Goal: Task Accomplishment & Management: Manage account settings

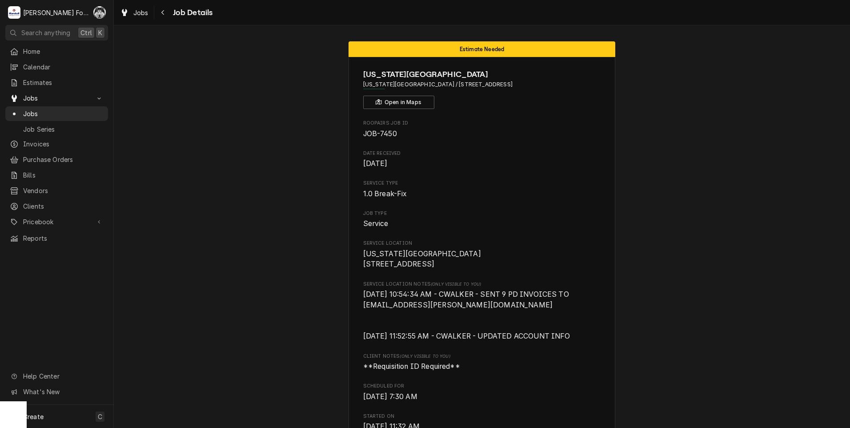
click at [27, 111] on span "Jobs" at bounding box center [63, 113] width 80 height 9
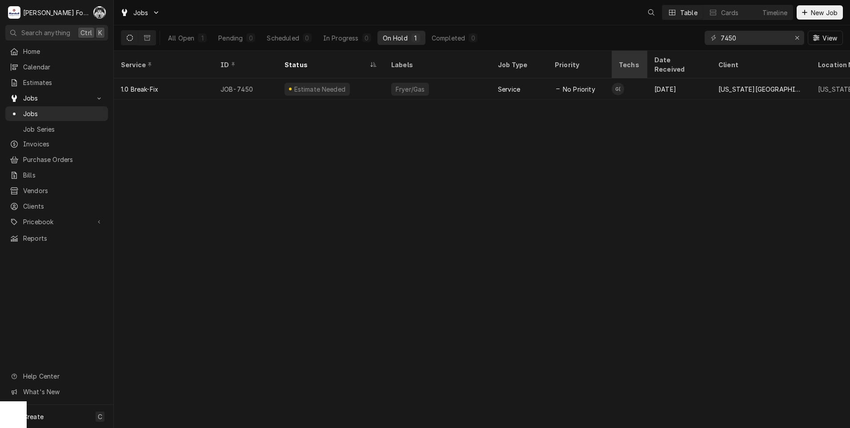
click at [651, 58] on div "Jobs Table Cards Timeline New Job All Open 1 Pending 0 Scheduled 0 In Progress …" at bounding box center [482, 214] width 736 height 428
type input "7336"
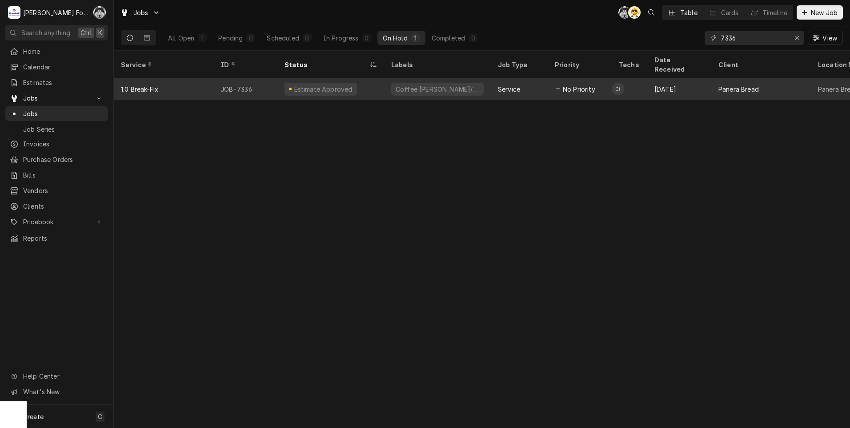
click at [317, 83] on div "Estimate Approved" at bounding box center [321, 89] width 72 height 13
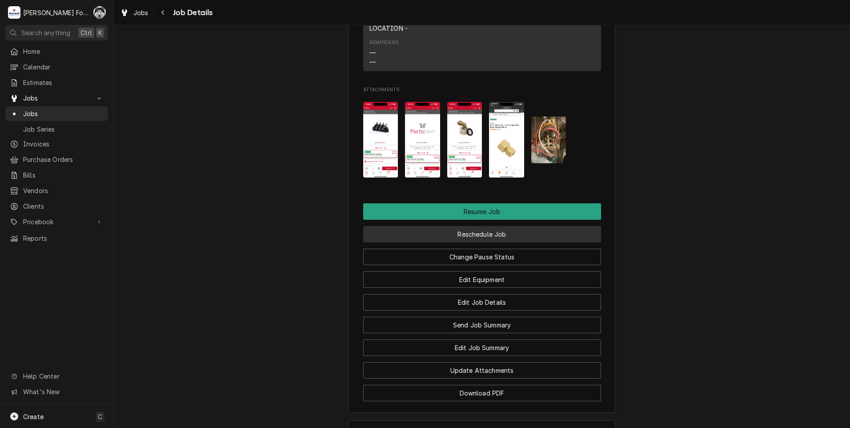
scroll to position [1260, 0]
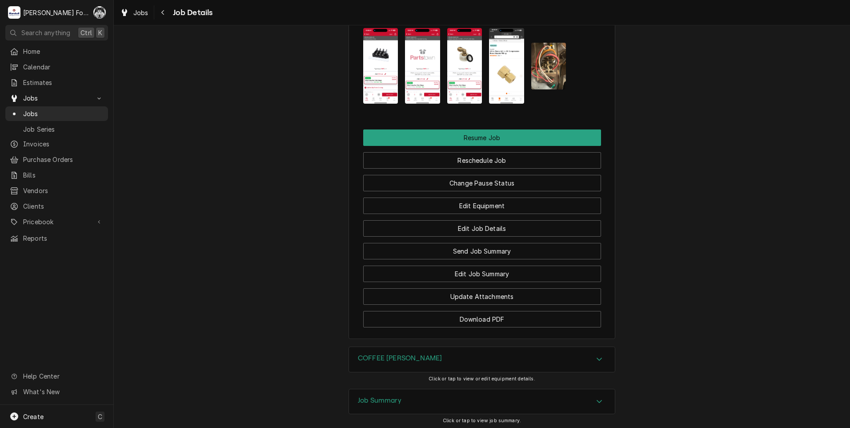
click at [511, 75] on img "Attachments" at bounding box center [506, 66] width 35 height 76
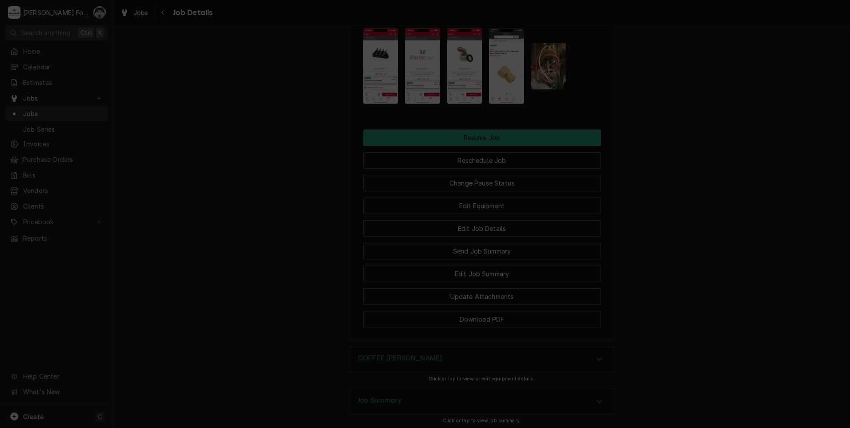
click at [432, 423] on button "Download File" at bounding box center [425, 416] width 157 height 16
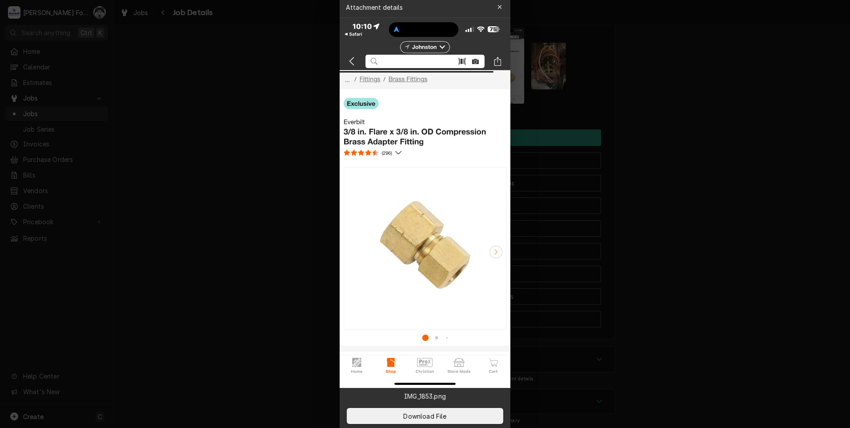
click at [245, 251] on div at bounding box center [425, 214] width 850 height 428
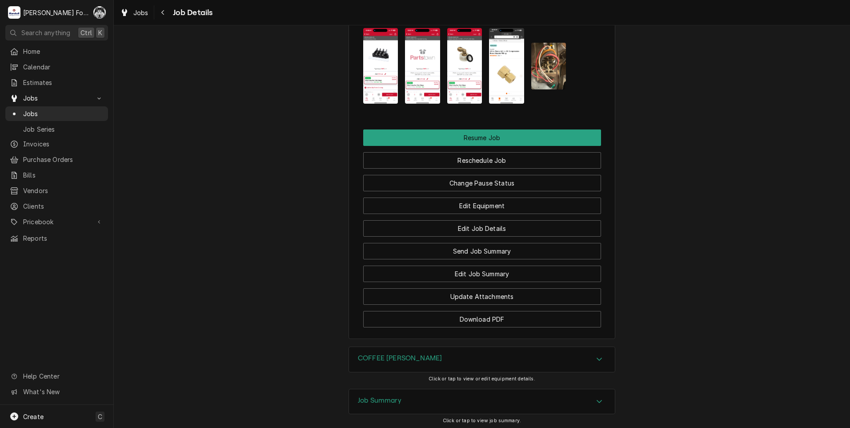
drag, startPoint x: 254, startPoint y: 98, endPoint x: 257, endPoint y: 92, distance: 7.0
click at [45, 217] on span "Pricebook" at bounding box center [56, 221] width 67 height 9
click at [50, 248] on span "Parts & Materials" at bounding box center [63, 252] width 80 height 9
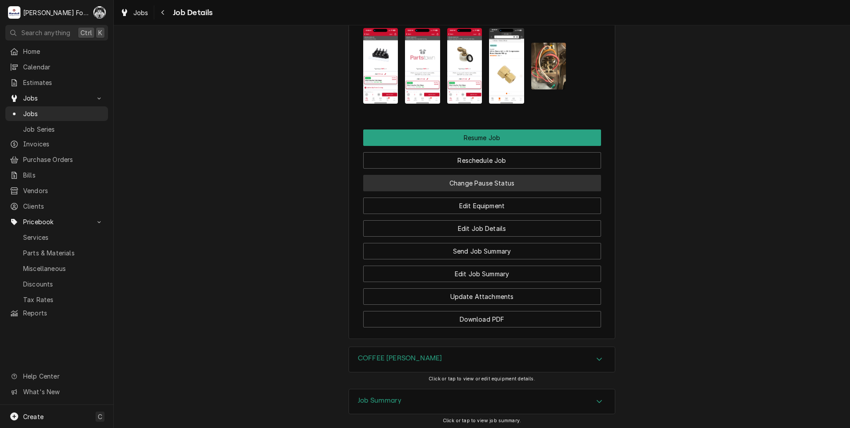
click at [491, 191] on button "Change Pause Status" at bounding box center [482, 183] width 238 height 16
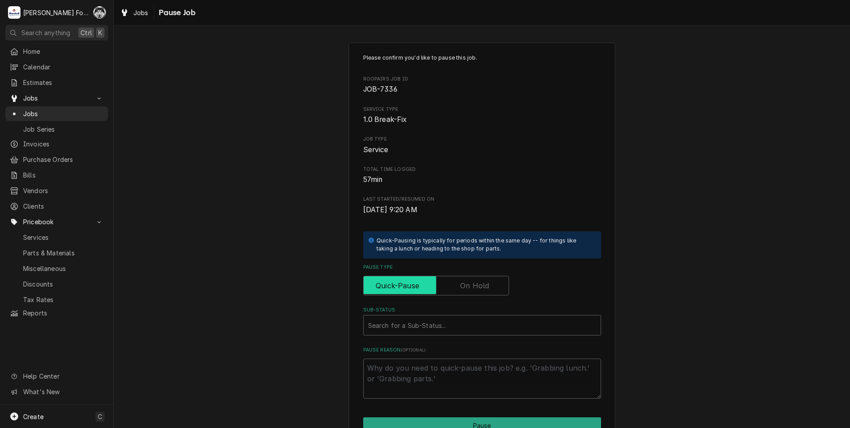
click at [481, 294] on input "Pause Type" at bounding box center [436, 286] width 138 height 20
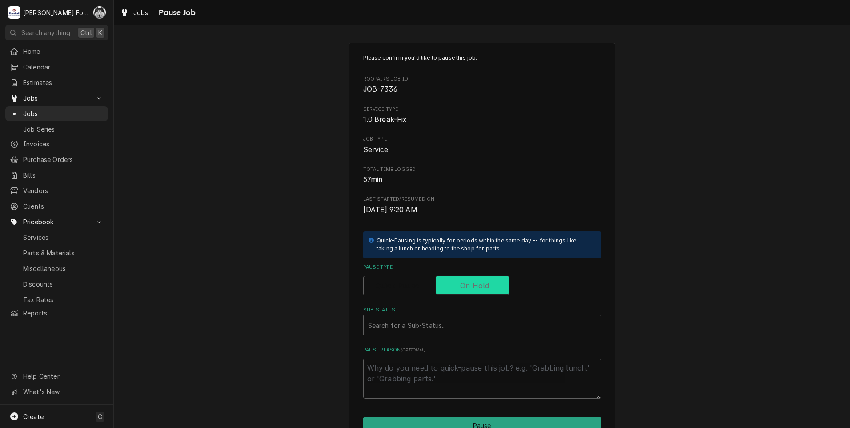
checkbox input "true"
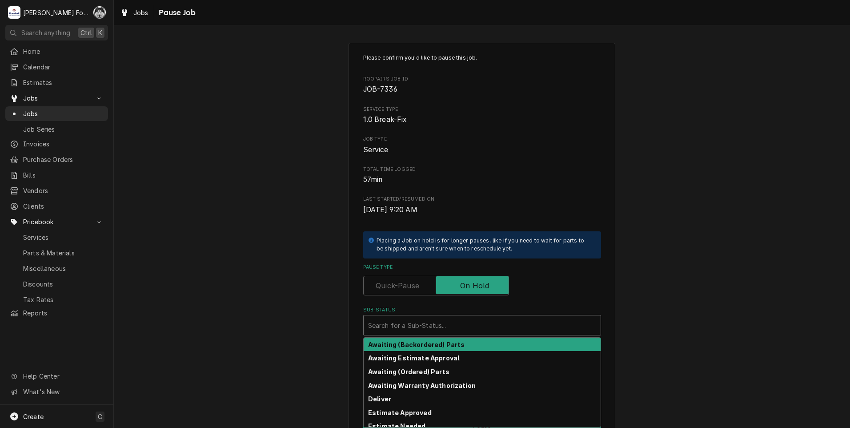
click at [454, 324] on div "Sub-Status" at bounding box center [482, 325] width 228 height 16
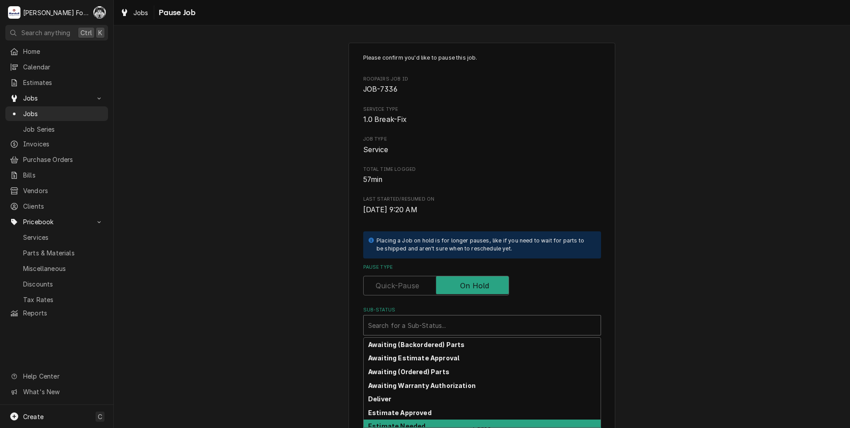
click at [418, 424] on div "Estimate Needed" at bounding box center [482, 426] width 237 height 14
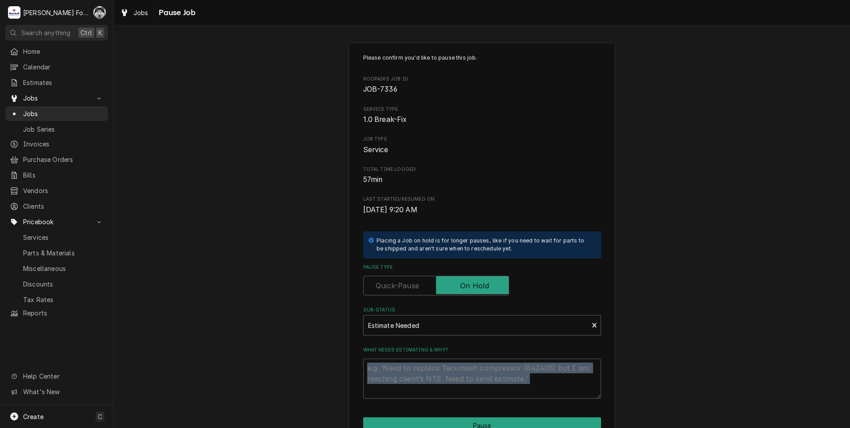
drag, startPoint x: 421, startPoint y: 415, endPoint x: 422, endPoint y: 404, distance: 11.3
click at [422, 404] on div "Please confirm you'd like to pause this job. Roopairs Job ID JOB-7336 Service T…" at bounding box center [482, 267] width 267 height 448
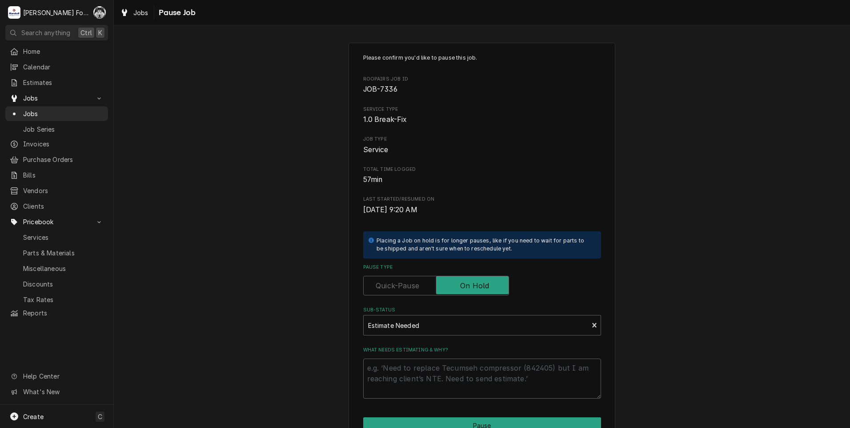
drag, startPoint x: 422, startPoint y: 404, endPoint x: 422, endPoint y: 313, distance: 90.7
click at [422, 313] on label "Sub-Status" at bounding box center [482, 309] width 238 height 7
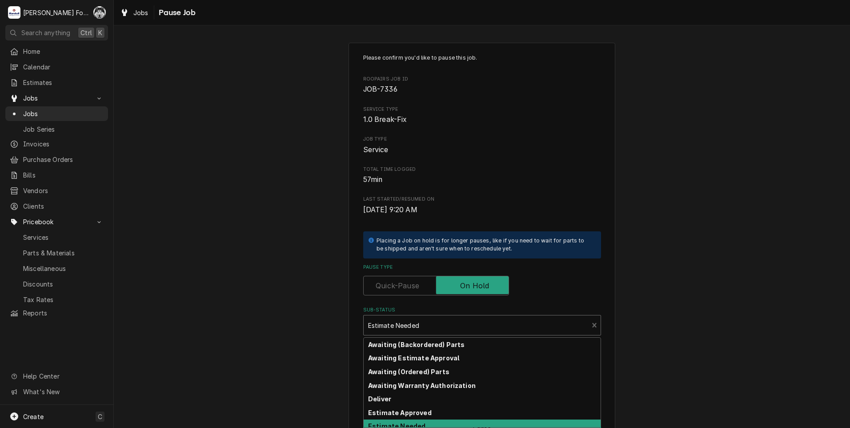
click at [422, 323] on div "Sub-Status" at bounding box center [476, 325] width 216 height 16
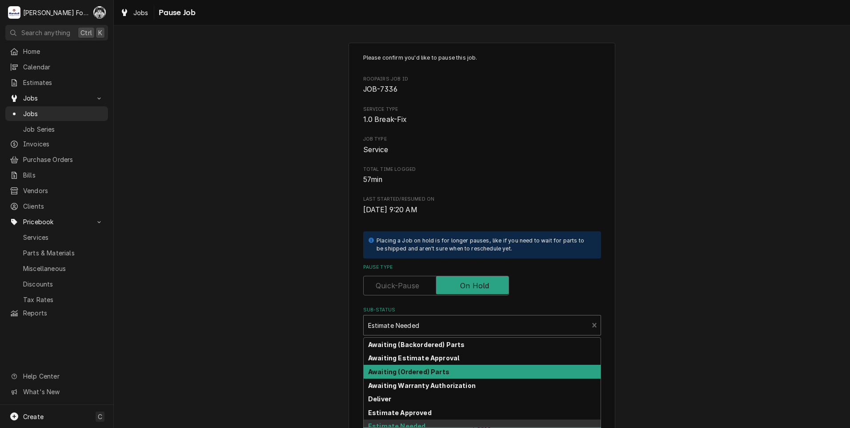
click at [411, 371] on strong "Awaiting (Ordered) Parts" at bounding box center [408, 372] width 81 height 8
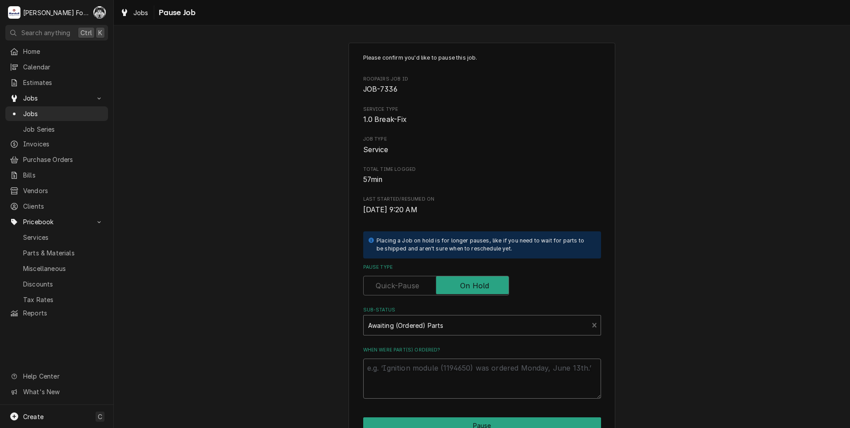
click at [413, 368] on textarea "When were part(s) ordered?" at bounding box center [482, 378] width 238 height 40
type textarea "x"
type textarea "9"
type textarea "x"
type textarea "9/"
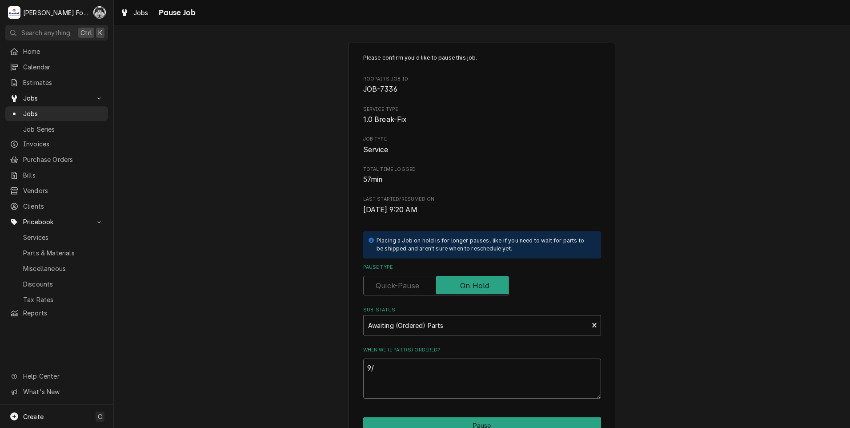
type textarea "x"
type textarea "9/1"
type textarea "x"
type textarea "9/17"
type textarea "x"
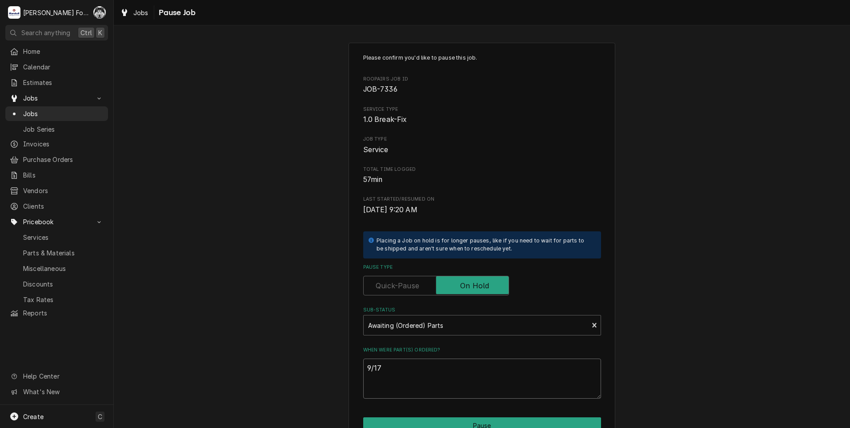
type textarea "9/17/"
type textarea "x"
type textarea "9/17/2"
type textarea "x"
type textarea "9/17/20"
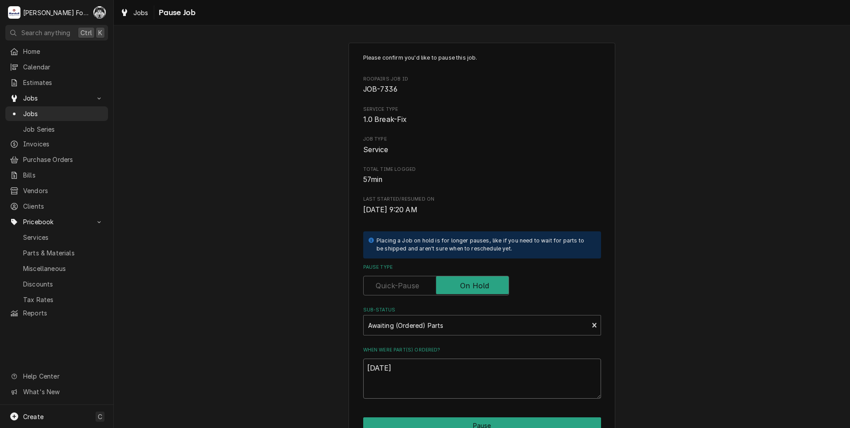
type textarea "x"
type textarea "9/17/202"
type textarea "x"
type textarea "[DATE]"
click at [478, 426] on button "Pause" at bounding box center [482, 425] width 238 height 16
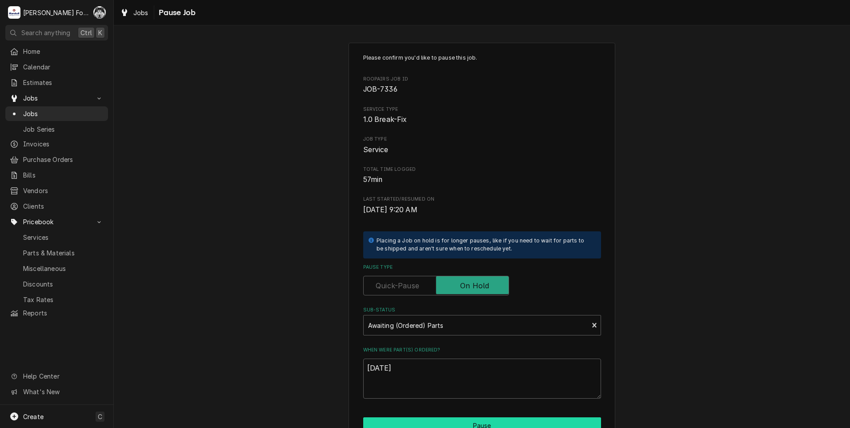
type textarea "x"
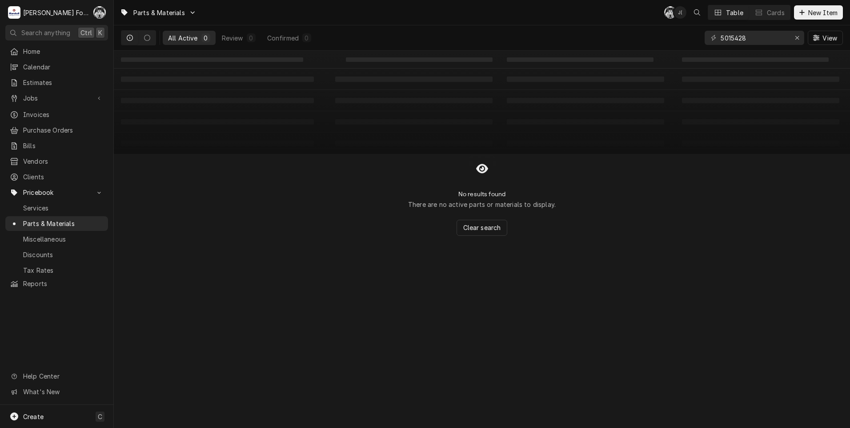
click at [827, 4] on div "Parts & Materials C( J( Table Cards New Item" at bounding box center [482, 12] width 736 height 25
click at [828, 12] on span "New Item" at bounding box center [823, 12] width 33 height 9
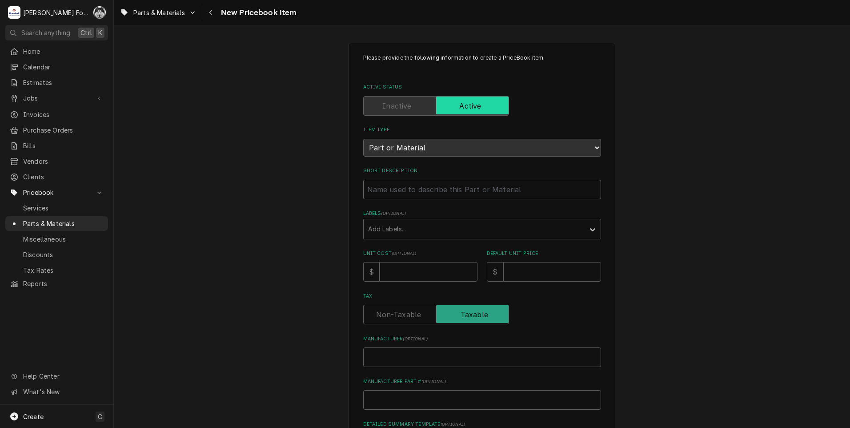
click at [409, 194] on input "Short Description" at bounding box center [482, 190] width 238 height 20
type textarea "x"
type input "P"
type textarea "x"
type input "PO"
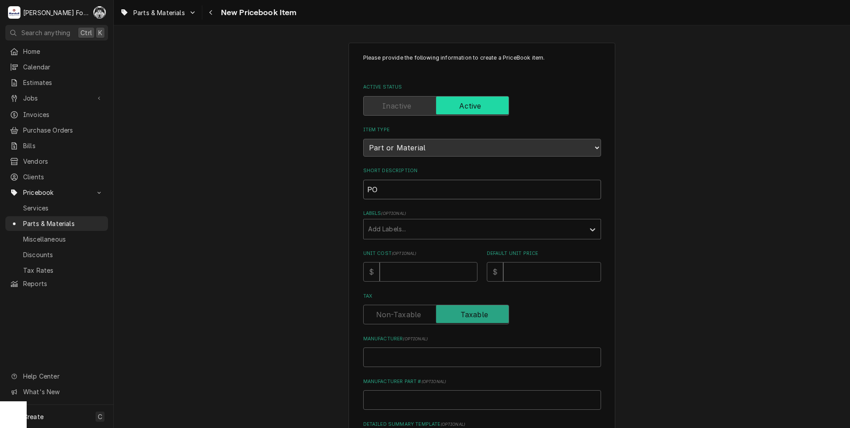
type textarea "x"
type input "POW"
type textarea "x"
type input "[PERSON_NAME]"
type textarea "x"
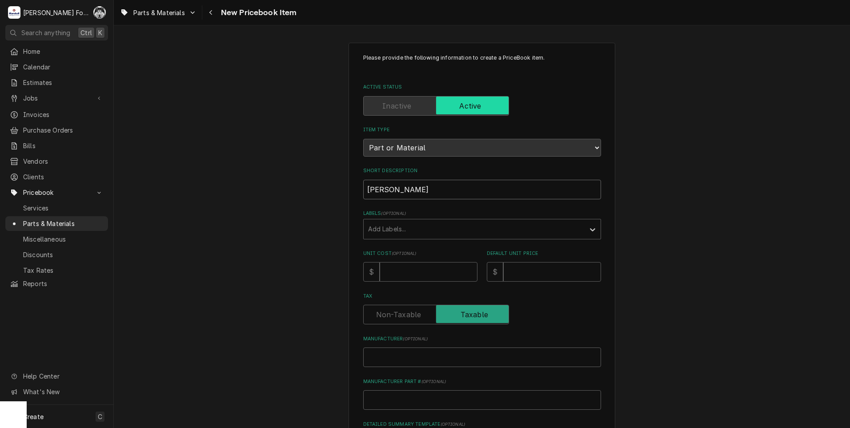
type input "POWER"
type textarea "x"
type input "POWER"
type textarea "x"
type input "POWER C"
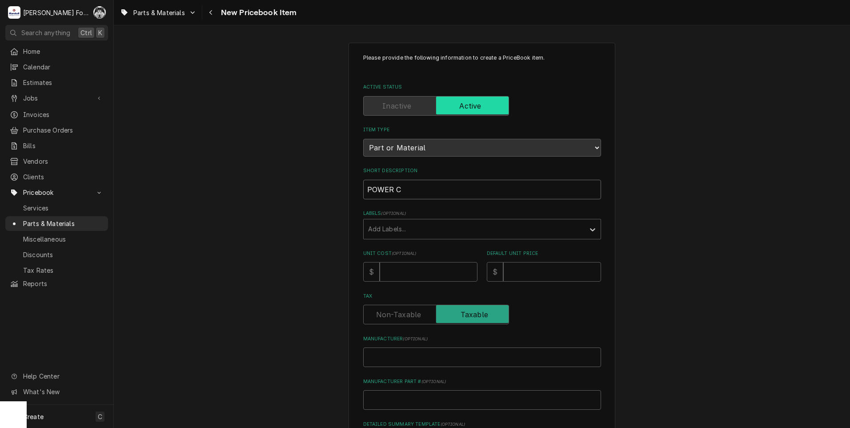
type textarea "x"
type input "POWER CO"
type textarea "x"
type input "POWER COR"
type textarea "x"
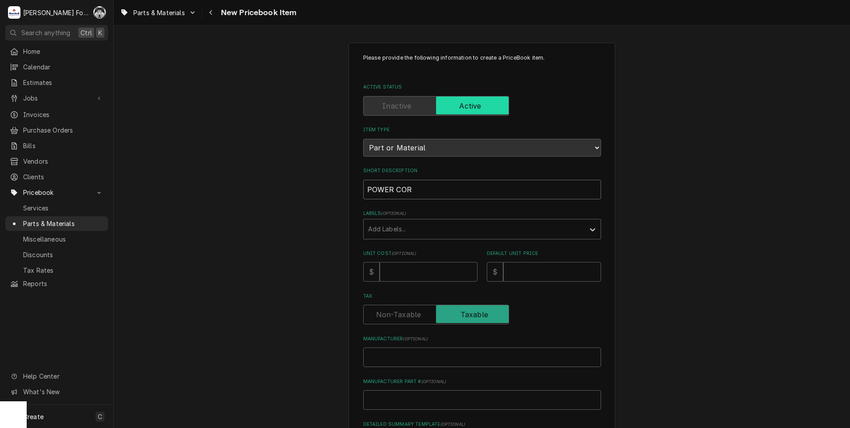
type input "POWER CORD"
type textarea "x"
type input "POWER CORDE"
type textarea "x"
type input "POWER CORD"
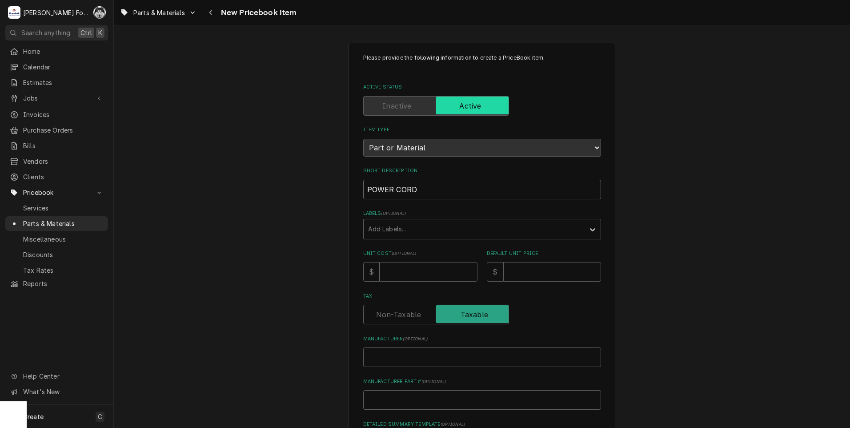
type textarea "x"
type input "POWER CORD"
type textarea "x"
type input "POWER CORD"
type textarea "x"
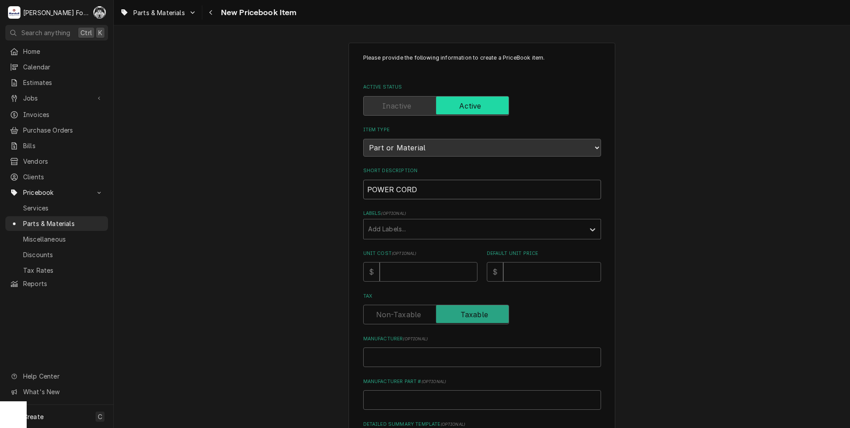
type input "POWER CORD,"
type textarea "x"
type input "POWER CORD,"
type textarea "x"
type input "POWER CORD, B"
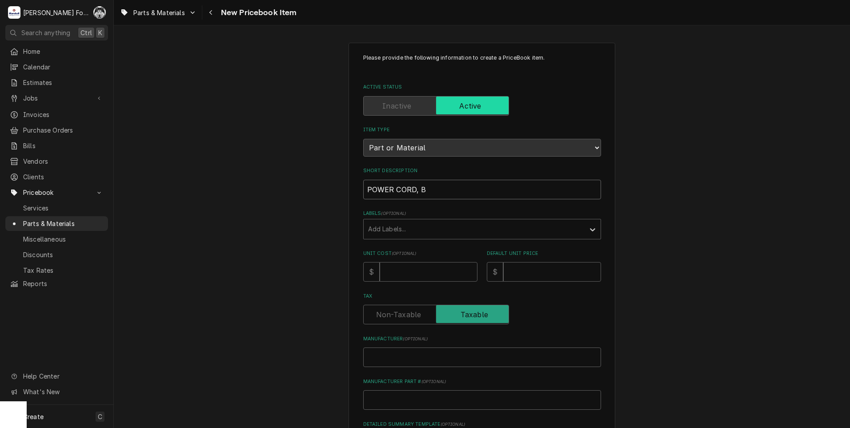
type textarea "x"
type input "POWER CORD, BP"
type textarea "x"
type input "POWER CORD, B"
type textarea "x"
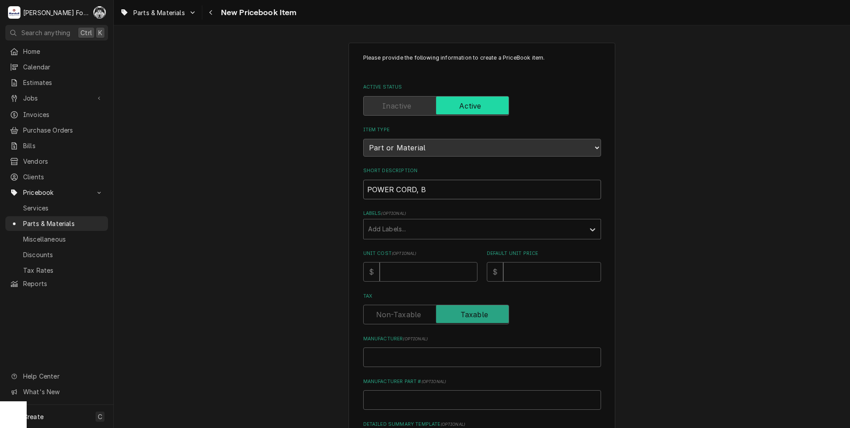
type input "POWER CORD, BO"
type textarea "x"
type input "POWER CORD, BOA"
type textarea "x"
type input "POWER CORD, BOAR"
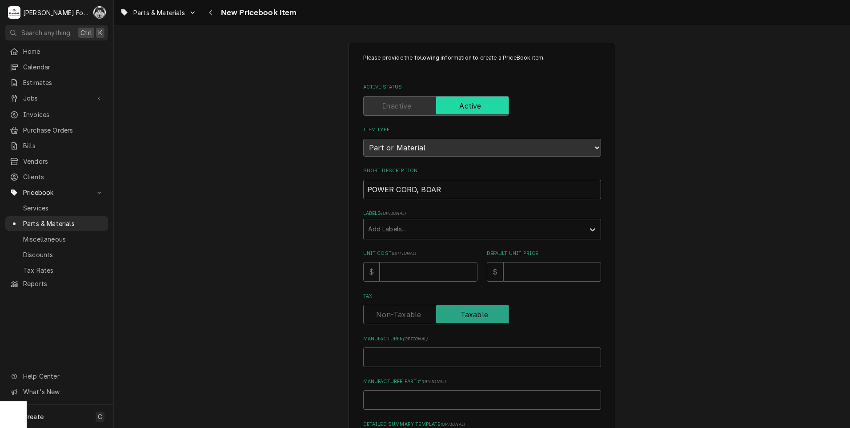
type textarea "x"
type input "POWER CORD, BOARD"
type textarea "x"
type input "POWER CORD, BOARD"
type textarea "x"
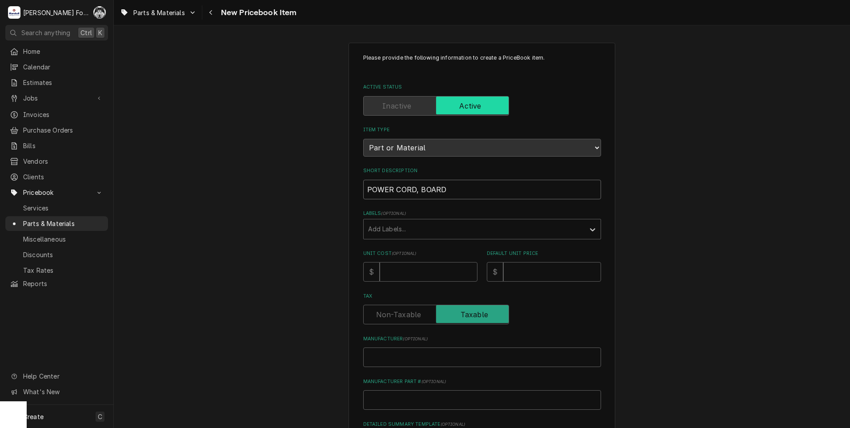
type input "POWER CORD, BOARD ("
type textarea "x"
type input "POWER CORD, BOARD (A"
type textarea "x"
type input "POWER CORD, BOARD (AL"
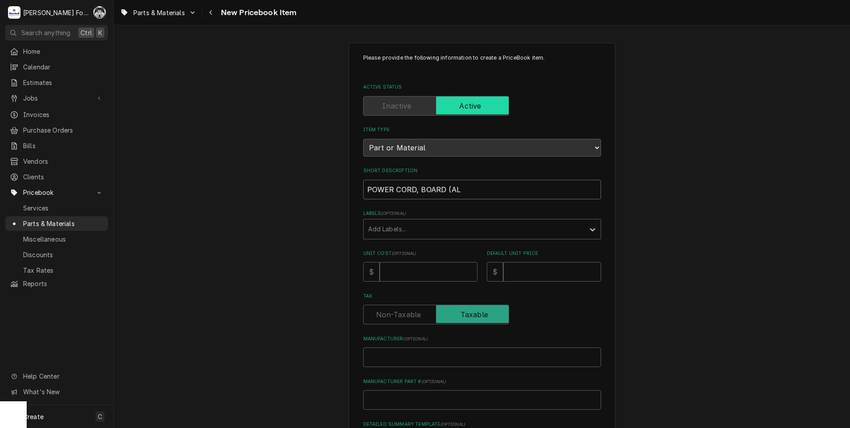
type textarea "x"
type input "POWER CORD, BOARD (ALT"
type textarea "x"
type input "POWER CORD, BOARD (ALTO"
type textarea "x"
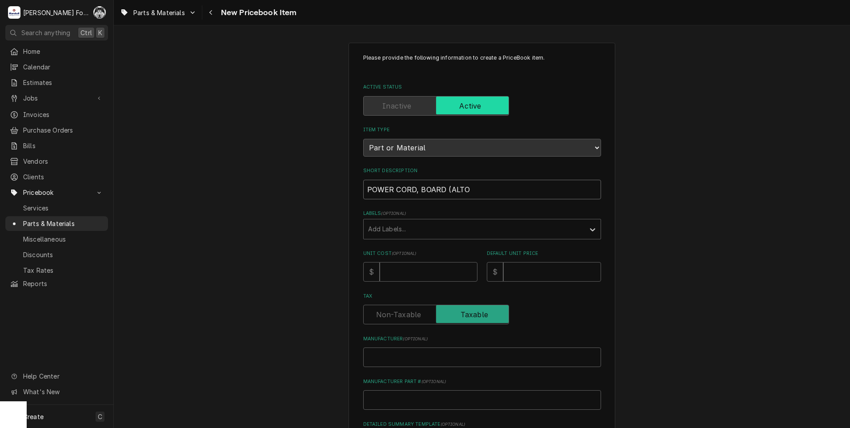
type input "POWER CORD, BOARD (ALTO"
type textarea "x"
type input "POWER CORD, BOARD (ALTO S"
type textarea "x"
type input "POWER CORD, BOARD (ALTO SH"
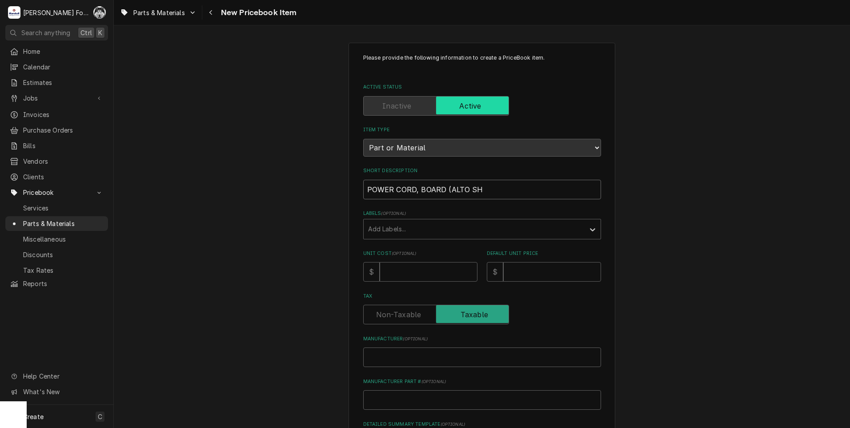
type textarea "x"
type input "POWER CORD, BOARD (ALTO SHA"
type textarea "x"
type input "POWER CORD, BOARD (ALTO SHAA"
type textarea "x"
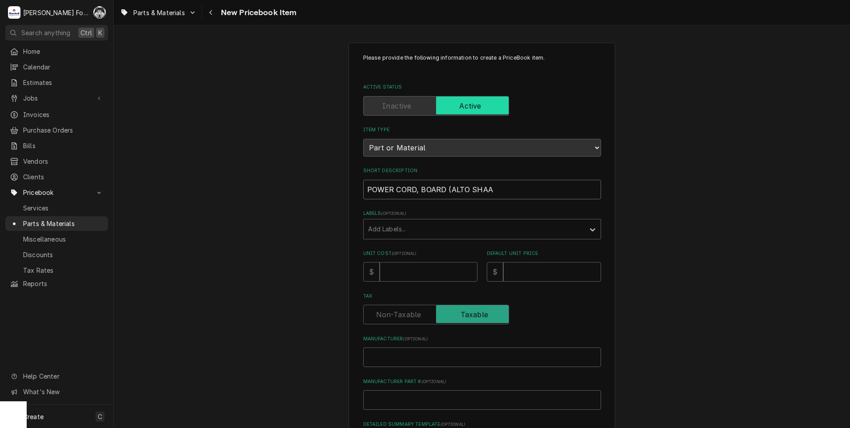
type input "POWER CORD, BOARD (ALTO SHAAM"
type textarea "x"
type input "POWER CORD, BOARD (ALTO SHAAM)"
click at [365, 189] on input "POWER CORD, BOARD (ALTO SHAAM)" at bounding box center [482, 190] width 238 height 20
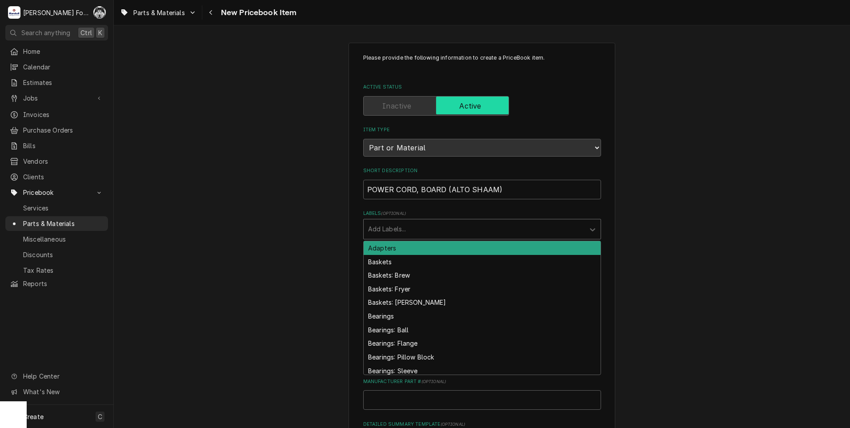
click at [414, 233] on div "Labels" at bounding box center [474, 229] width 212 height 16
type input "ELEC"
type textarea "x"
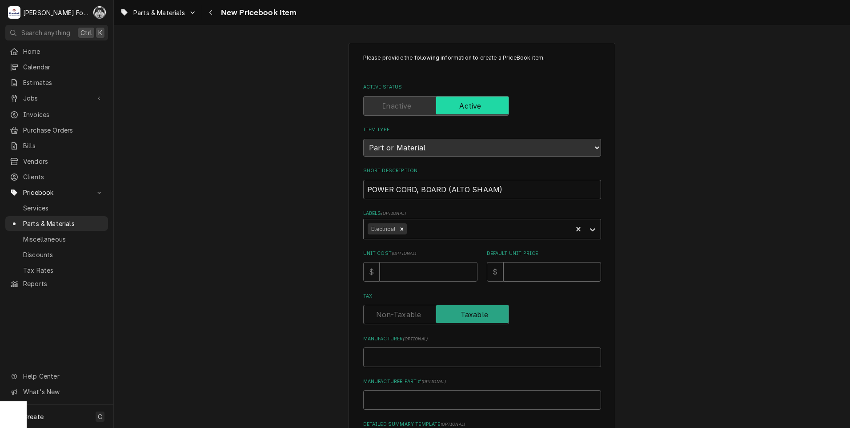
type textarea "x"
type input "1"
type textarea "x"
type input "14"
type textarea "x"
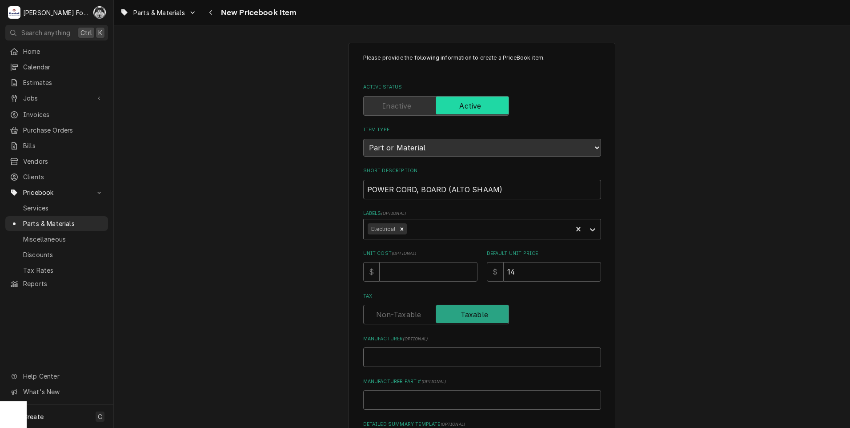
type input "A"
type textarea "x"
type input "AL"
type textarea "x"
type input "ALT"
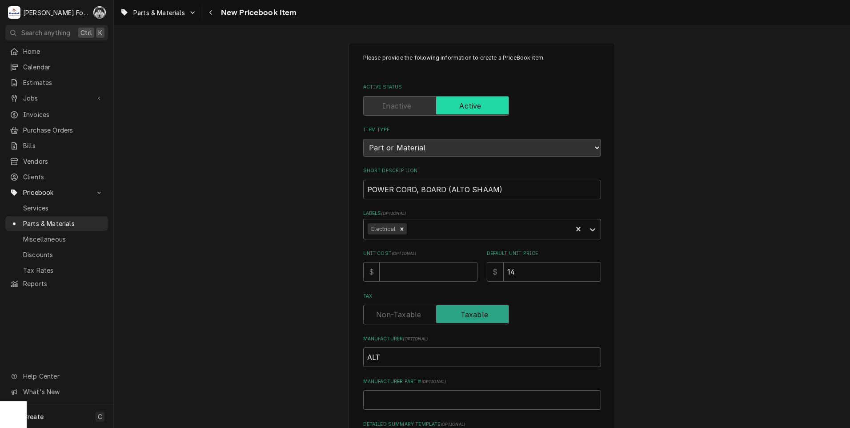
type textarea "x"
type input "ALTO"
type textarea "x"
type input "ALTO"
type textarea "x"
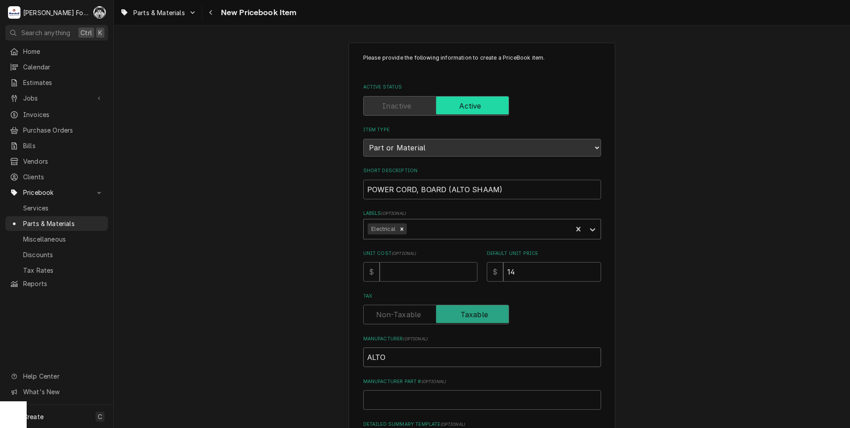
type input "ALTO S"
type textarea "x"
type input "ALTO SH"
type textarea "x"
type input "ALTO SHA"
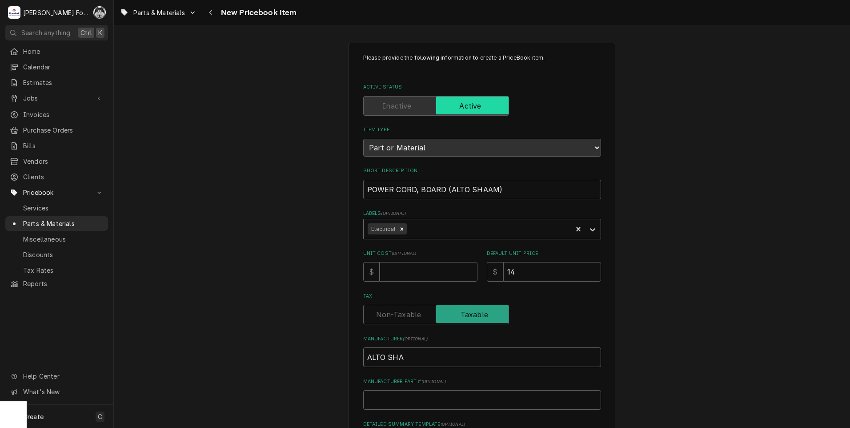
type textarea "x"
type input "ALTO SHAA"
type textarea "x"
type input "ALTO SHAAM"
type textarea "x"
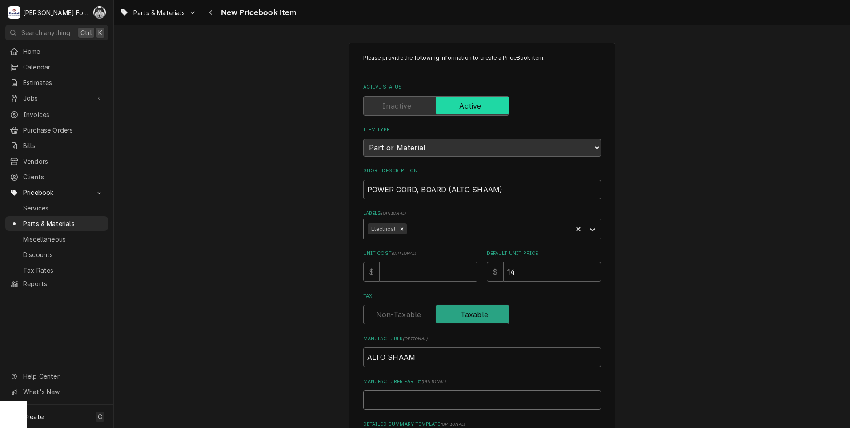
type input "C"
type textarea "x"
type input "CB"
type textarea "x"
type input "CB-"
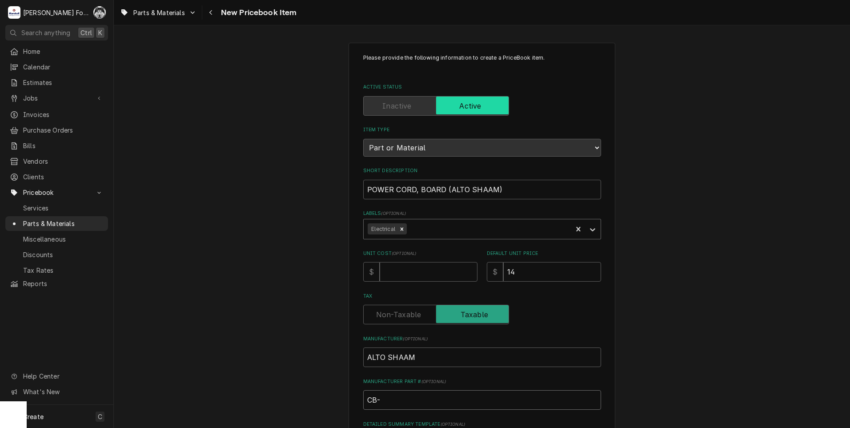
type textarea "x"
type input "CB-3"
type textarea "x"
type input "CB-38"
type textarea "x"
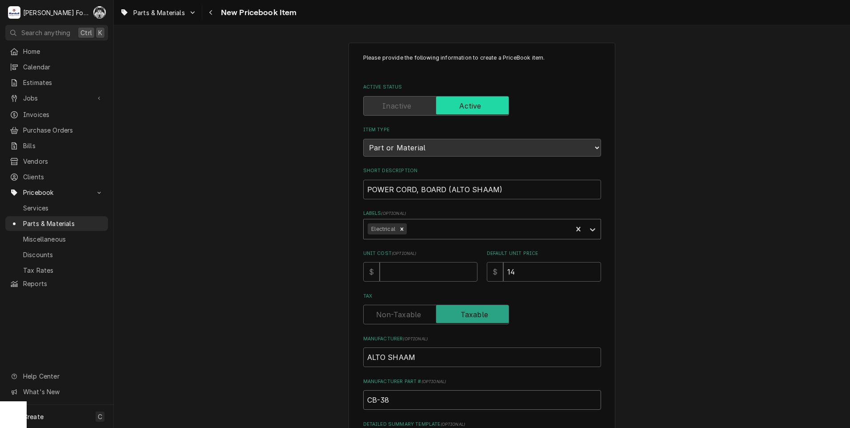
type input "CB-386"
type textarea "x"
type input "CB-3869"
type textarea "x"
type input "CB-38691"
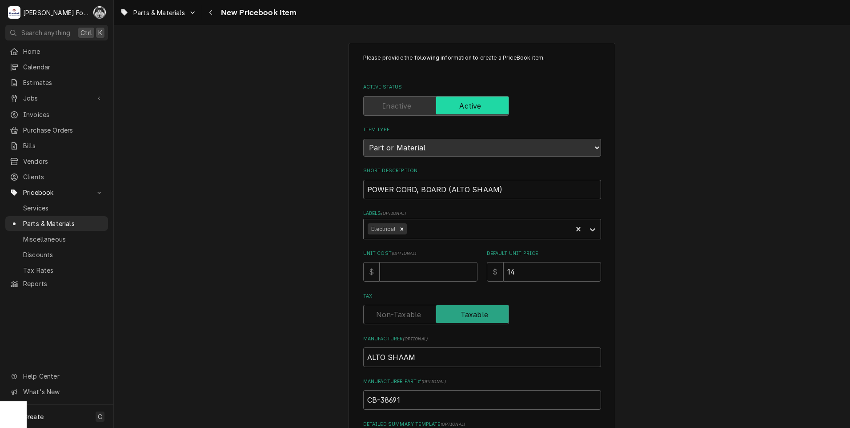
scroll to position [203, 0]
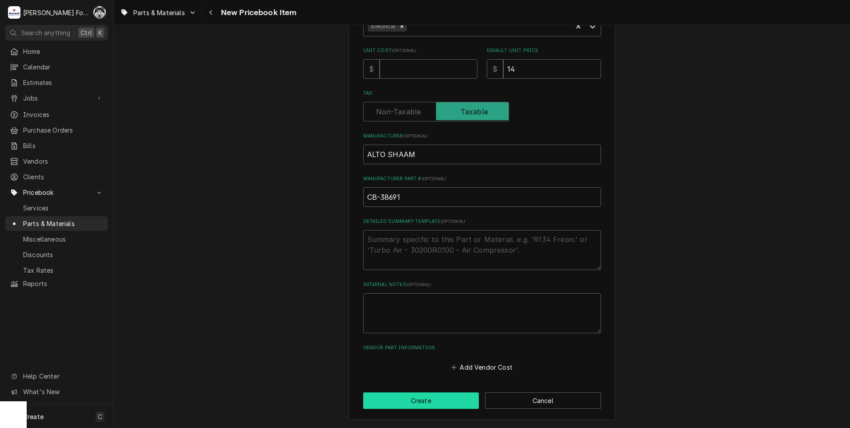
click at [422, 403] on button "Create" at bounding box center [421, 400] width 116 height 16
type textarea "x"
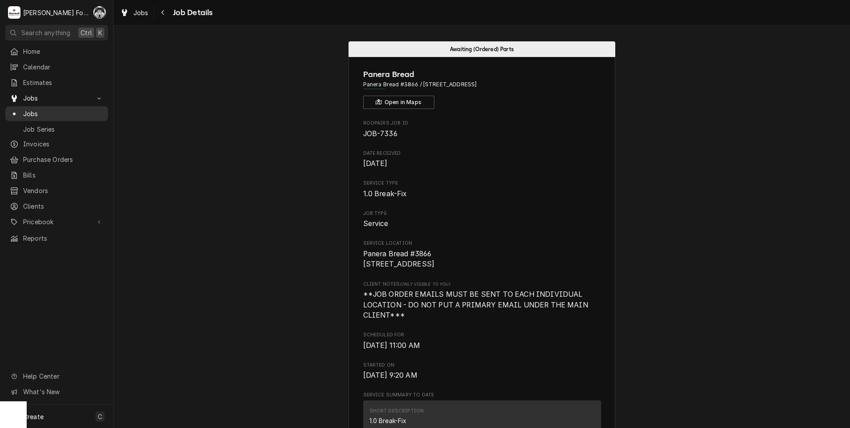
click at [29, 109] on span "Jobs" at bounding box center [63, 113] width 80 height 9
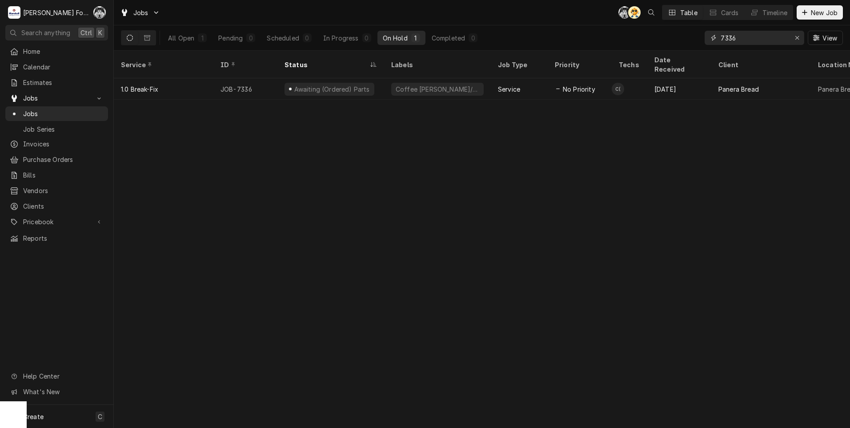
drag, startPoint x: 746, startPoint y: 42, endPoint x: 695, endPoint y: 42, distance: 51.1
click at [695, 42] on div "All Open 1 Pending 0 Scheduled 0 In Progress 0 On Hold 1 Completed 0 7336 View" at bounding box center [482, 37] width 722 height 25
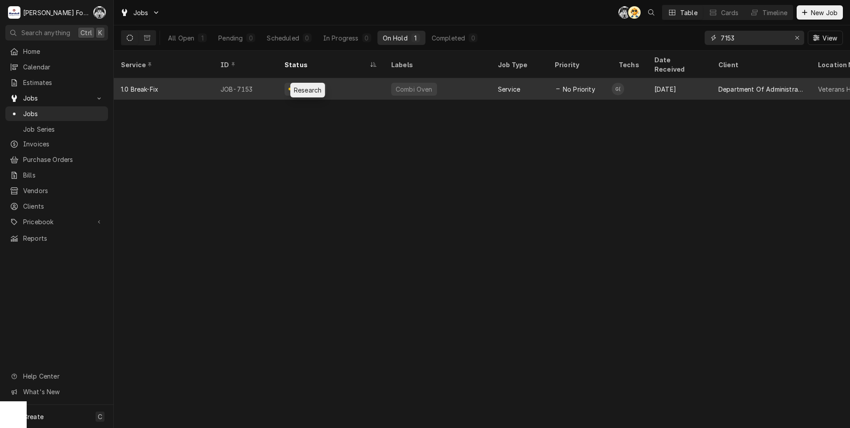
type input "7153"
click at [308, 84] on div "Research" at bounding box center [308, 88] width 30 height 9
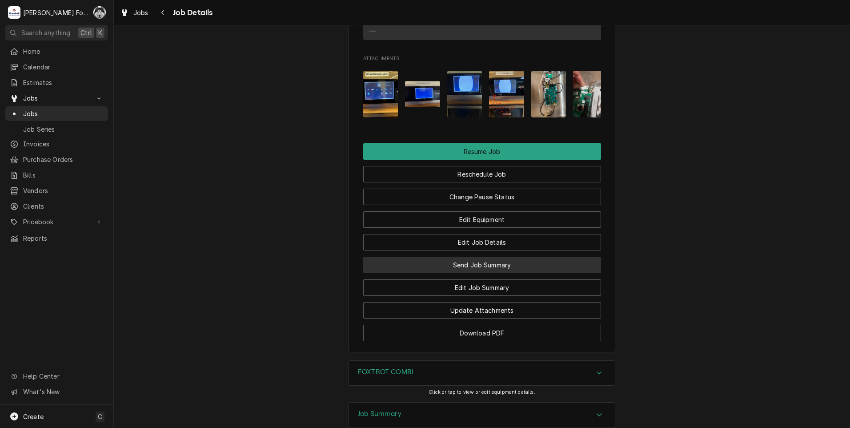
scroll to position [1037, 0]
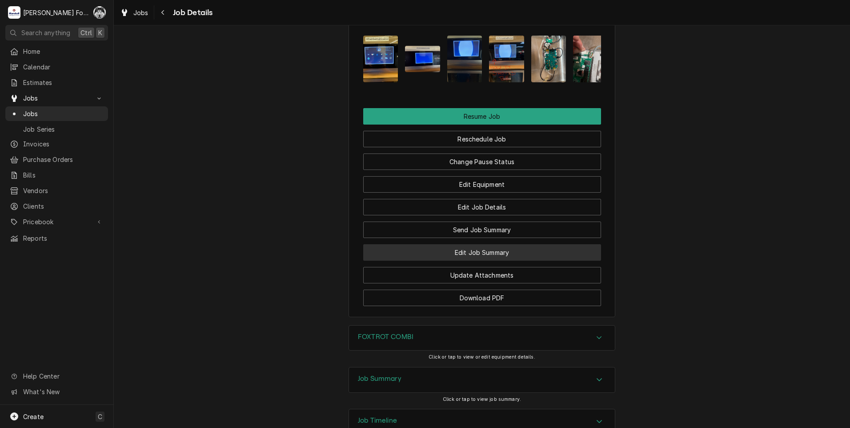
click at [486, 247] on button "Edit Job Summary" at bounding box center [482, 252] width 238 height 16
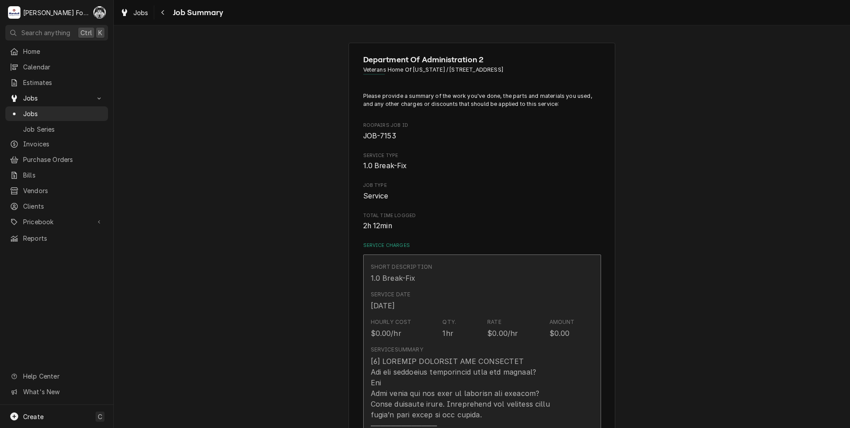
type textarea "x"
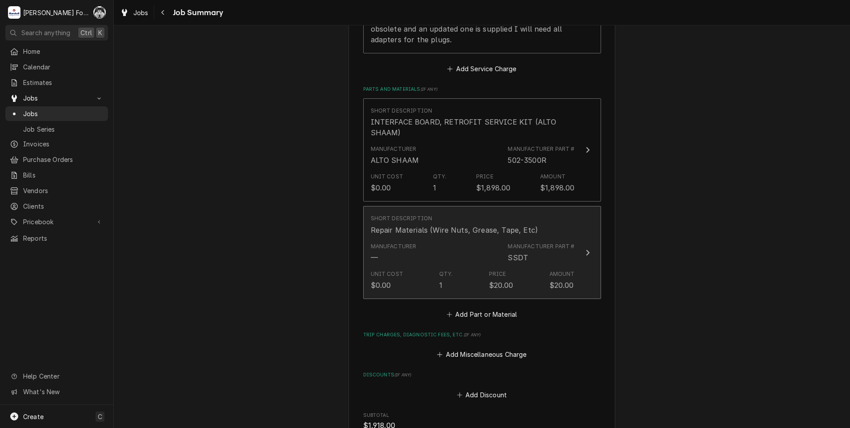
scroll to position [741, 0]
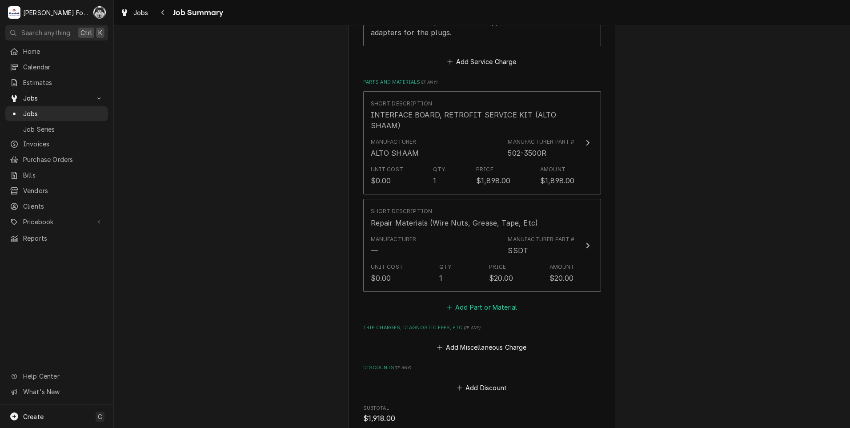
click at [475, 301] on button "Add Part or Material" at bounding box center [481, 307] width 73 height 12
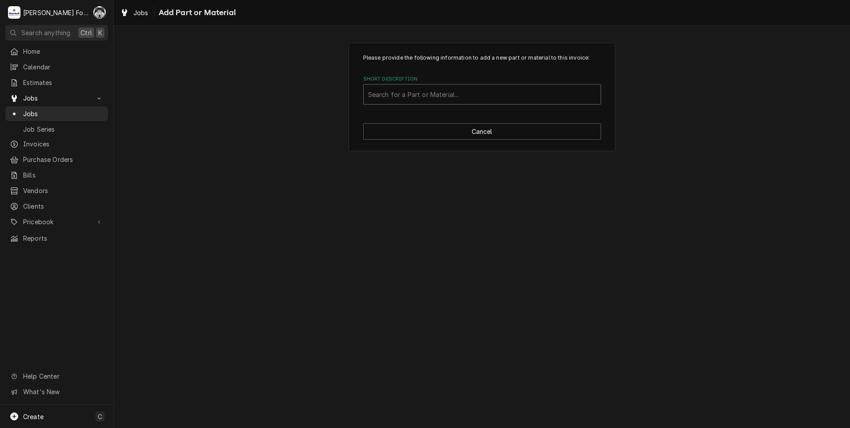
click at [491, 96] on div "Short Description" at bounding box center [482, 94] width 228 height 16
type input "cb-38691"
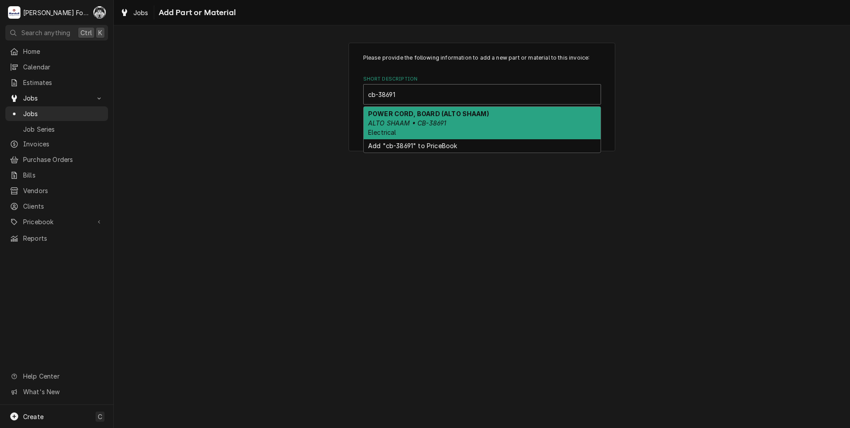
click at [414, 132] on div "POWER CORD, BOARD (ALTO SHAAM) ALTO SHAAM • CB-38691 Electrical" at bounding box center [482, 123] width 237 height 32
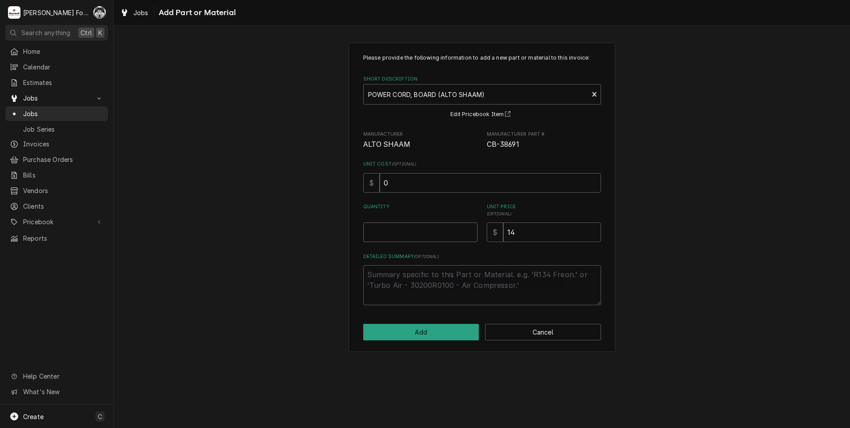
type textarea "x"
type input "0.5"
click at [467, 229] on input "0.5" at bounding box center [420, 232] width 114 height 20
type textarea "x"
type input "1"
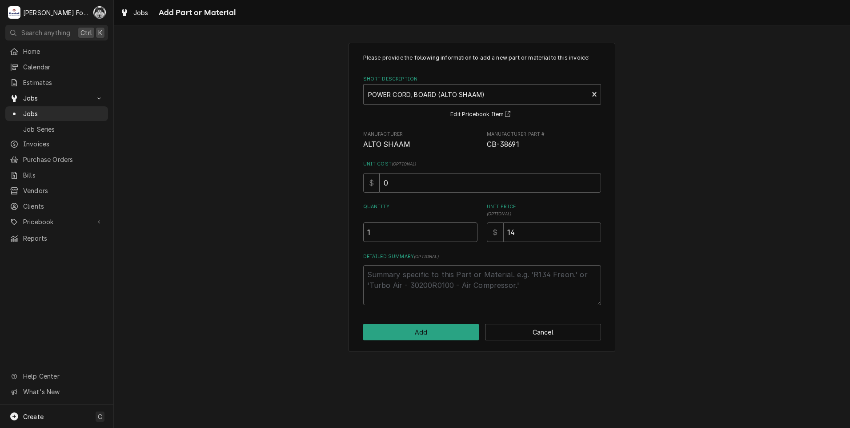
click at [470, 230] on input "1" at bounding box center [420, 232] width 114 height 20
click at [444, 331] on button "Add" at bounding box center [421, 332] width 116 height 16
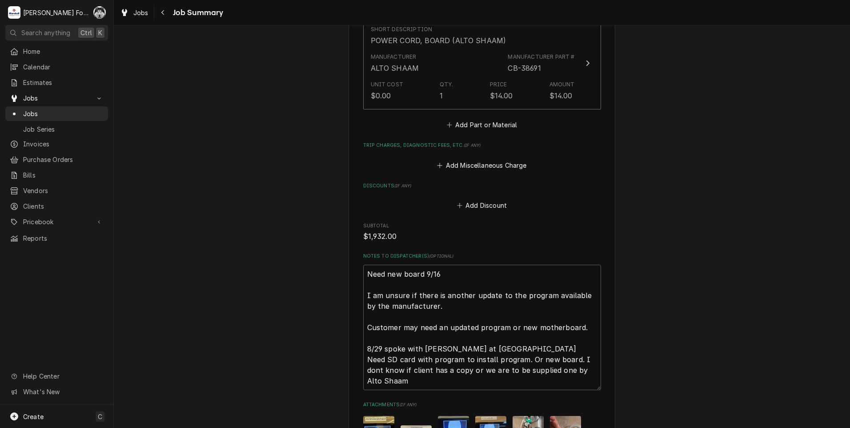
scroll to position [1205, 0]
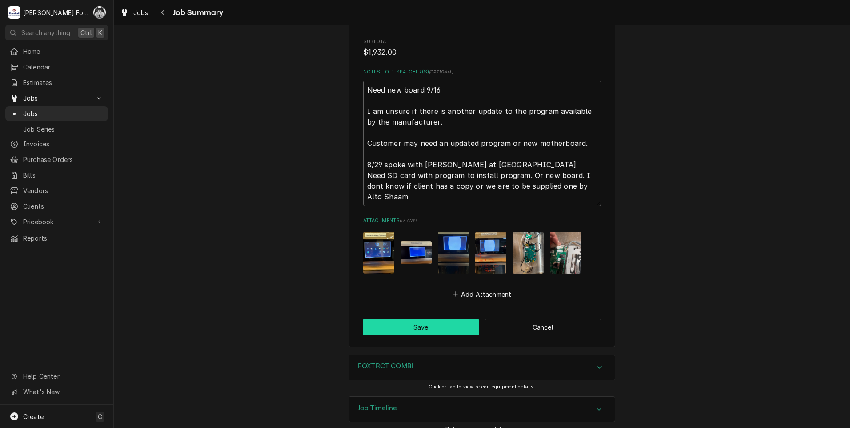
click at [404, 320] on button "Save" at bounding box center [421, 327] width 116 height 16
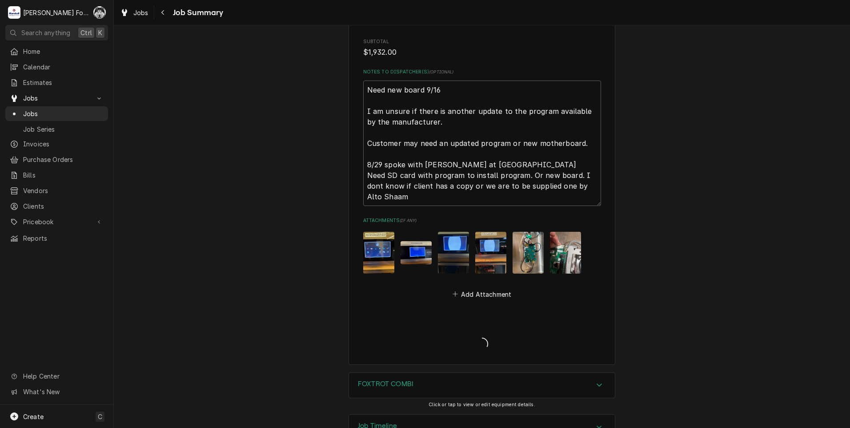
type textarea "x"
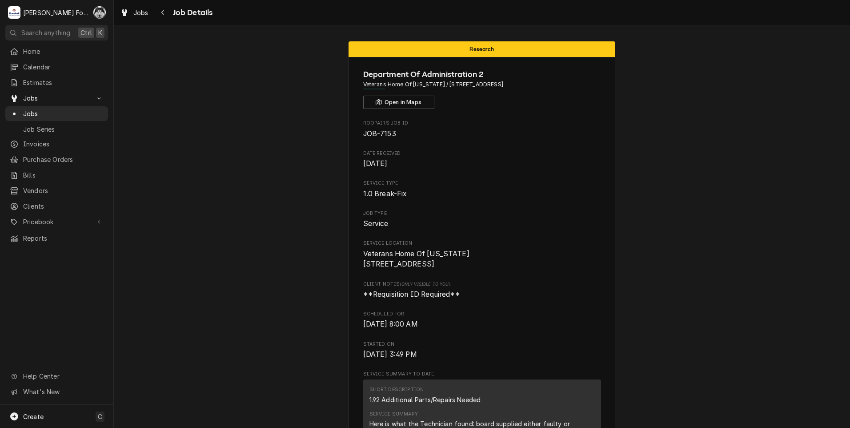
click at [36, 110] on span "Jobs" at bounding box center [63, 113] width 80 height 9
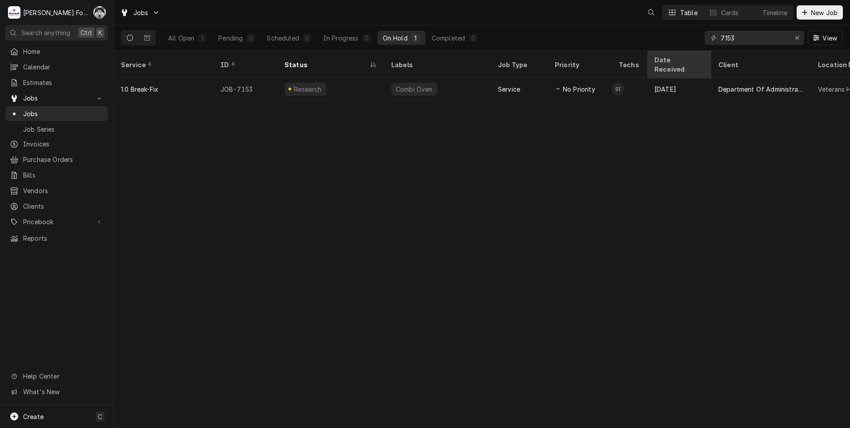
click at [673, 60] on div "Jobs Table Cards Timeline New Job All Open 1 Pending 0 Scheduled 0 In Progress …" at bounding box center [482, 214] width 736 height 428
type input "7401"
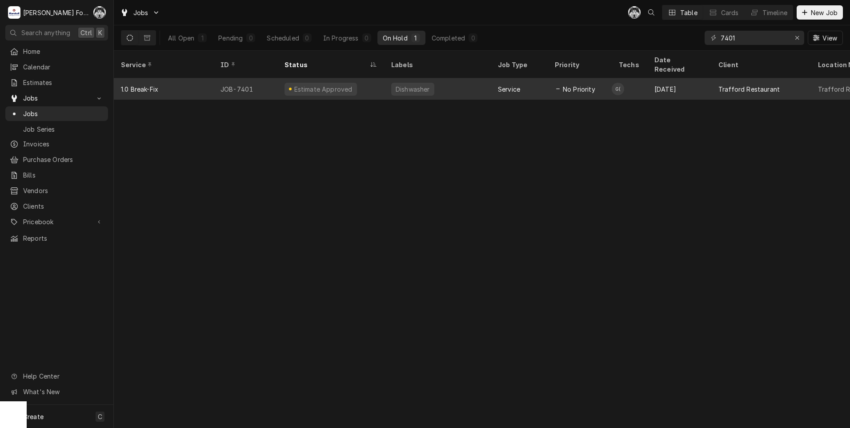
click at [498, 84] on div "Service" at bounding box center [509, 88] width 22 height 9
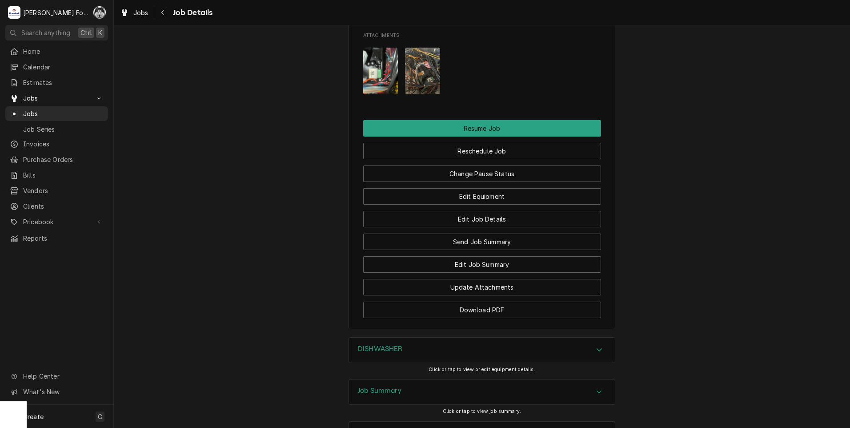
scroll to position [1083, 0]
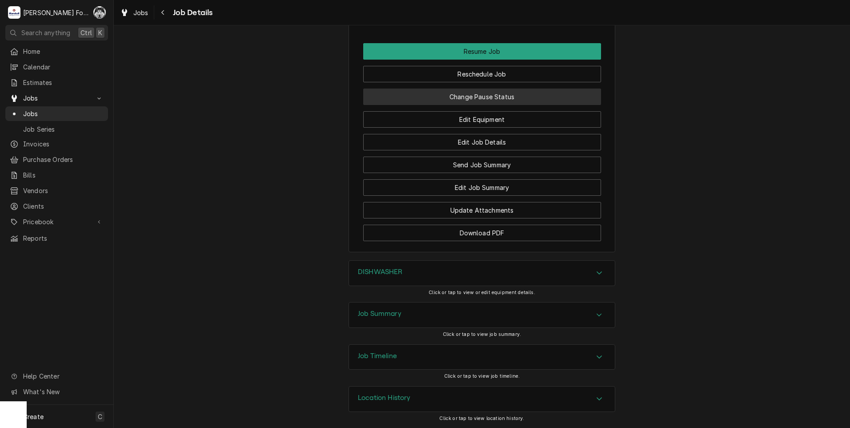
click at [451, 95] on button "Change Pause Status" at bounding box center [482, 96] width 238 height 16
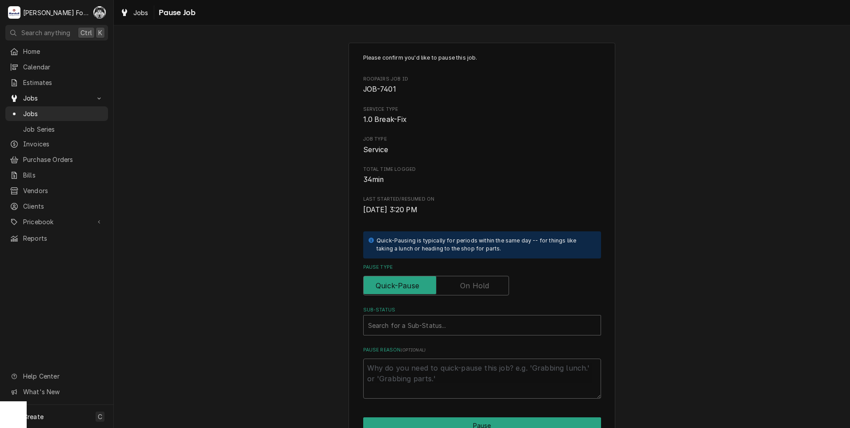
click at [465, 288] on label "Pause Type" at bounding box center [436, 286] width 146 height 20
click at [465, 288] on input "Pause Type" at bounding box center [436, 286] width 138 height 20
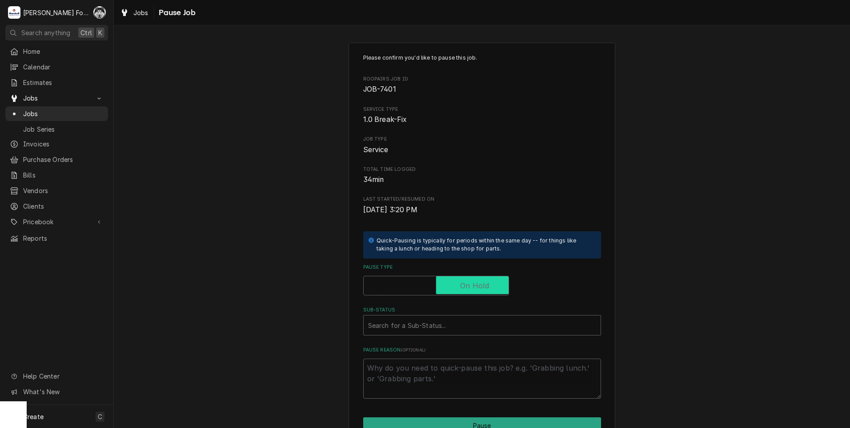
checkbox input "true"
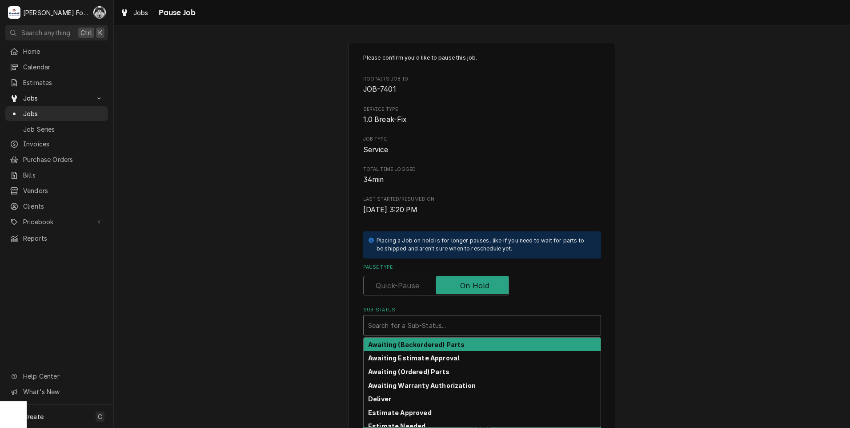
click at [434, 319] on div "Sub-Status" at bounding box center [482, 325] width 228 height 16
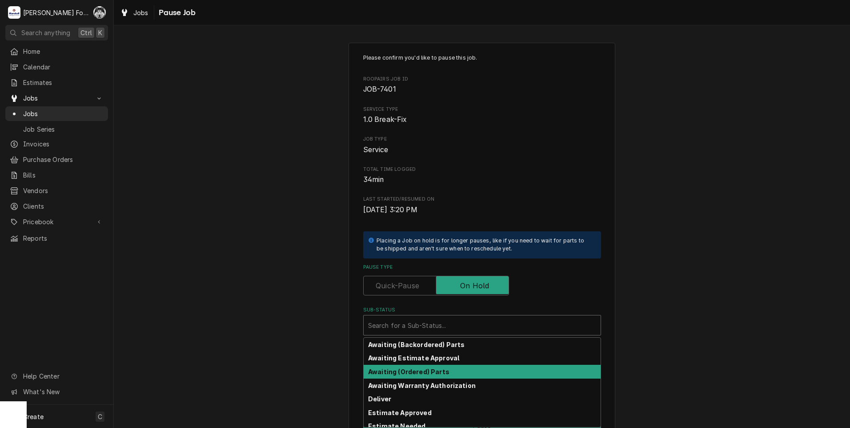
click at [422, 374] on strong "Awaiting (Ordered) Parts" at bounding box center [408, 372] width 81 height 8
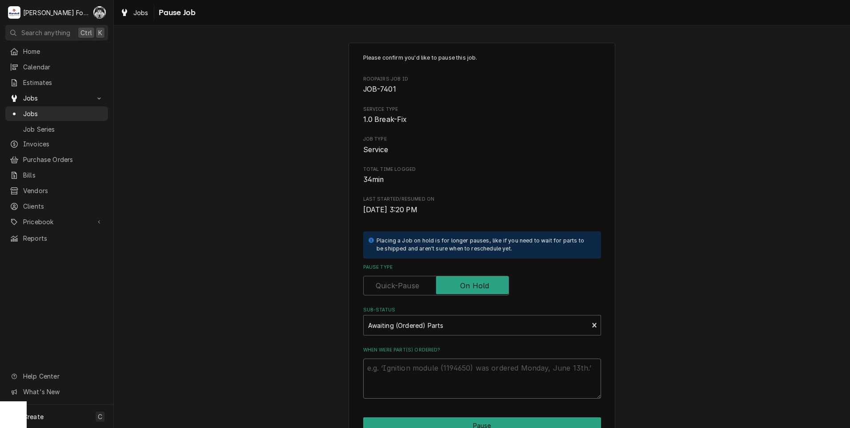
click at [421, 362] on textarea "When were part(s) ordered?" at bounding box center [482, 378] width 238 height 40
type textarea "x"
type textarea "9"
type textarea "x"
type textarea "9/"
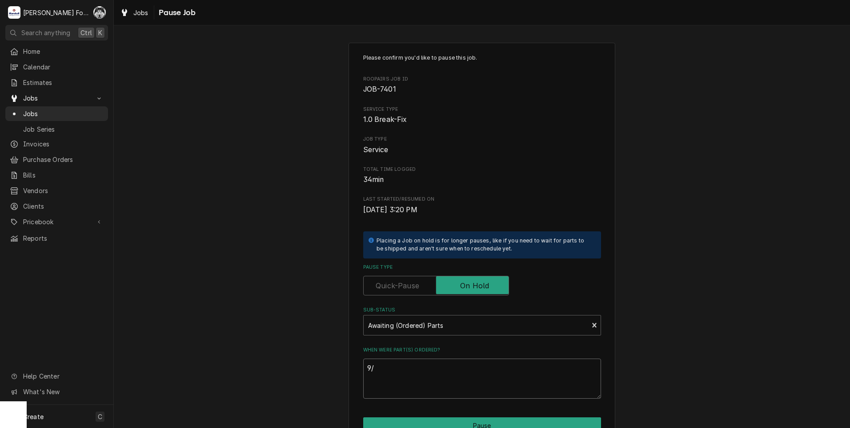
type textarea "x"
type textarea "9/1"
type textarea "x"
type textarea "9/17"
type textarea "x"
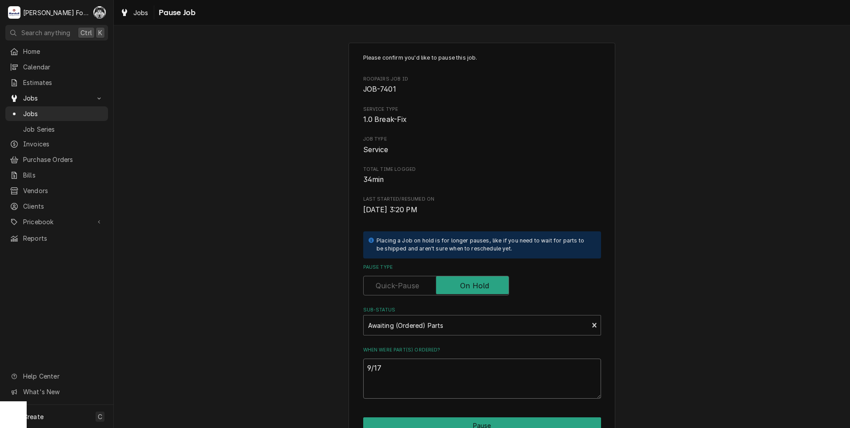
type textarea "9/17/"
type textarea "x"
type textarea "9/17/2"
type textarea "x"
type textarea "[DATE]"
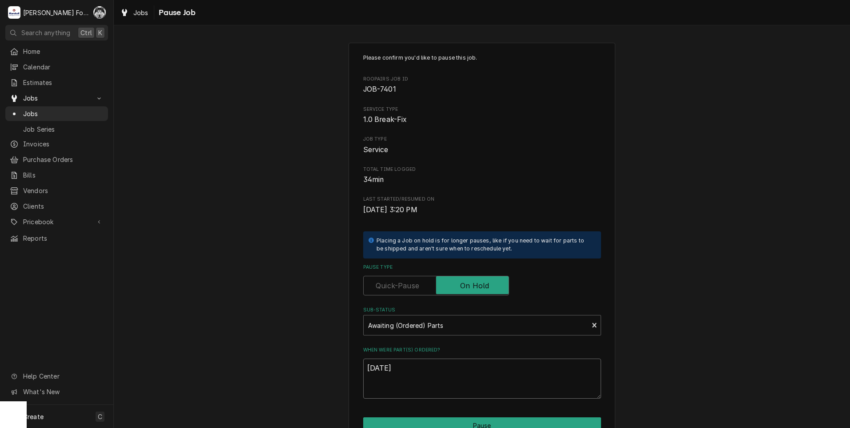
type textarea "x"
type textarea "9/17/202"
type textarea "x"
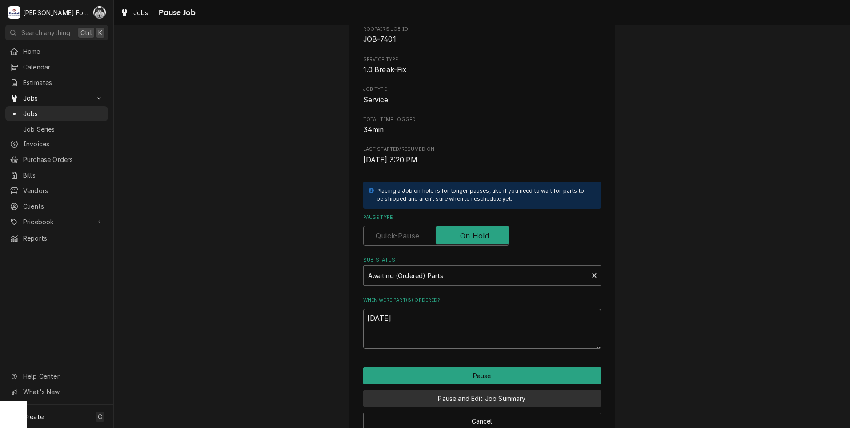
scroll to position [70, 0]
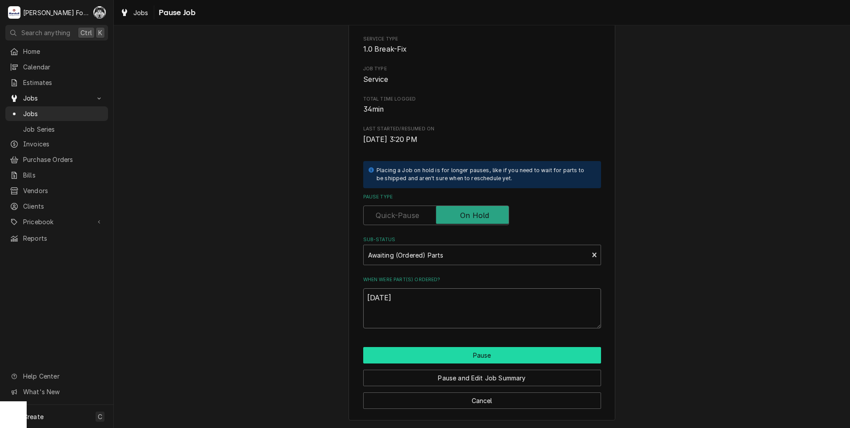
type textarea "[DATE]"
click at [482, 357] on button "Pause" at bounding box center [482, 355] width 238 height 16
type textarea "x"
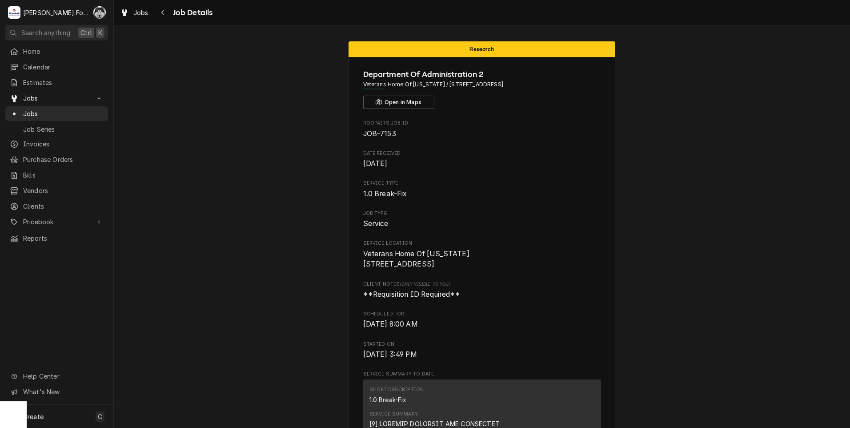
scroll to position [0, 14]
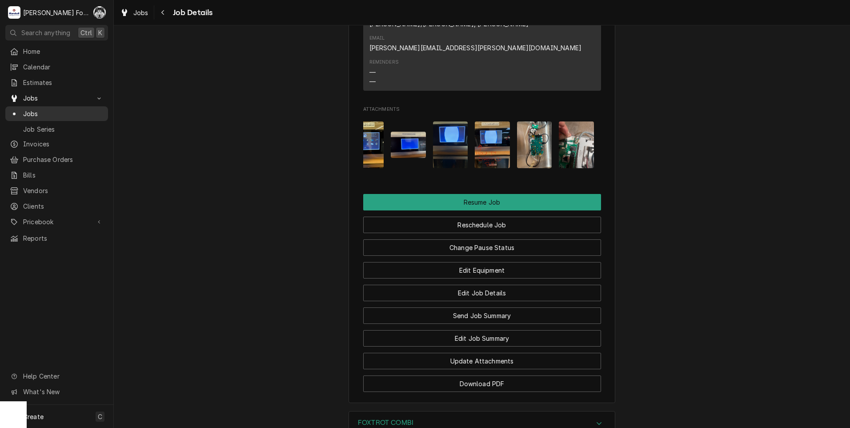
click at [22, 109] on div "Jobs" at bounding box center [57, 113] width 94 height 9
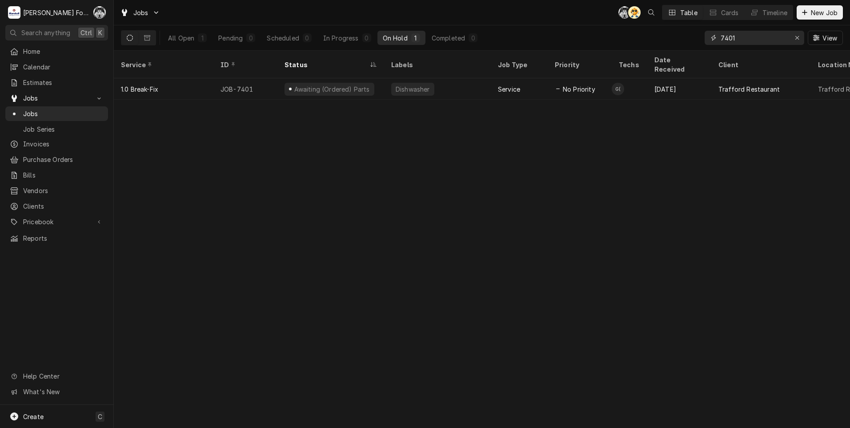
drag, startPoint x: 756, startPoint y: 43, endPoint x: 663, endPoint y: 42, distance: 92.9
click at [663, 42] on div "All Open 1 Pending 0 Scheduled 0 In Progress 0 On Hold 1 Completed 0 7401 View" at bounding box center [482, 37] width 722 height 25
type input "7383"
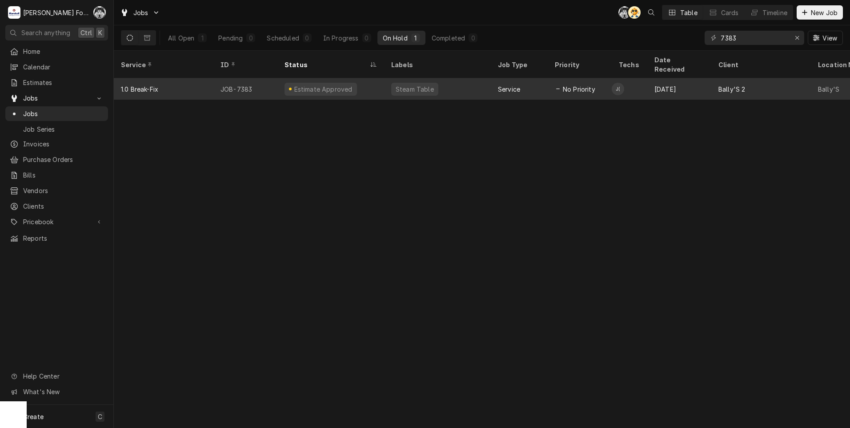
click at [375, 82] on div "Estimate Approved" at bounding box center [330, 88] width 107 height 21
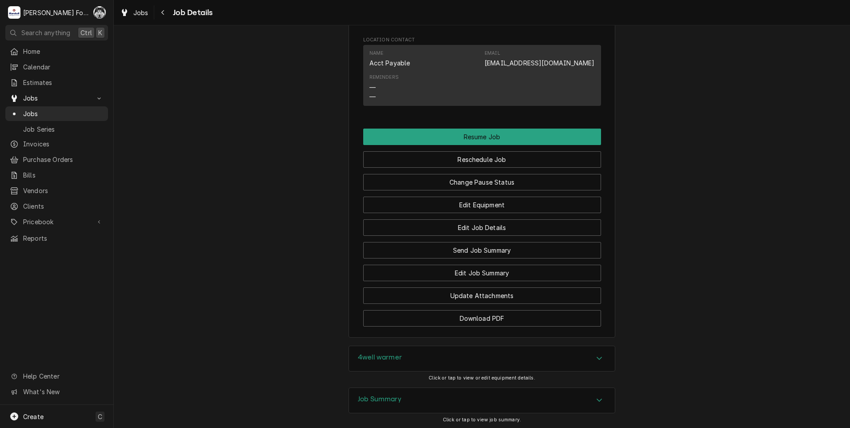
scroll to position [1037, 0]
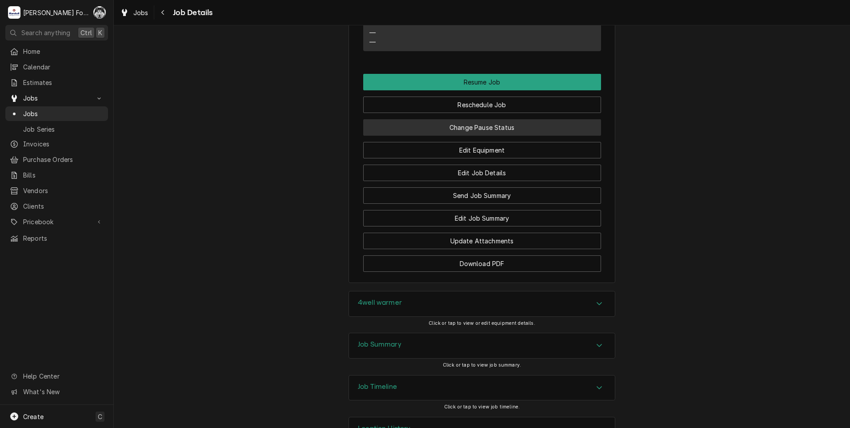
click at [453, 136] on button "Change Pause Status" at bounding box center [482, 127] width 238 height 16
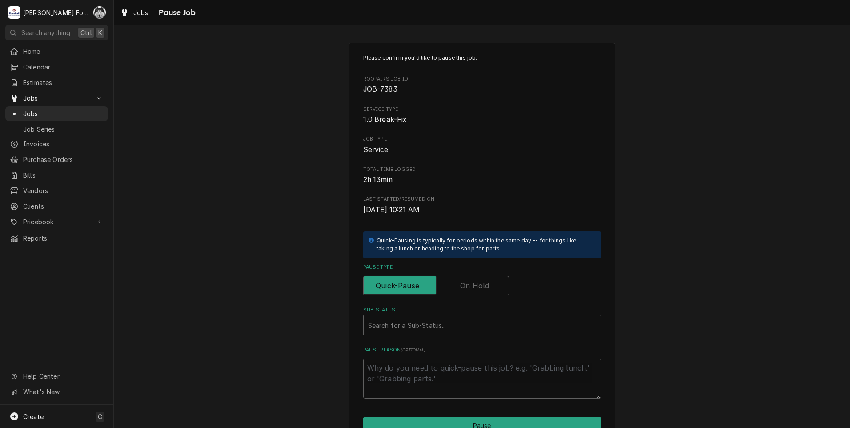
click at [473, 280] on label "Pause Type" at bounding box center [436, 286] width 146 height 20
click at [473, 280] on input "Pause Type" at bounding box center [436, 286] width 138 height 20
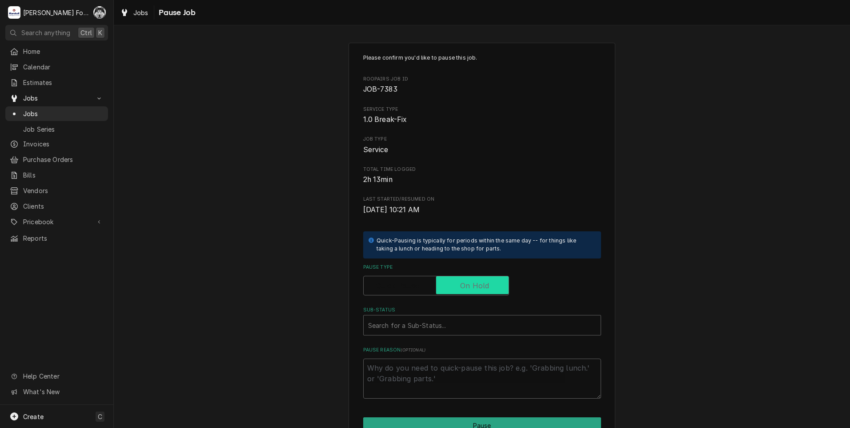
checkbox input "true"
click at [455, 323] on div "Sub-Status" at bounding box center [482, 325] width 228 height 16
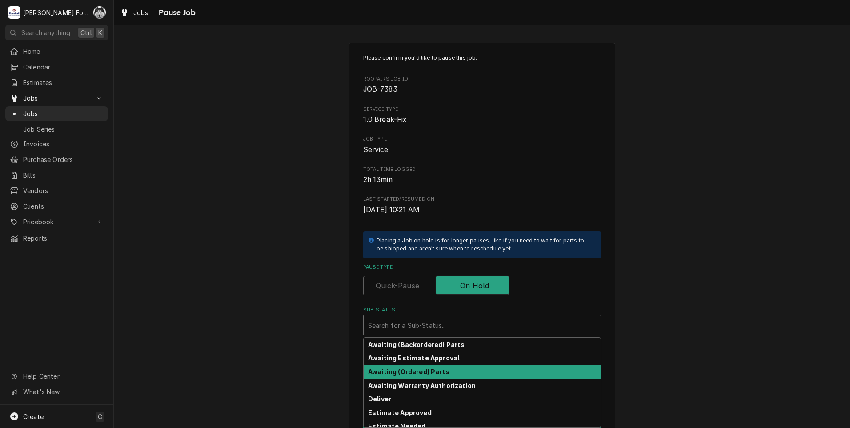
click at [413, 373] on strong "Awaiting (Ordered) Parts" at bounding box center [408, 372] width 81 height 8
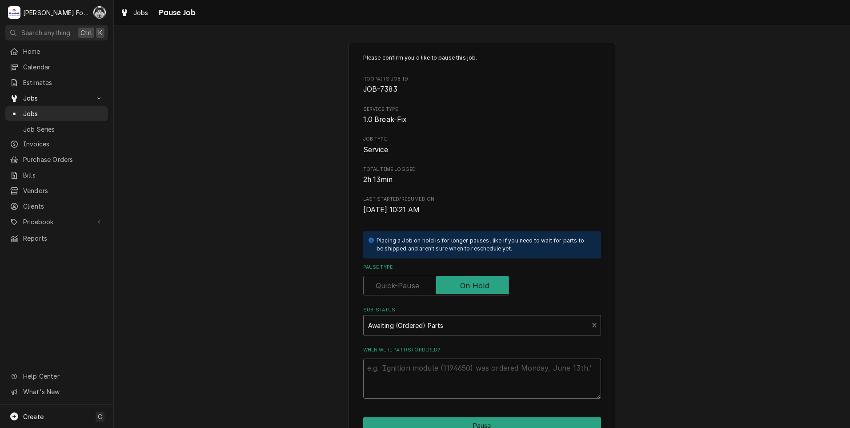
click at [410, 373] on textarea "When were part(s) ordered?" at bounding box center [482, 378] width 238 height 40
type textarea "x"
type textarea "9"
type textarea "x"
type textarea "9/"
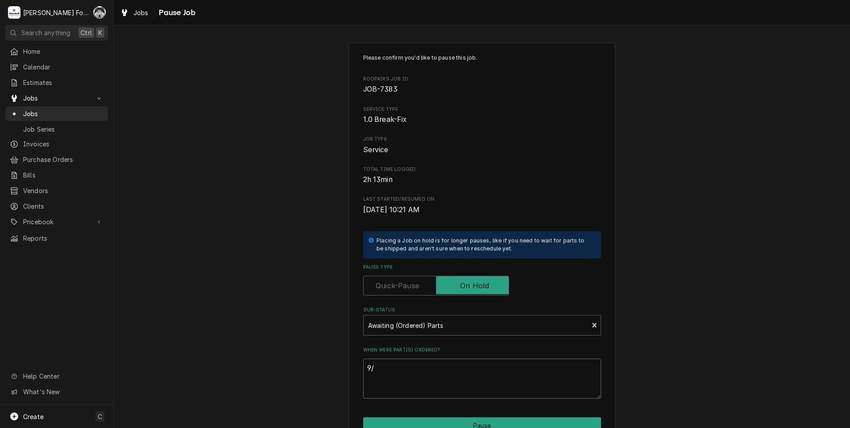
type textarea "x"
type textarea "9/1"
type textarea "x"
type textarea "9/17"
type textarea "x"
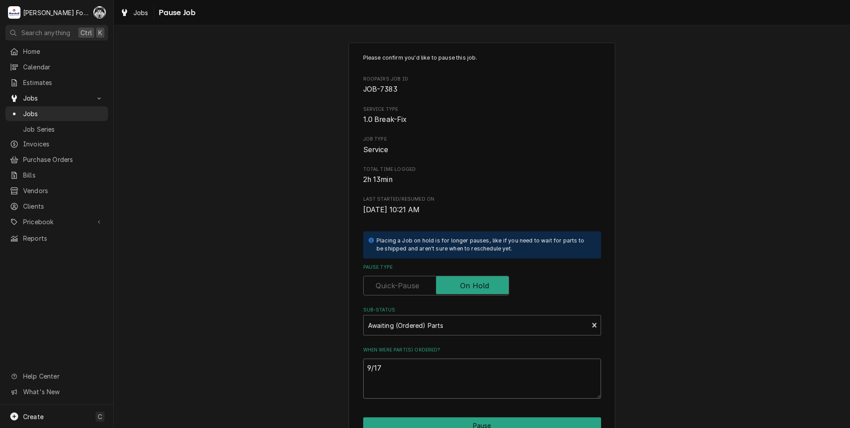
type textarea "9/17/"
type textarea "x"
type textarea "9/17/2"
type textarea "x"
type textarea "9/17/20"
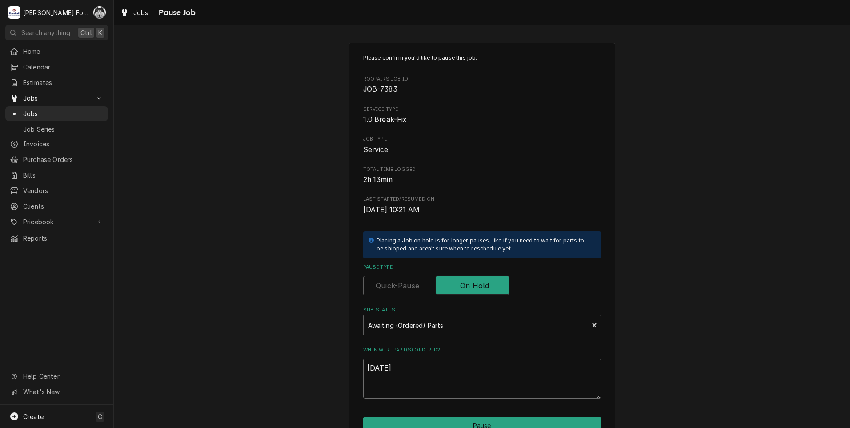
type textarea "x"
type textarea "9/17/202"
type textarea "x"
drag, startPoint x: 407, startPoint y: 368, endPoint x: 327, endPoint y: 378, distance: 80.6
click at [327, 378] on div "Please confirm you'd like to pause this job. Roopairs Job ID JOB-7383 Service T…" at bounding box center [482, 266] width 736 height 463
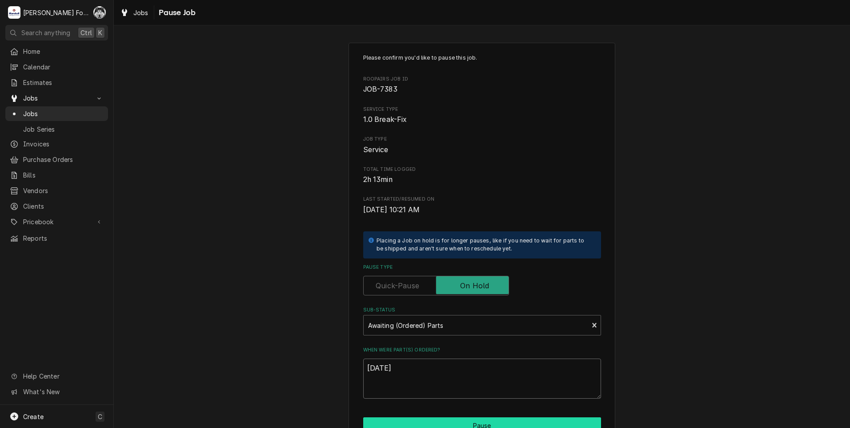
type textarea "[DATE]"
click at [435, 419] on button "Pause" at bounding box center [482, 425] width 238 height 16
type textarea "x"
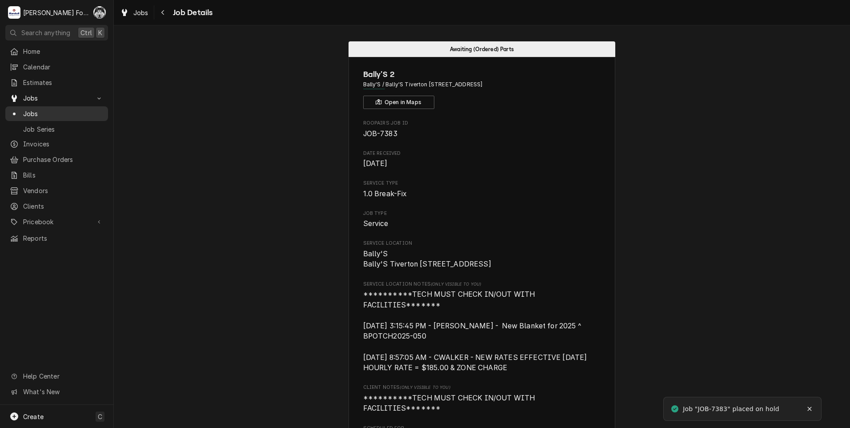
click at [24, 109] on span "Jobs" at bounding box center [63, 113] width 80 height 9
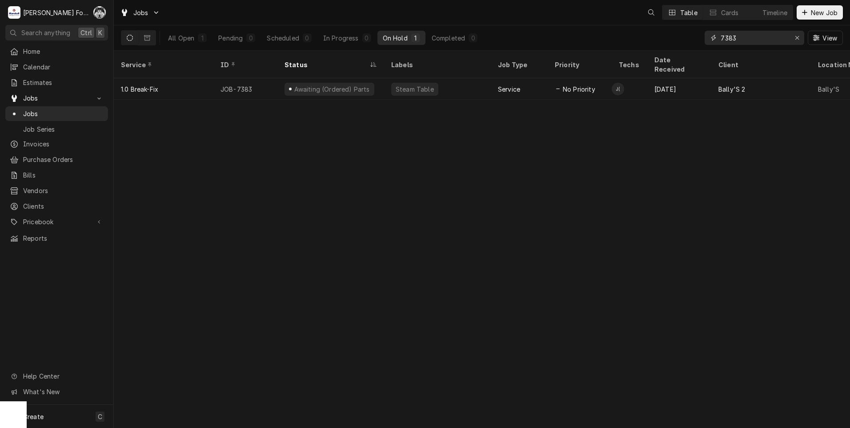
drag, startPoint x: 753, startPoint y: 37, endPoint x: 699, endPoint y: 39, distance: 54.3
click at [699, 39] on div "All Open 1 Pending 0 Scheduled 0 In Progress 0 On Hold 1 Completed 0 7383 View" at bounding box center [482, 37] width 722 height 25
type input "7403"
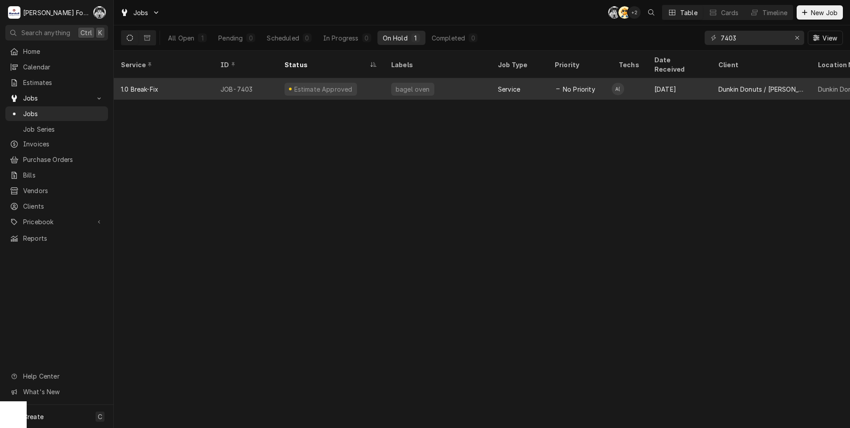
click at [374, 80] on div "Estimate Approved" at bounding box center [330, 88] width 107 height 21
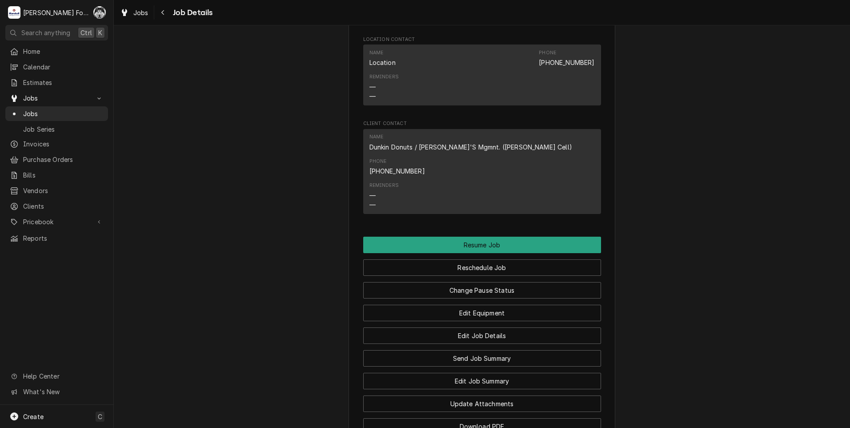
scroll to position [973, 0]
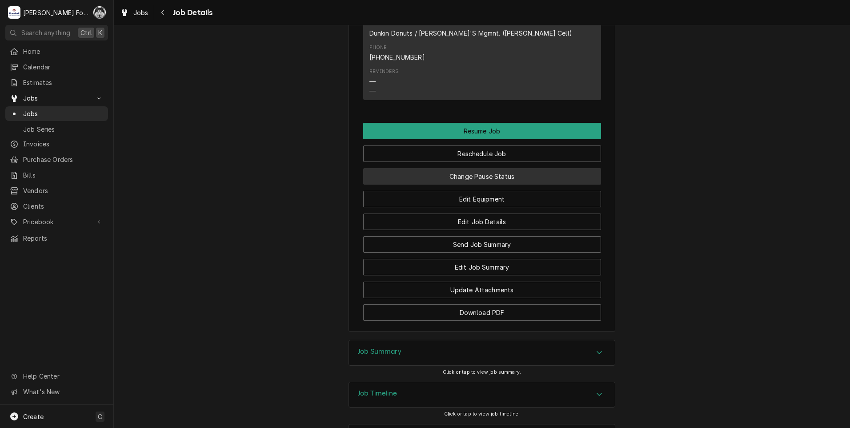
click at [453, 168] on button "Change Pause Status" at bounding box center [482, 176] width 238 height 16
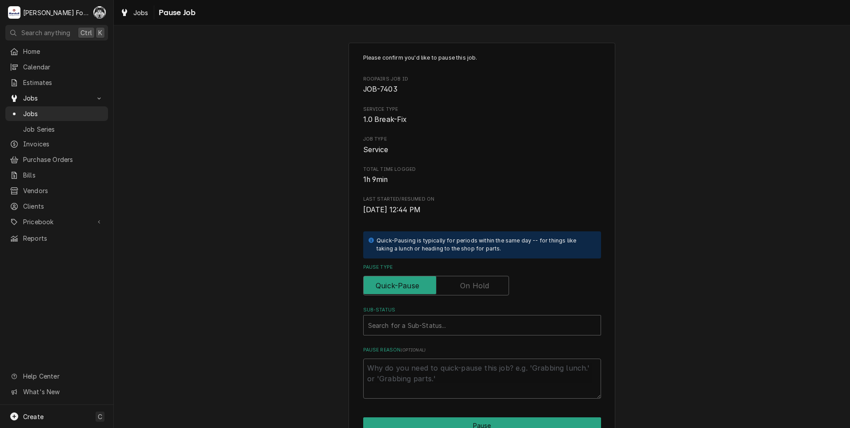
click at [459, 287] on label "Pause Type" at bounding box center [436, 286] width 146 height 20
click at [459, 287] on input "Pause Type" at bounding box center [436, 286] width 138 height 20
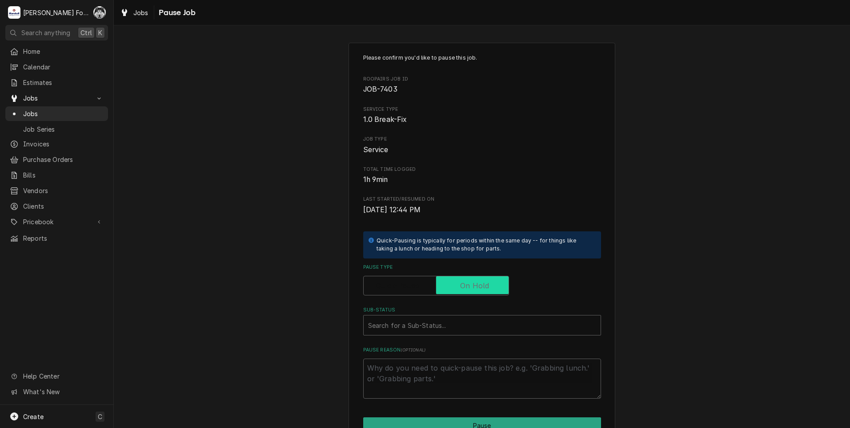
checkbox input "true"
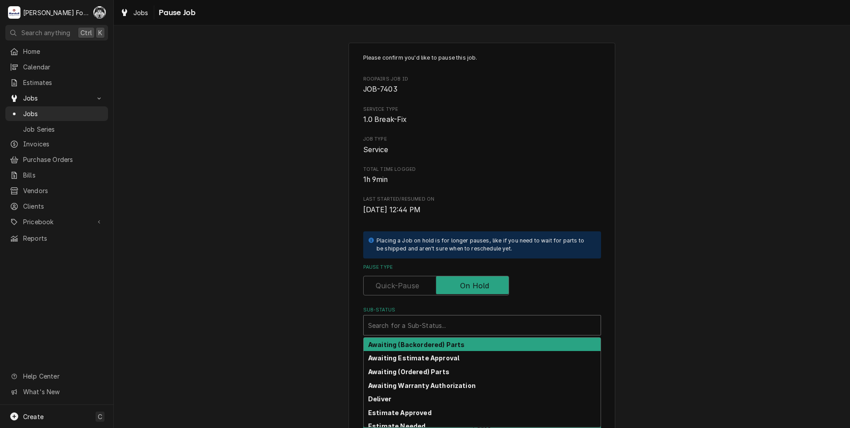
click at [438, 330] on div "Sub-Status" at bounding box center [482, 325] width 228 height 16
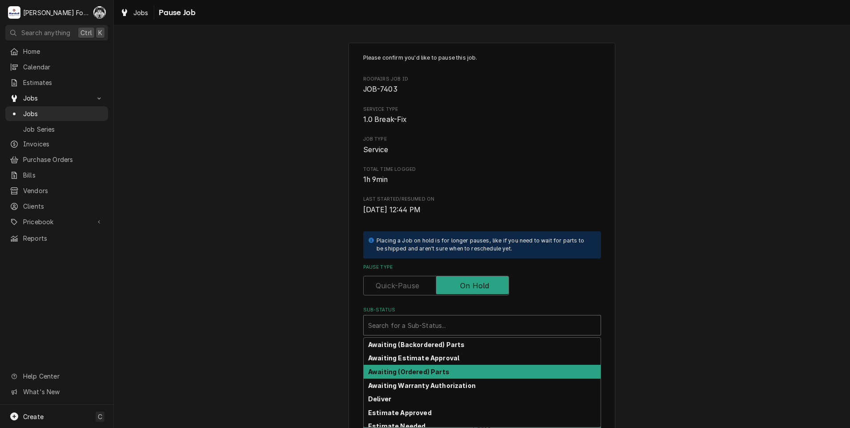
click at [425, 370] on strong "Awaiting (Ordered) Parts" at bounding box center [408, 372] width 81 height 8
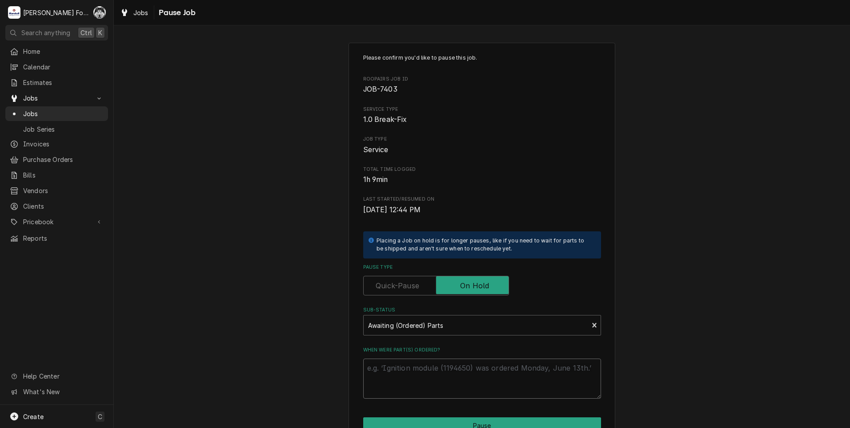
click at [420, 374] on textarea "When were part(s) ordered?" at bounding box center [482, 378] width 238 height 40
paste textarea "[DATE]"
type textarea "x"
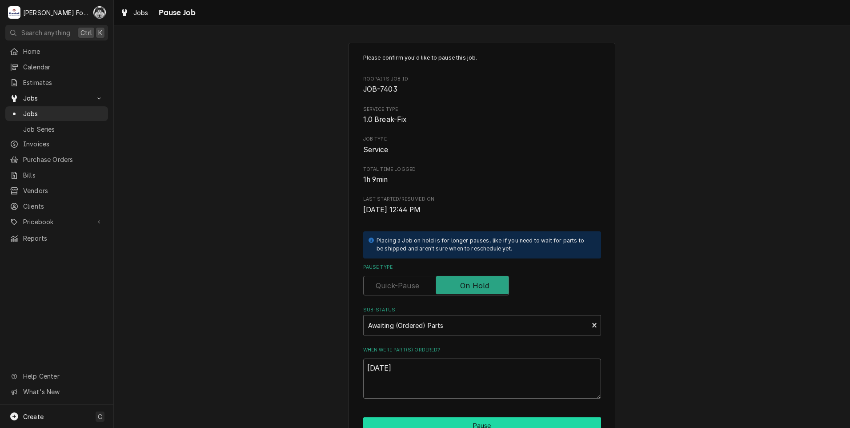
type textarea "[DATE]"
click at [424, 420] on button "Pause" at bounding box center [482, 425] width 238 height 16
type textarea "x"
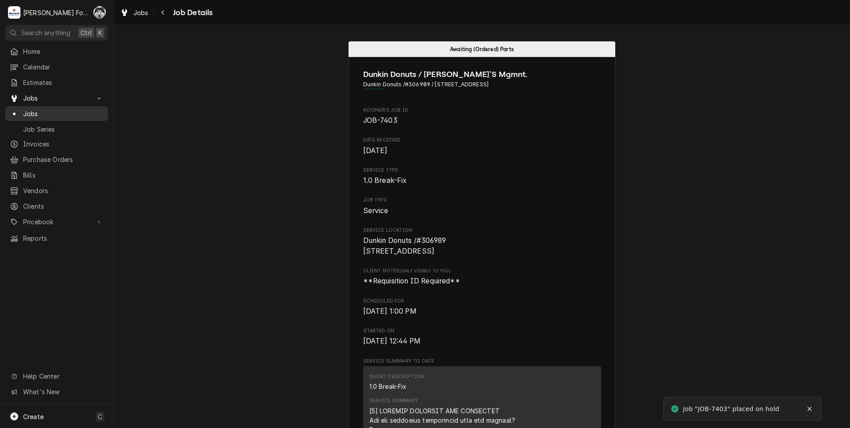
click at [31, 109] on span "Jobs" at bounding box center [63, 113] width 80 height 9
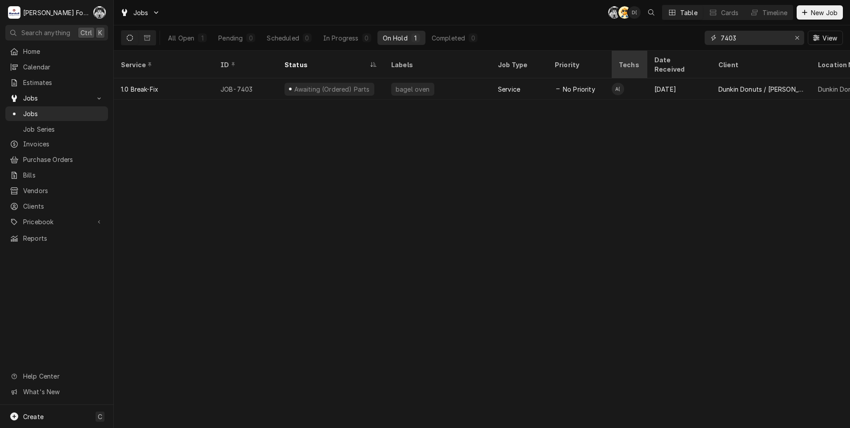
drag, startPoint x: 739, startPoint y: 40, endPoint x: 618, endPoint y: 64, distance: 123.1
click at [619, 64] on div "Jobs C( AT D( Table Cards Timeline New Job All Open 1 Pending 0 Scheduled 0 In …" at bounding box center [482, 214] width 736 height 428
drag, startPoint x: 740, startPoint y: 39, endPoint x: 657, endPoint y: 42, distance: 82.8
click at [657, 42] on div "All Open 1 Pending 0 Scheduled 0 In Progress 0 On Hold 1 Completed 0 6886 View" at bounding box center [482, 37] width 722 height 25
type input "7"
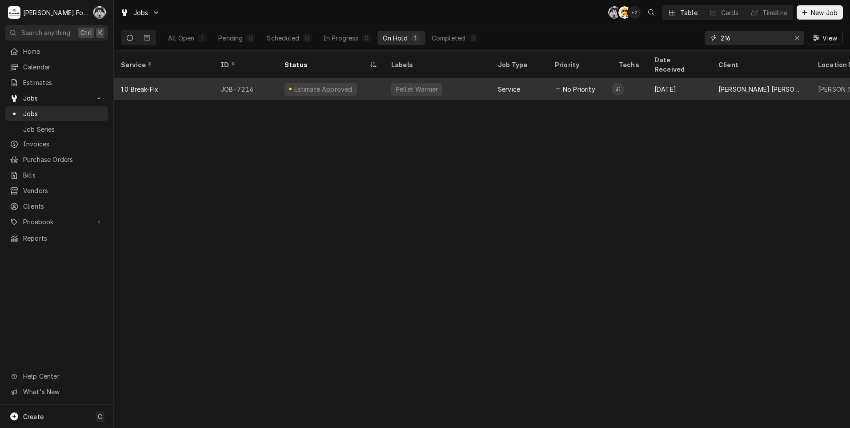
type input "216"
click at [358, 82] on div "Estimate Approved" at bounding box center [330, 88] width 107 height 21
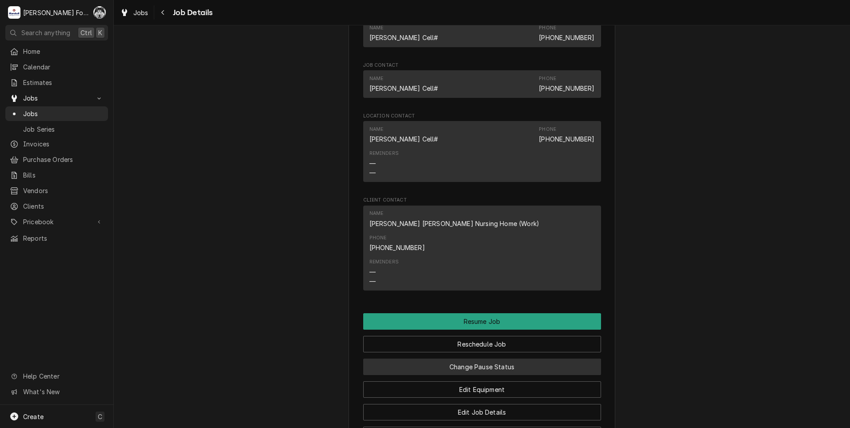
scroll to position [964, 0]
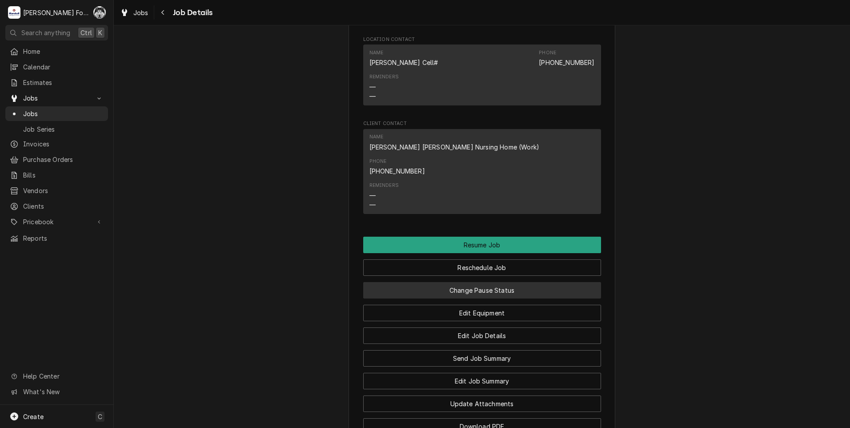
click at [471, 282] on button "Change Pause Status" at bounding box center [482, 290] width 238 height 16
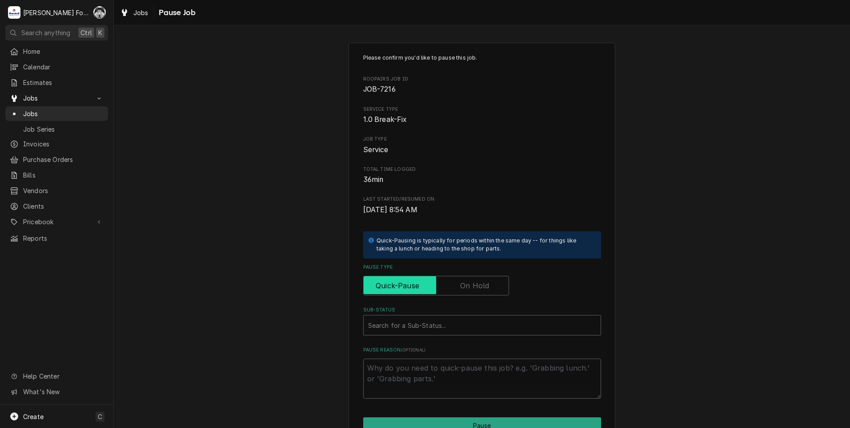
click at [454, 289] on input "Pause Type" at bounding box center [436, 286] width 138 height 20
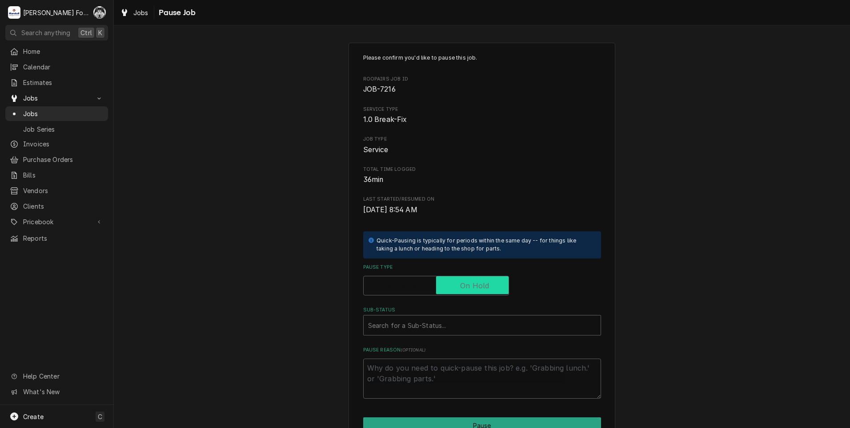
checkbox input "true"
click at [439, 326] on div "Sub-Status" at bounding box center [482, 325] width 228 height 16
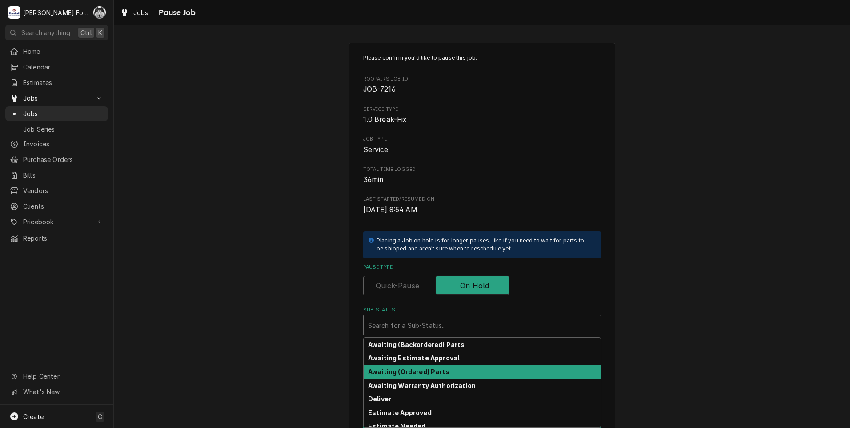
drag, startPoint x: 404, startPoint y: 383, endPoint x: 406, endPoint y: 376, distance: 7.3
click at [406, 376] on div "Awaiting (Backordered) Parts Awaiting Estimate Approval Awaiting (Ordered) Part…" at bounding box center [482, 382] width 237 height 89
click at [407, 374] on strong "Awaiting (Ordered) Parts" at bounding box center [408, 372] width 81 height 8
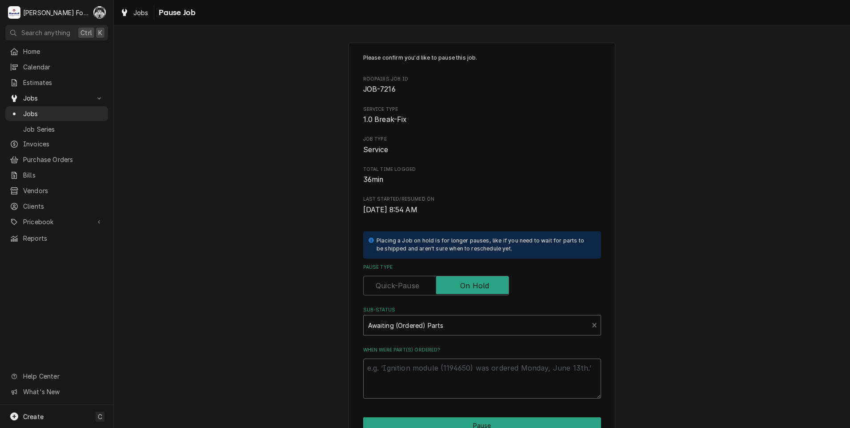
click at [407, 374] on textarea "When were part(s) ordered?" at bounding box center [482, 378] width 238 height 40
paste textarea "[DATE]"
type textarea "x"
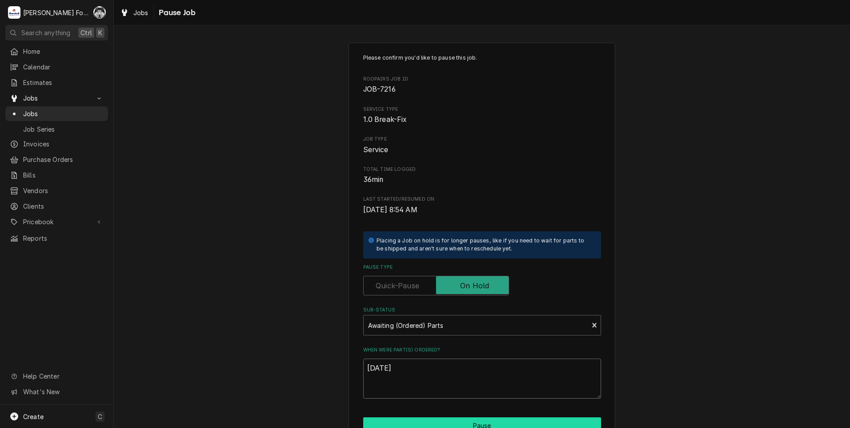
type textarea "[DATE]"
click at [449, 421] on button "Pause" at bounding box center [482, 425] width 238 height 16
type textarea "x"
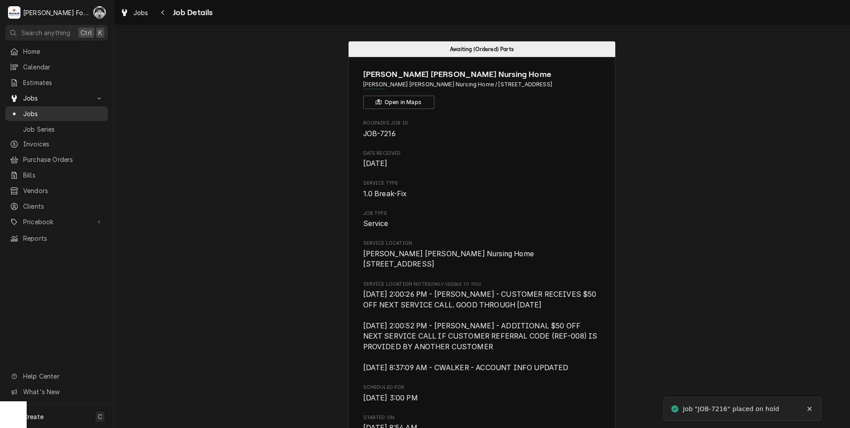
click at [25, 111] on span "Jobs" at bounding box center [63, 113] width 80 height 9
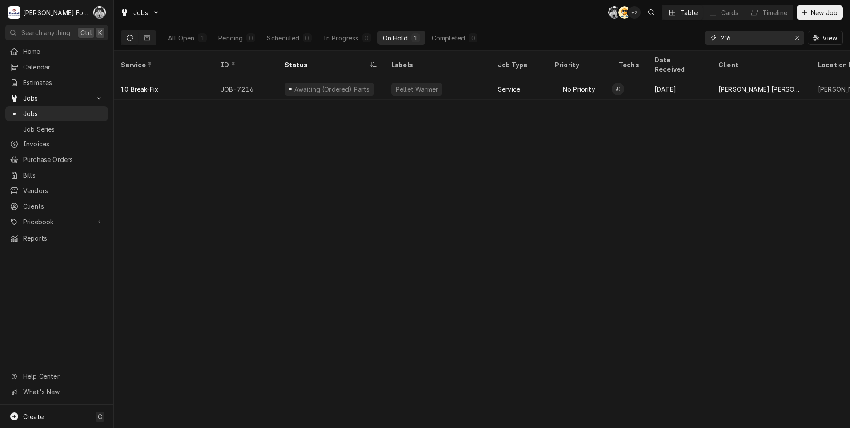
drag, startPoint x: 736, startPoint y: 38, endPoint x: 690, endPoint y: 42, distance: 46.4
click at [690, 42] on div "All Open 1 Pending 0 Scheduled 0 In Progress 0 On Hold 1 Completed 0 216 View" at bounding box center [482, 37] width 722 height 25
type input "7"
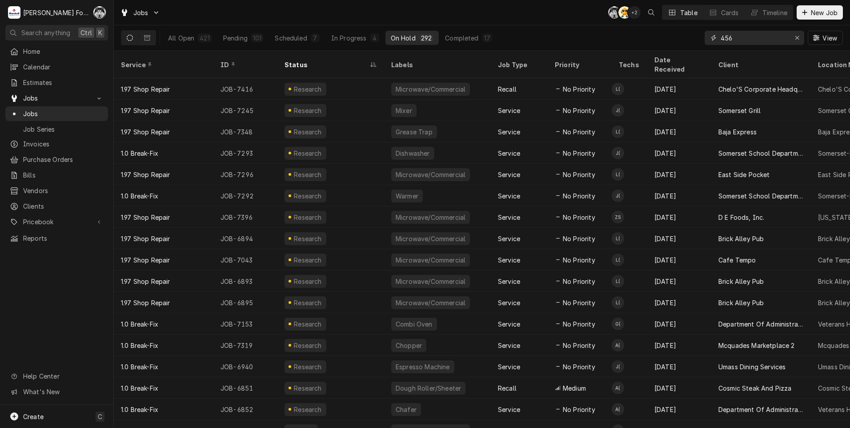
type input "456"
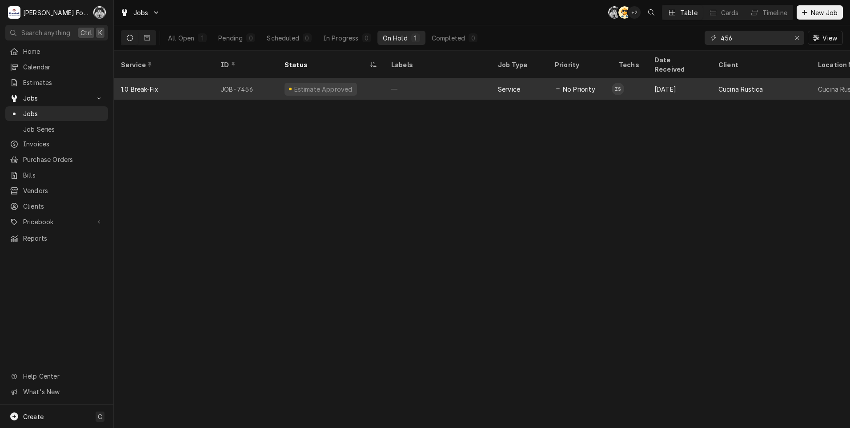
click at [382, 79] on div "Estimate Approved" at bounding box center [330, 88] width 107 height 21
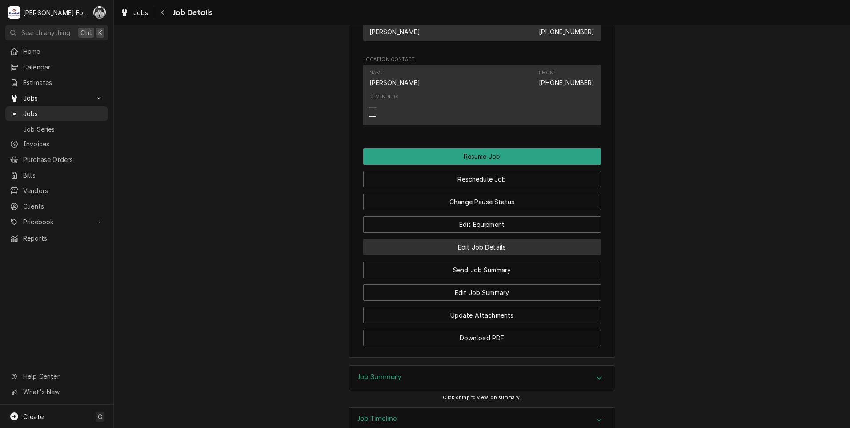
scroll to position [815, 0]
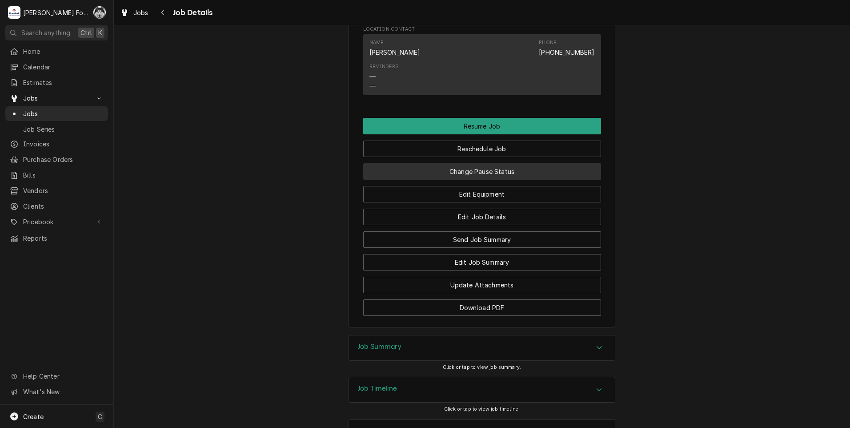
click at [465, 180] on button "Change Pause Status" at bounding box center [482, 171] width 238 height 16
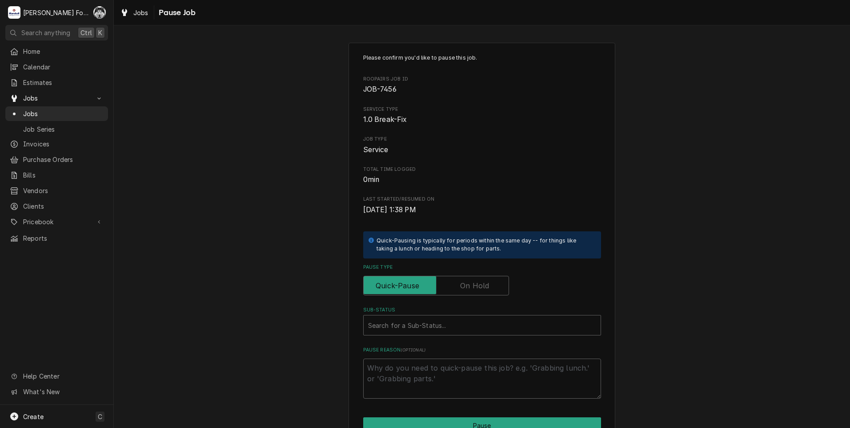
click at [471, 287] on label "Pause Type" at bounding box center [436, 286] width 146 height 20
click at [471, 287] on input "Pause Type" at bounding box center [436, 286] width 138 height 20
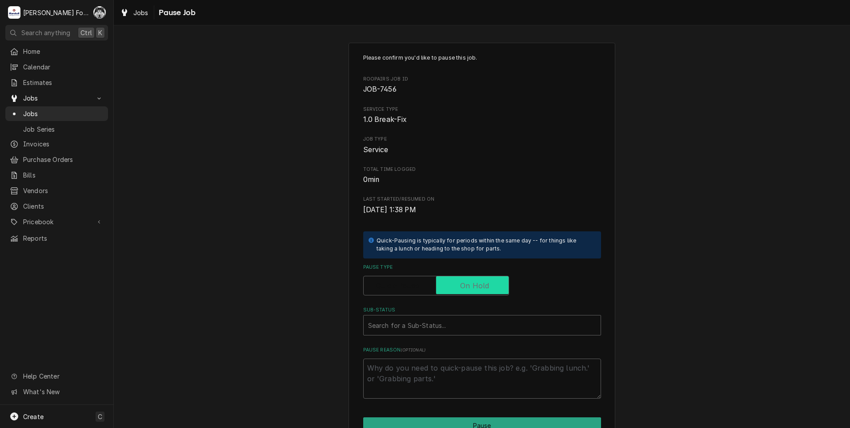
checkbox input "true"
click at [435, 330] on div "Sub-Status" at bounding box center [482, 325] width 228 height 16
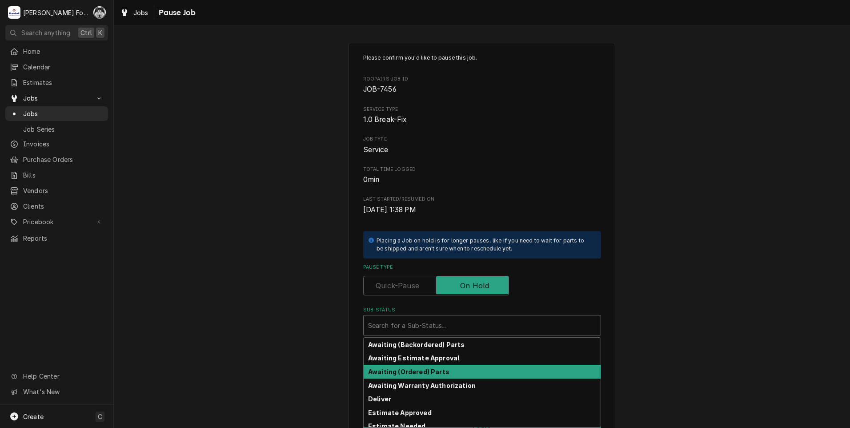
click at [417, 374] on strong "Awaiting (Ordered) Parts" at bounding box center [408, 372] width 81 height 8
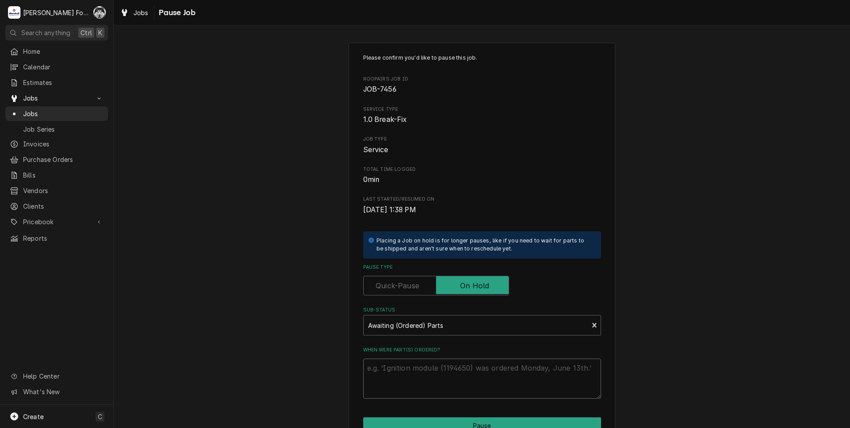
click at [411, 366] on textarea "When were part(s) ordered?" at bounding box center [482, 378] width 238 height 40
paste textarea "[DATE]"
type textarea "x"
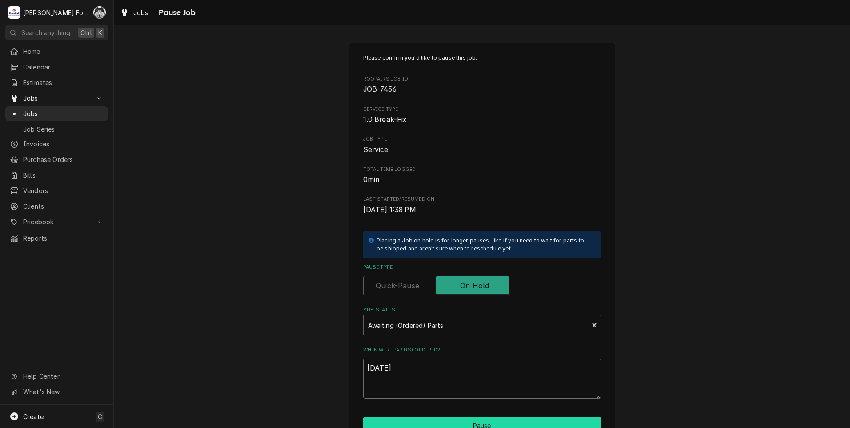
type textarea "[DATE]"
click at [435, 418] on button "Pause" at bounding box center [482, 425] width 238 height 16
type textarea "x"
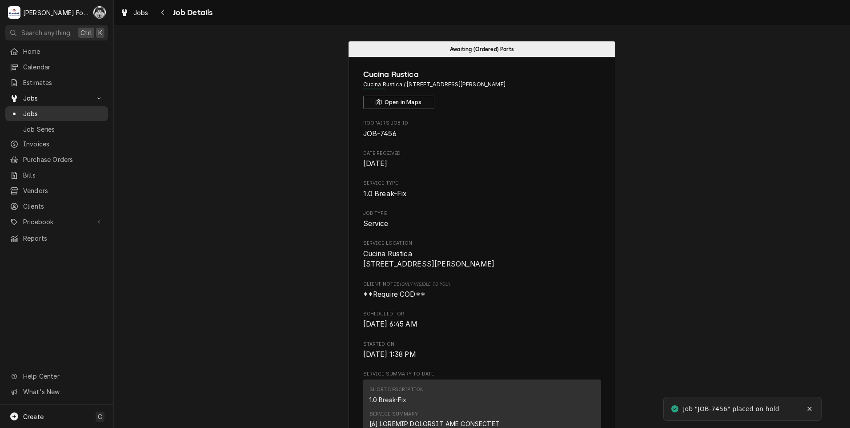
click at [35, 111] on span "Jobs" at bounding box center [63, 113] width 80 height 9
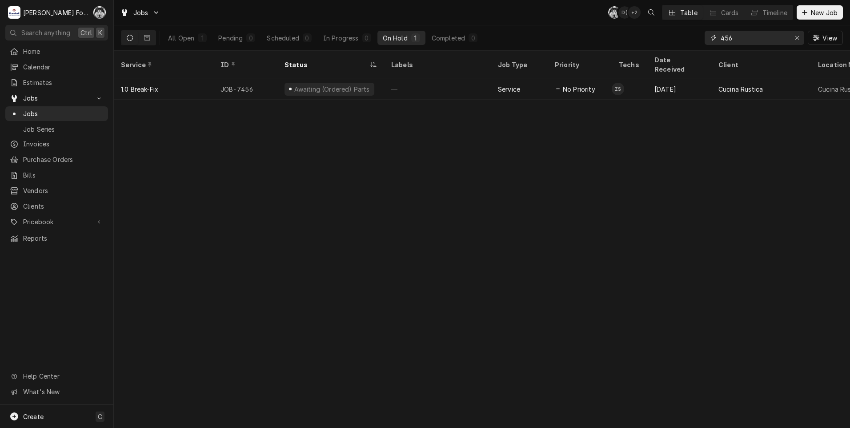
drag, startPoint x: 730, startPoint y: 43, endPoint x: 694, endPoint y: 46, distance: 36.6
click at [694, 46] on div "All Open 1 Pending 0 Scheduled 0 In Progress 0 On Hold 1 Completed 0 456 View" at bounding box center [482, 37] width 722 height 25
type input "7454"
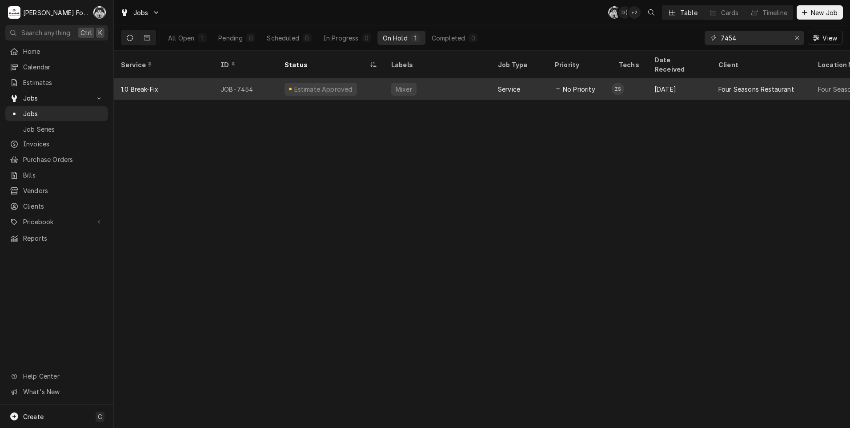
click at [455, 80] on div "Mixer" at bounding box center [437, 88] width 107 height 21
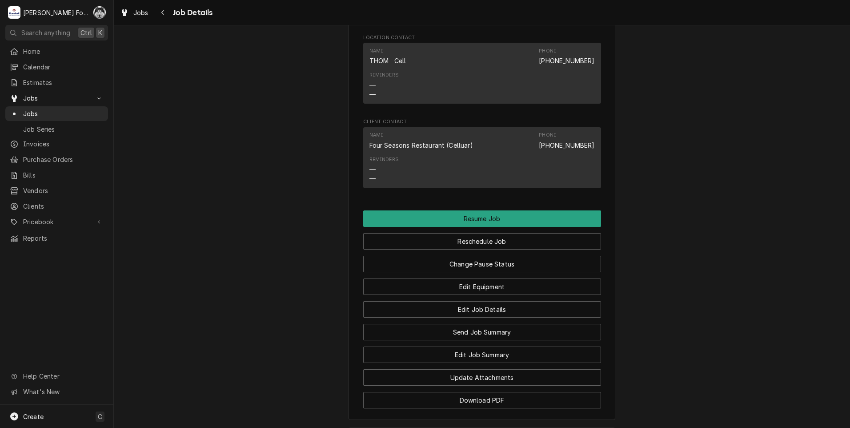
scroll to position [889, 0]
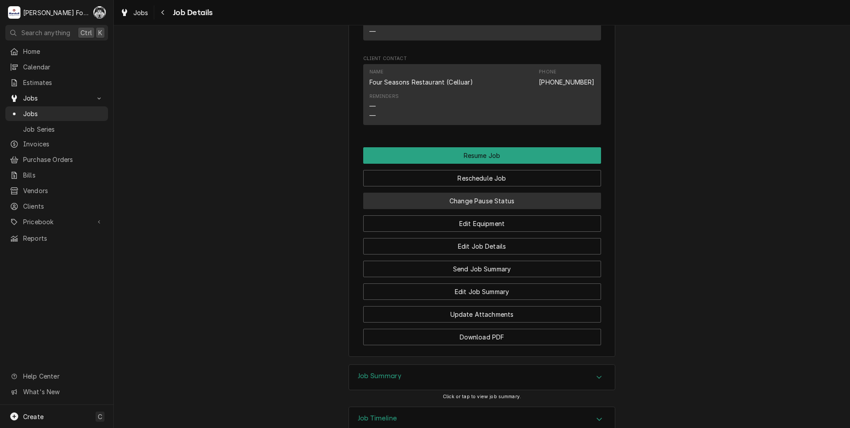
click at [450, 209] on button "Change Pause Status" at bounding box center [482, 201] width 238 height 16
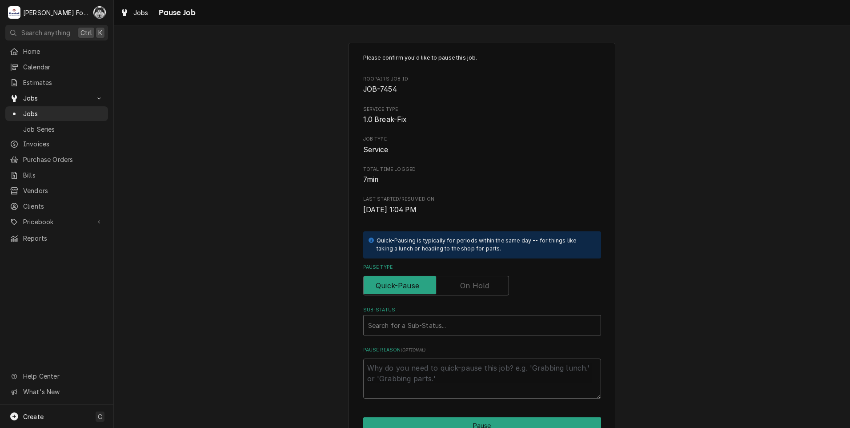
click at [471, 287] on label "Pause Type" at bounding box center [436, 286] width 146 height 20
click at [471, 287] on input "Pause Type" at bounding box center [436, 286] width 138 height 20
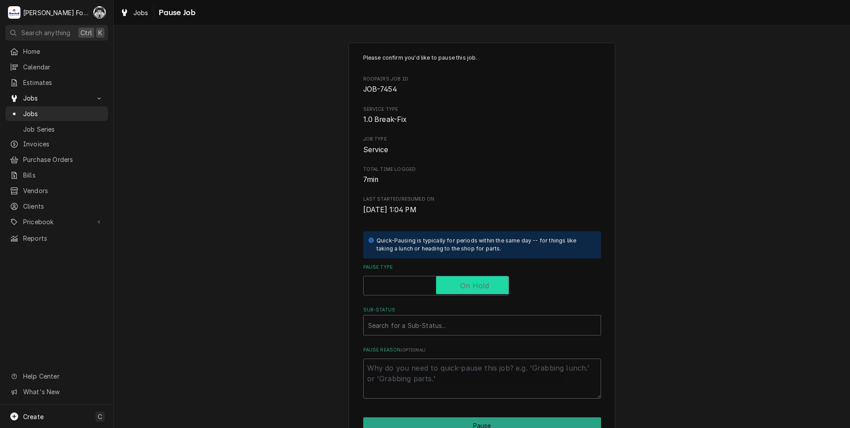
checkbox input "true"
click at [453, 326] on div "Sub-Status" at bounding box center [482, 325] width 228 height 16
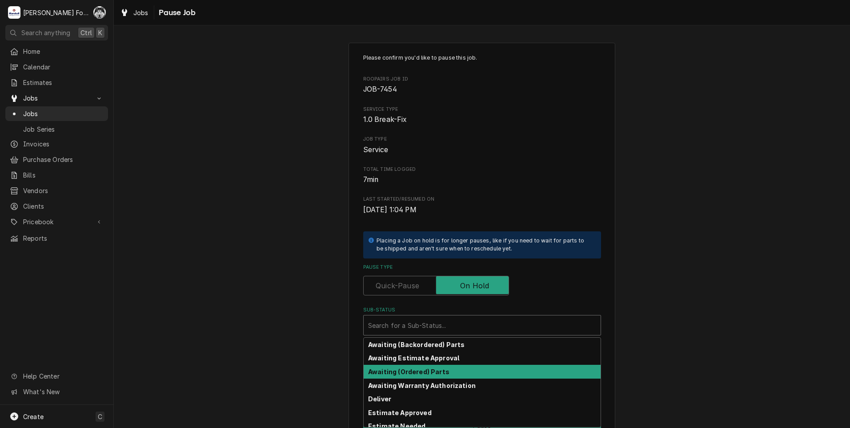
drag, startPoint x: 431, startPoint y: 379, endPoint x: 430, endPoint y: 374, distance: 5.4
click at [430, 374] on div "Awaiting (Backordered) Parts Awaiting Estimate Approval Awaiting (Ordered) Part…" at bounding box center [482, 382] width 237 height 89
click at [428, 370] on strong "Awaiting (Ordered) Parts" at bounding box center [408, 372] width 81 height 8
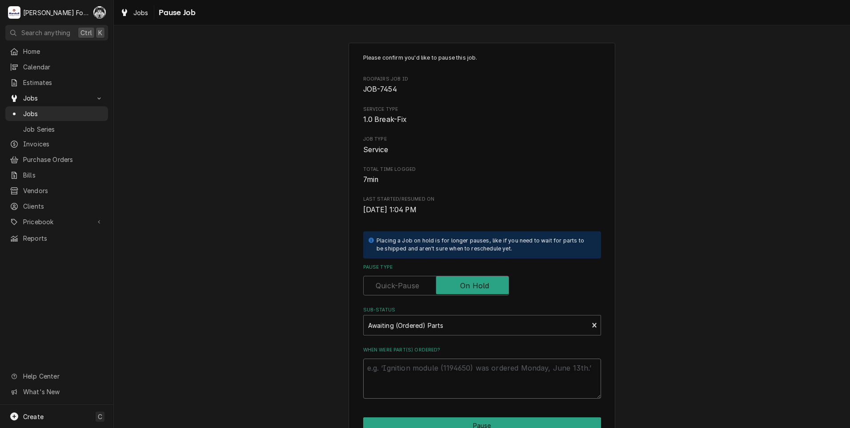
click at [409, 361] on textarea "When were part(s) ordered?" at bounding box center [482, 378] width 238 height 40
paste textarea "[DATE]"
type textarea "x"
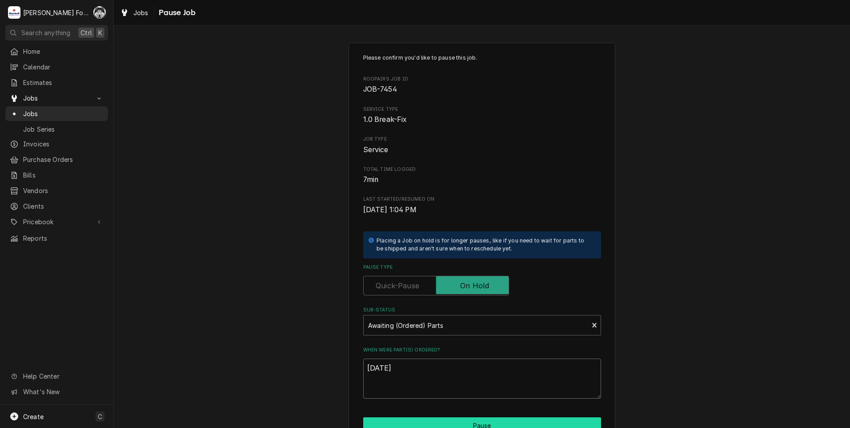
type textarea "[DATE]"
click at [444, 419] on button "Pause" at bounding box center [482, 425] width 238 height 16
type textarea "x"
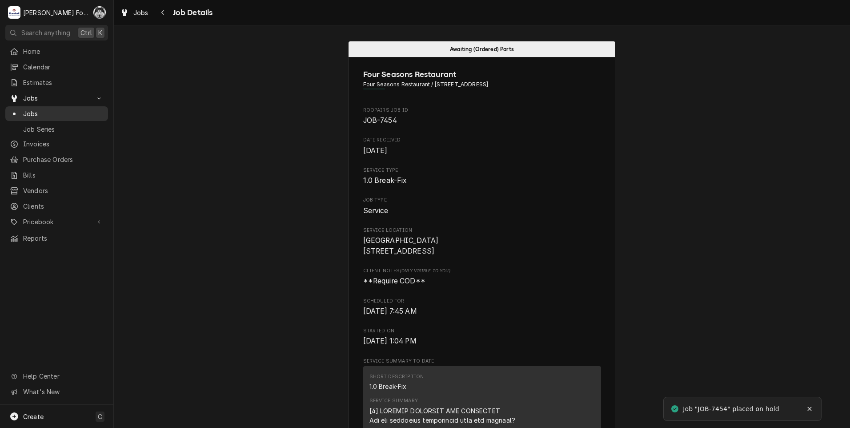
click at [32, 113] on span "Jobs" at bounding box center [63, 113] width 80 height 9
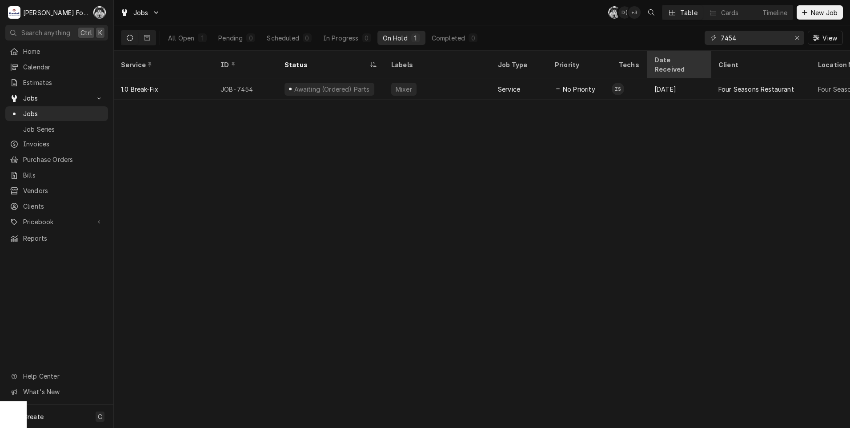
click at [650, 51] on div "Jobs C( D( + 3 Table Cards Timeline New Job All Open 1 Pending 0 Scheduled 0 In…" at bounding box center [482, 214] width 736 height 428
type input "7153"
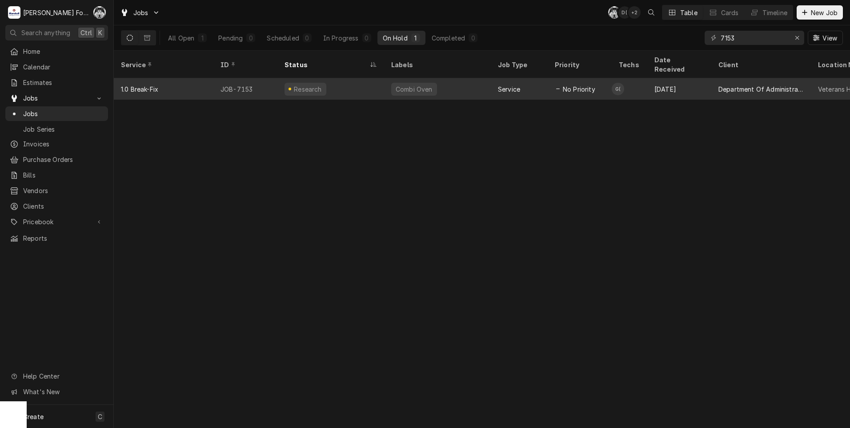
click at [421, 84] on div "Combi Oven" at bounding box center [414, 88] width 39 height 9
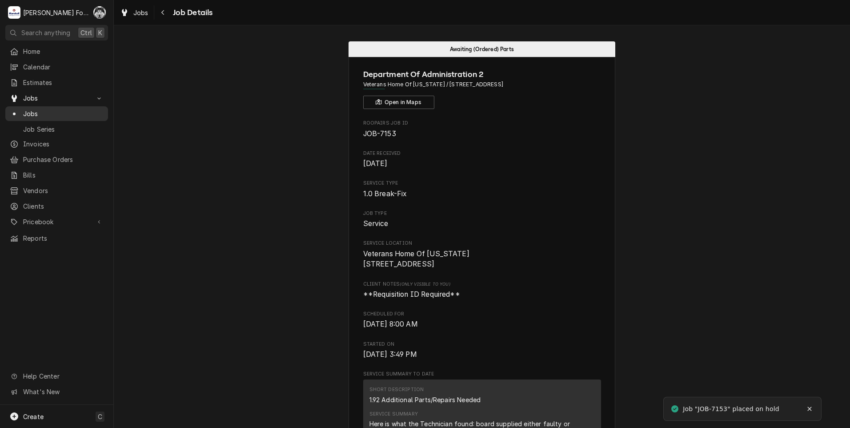
click at [33, 109] on span "Jobs" at bounding box center [63, 113] width 80 height 9
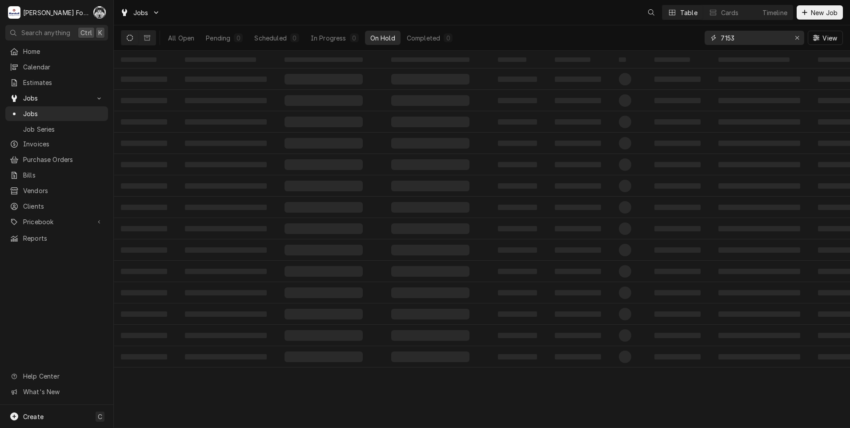
drag, startPoint x: 752, startPoint y: 35, endPoint x: 665, endPoint y: 44, distance: 87.2
click at [665, 44] on div "All Open Pending 0 Scheduled 0 In Progress 0 On Hold Completed 0 7153 View" at bounding box center [482, 37] width 722 height 25
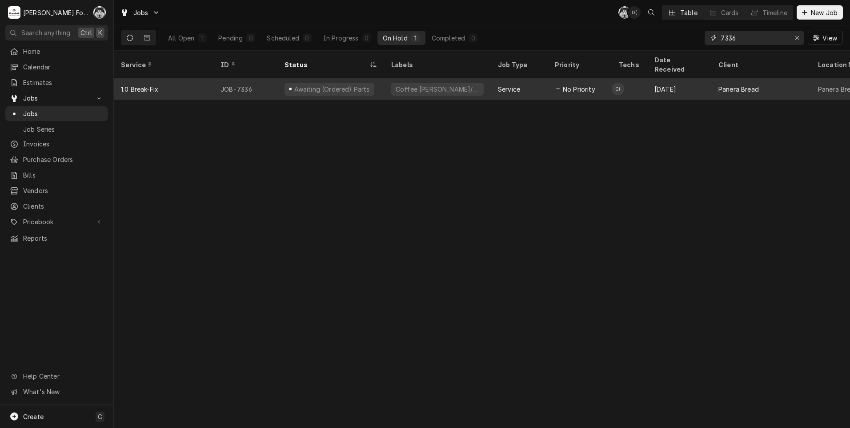
type input "7336"
click at [403, 84] on div "Coffee [PERSON_NAME]/Hot" at bounding box center [437, 88] width 107 height 21
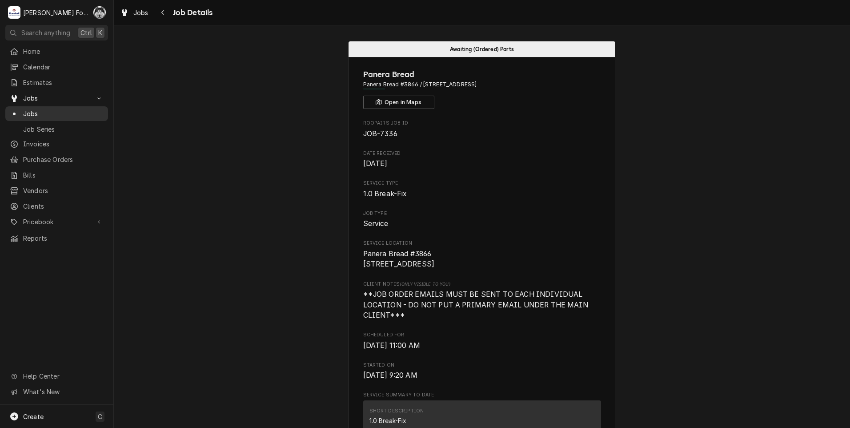
click at [21, 113] on div "Jobs" at bounding box center [57, 113] width 94 height 9
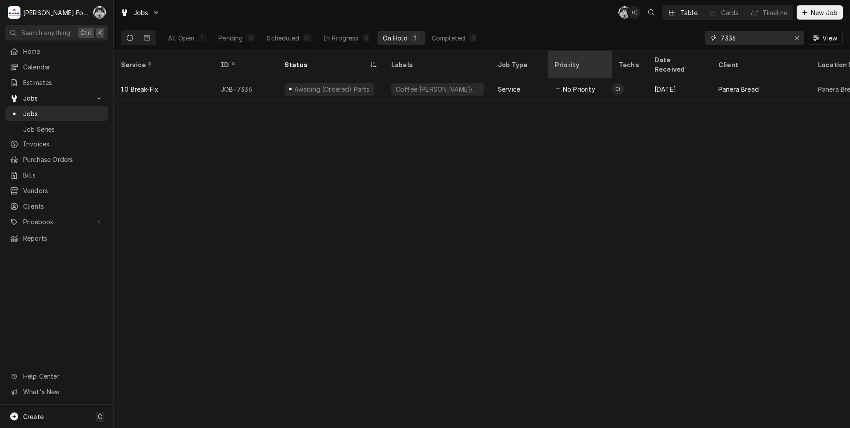
drag, startPoint x: 749, startPoint y: 42, endPoint x: 592, endPoint y: 67, distance: 158.6
click at [592, 67] on div "Jobs C( D( Table Cards Timeline New Job All Open 1 Pending 0 Scheduled 0 In Pro…" at bounding box center [482, 214] width 736 height 428
type input "7"
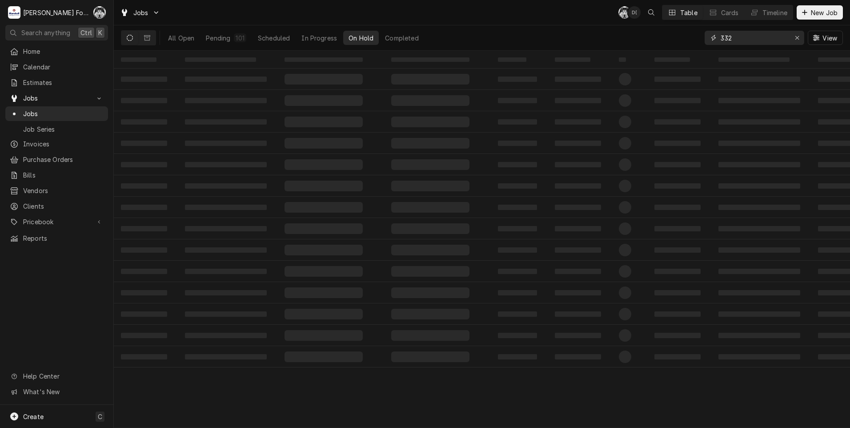
type input "332"
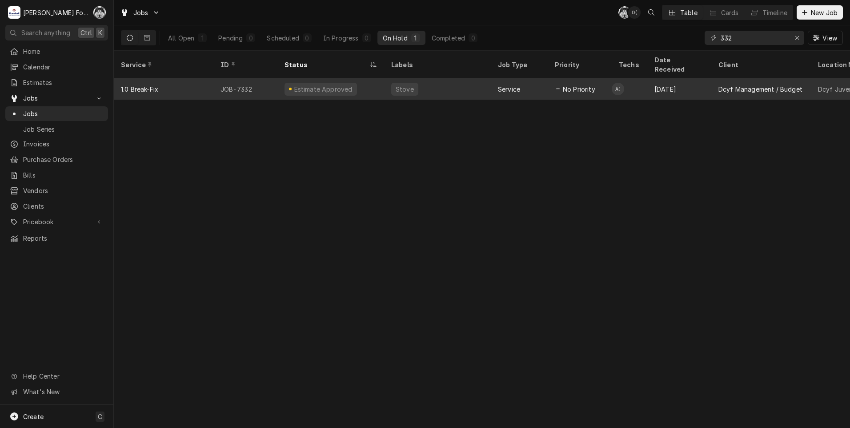
click at [381, 78] on div "Estimate Approved" at bounding box center [330, 88] width 107 height 21
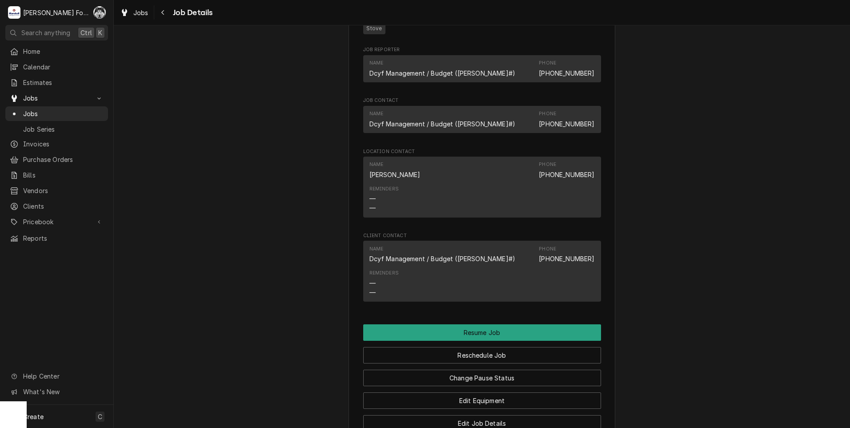
scroll to position [815, 0]
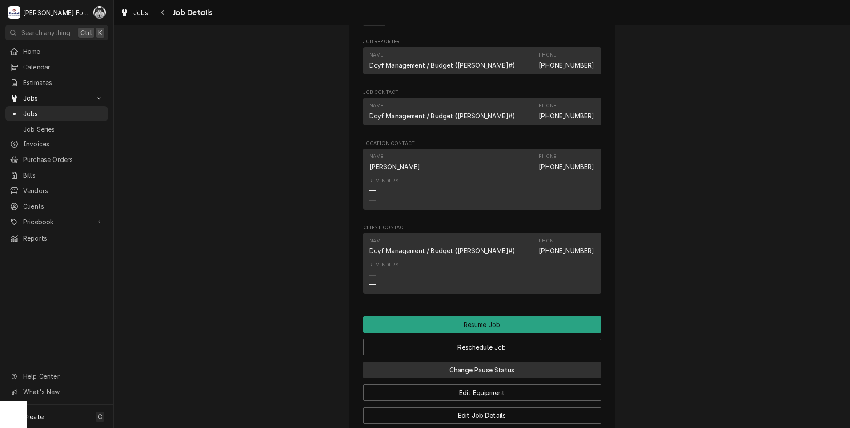
click at [461, 378] on button "Change Pause Status" at bounding box center [482, 370] width 238 height 16
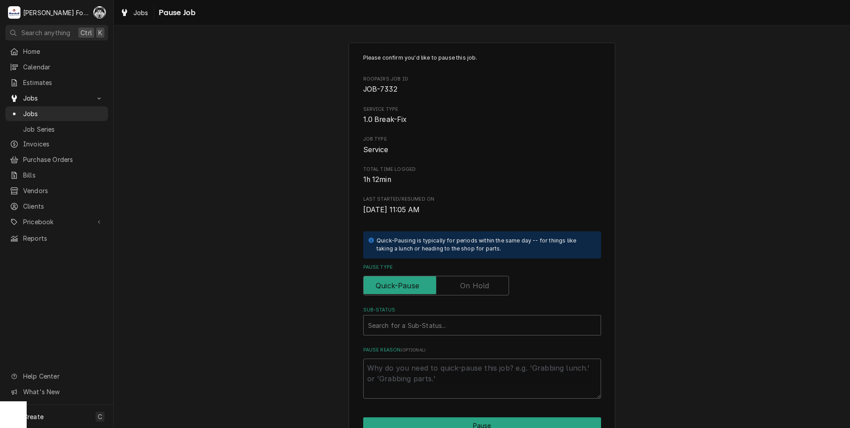
click at [466, 284] on label "Pause Type" at bounding box center [436, 286] width 146 height 20
click at [466, 284] on input "Pause Type" at bounding box center [436, 286] width 138 height 20
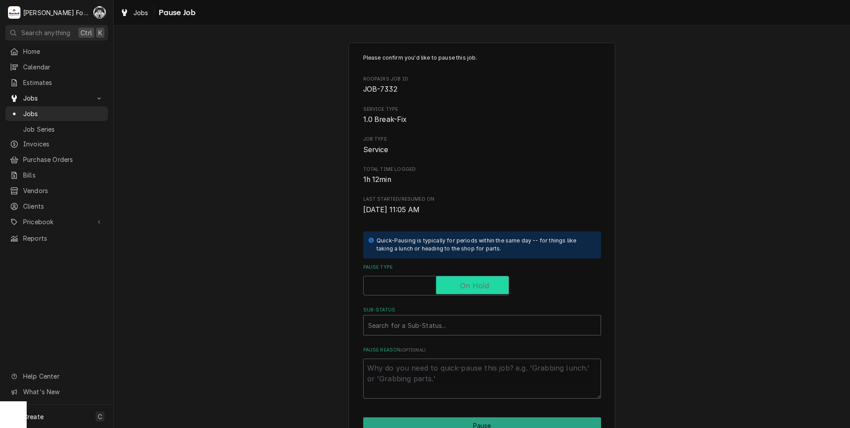
checkbox input "true"
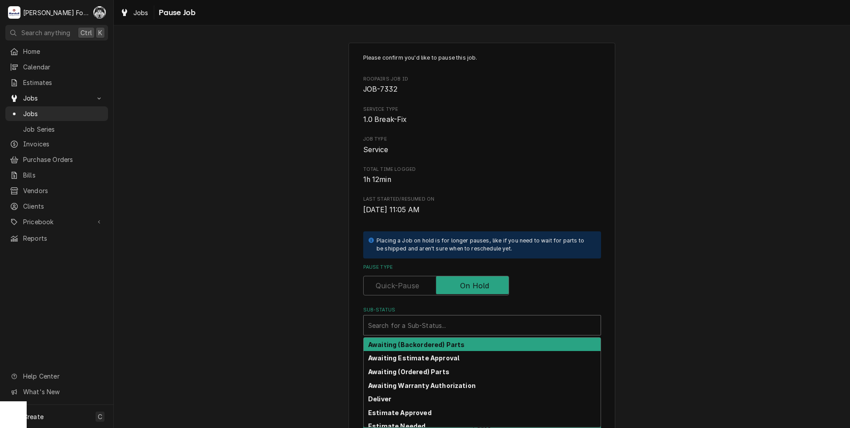
click at [442, 325] on div "Sub-Status" at bounding box center [482, 325] width 228 height 16
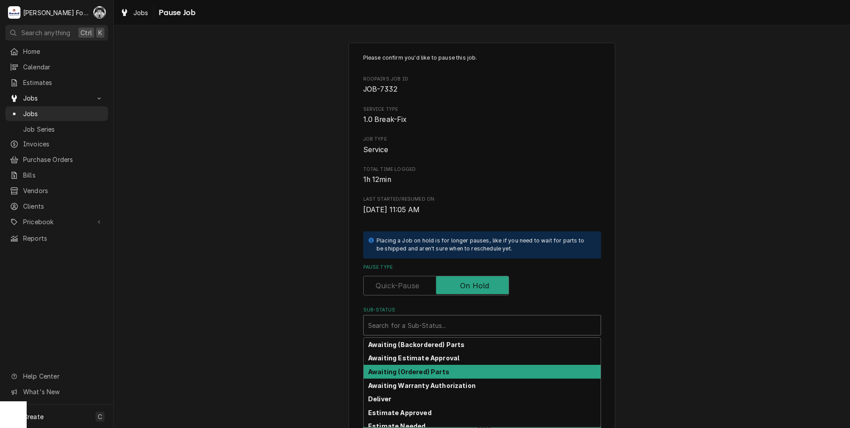
click at [434, 370] on strong "Awaiting (Ordered) Parts" at bounding box center [408, 372] width 81 height 8
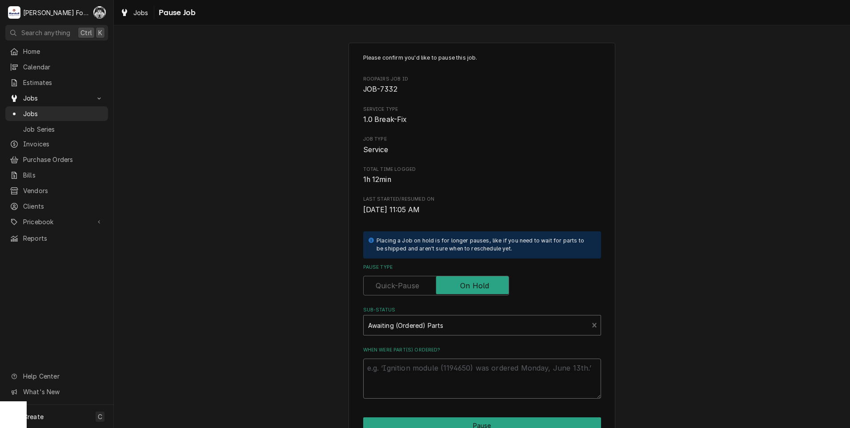
click at [434, 370] on textarea "When were part(s) ordered?" at bounding box center [482, 378] width 238 height 40
paste textarea "[DATE]"
type textarea "x"
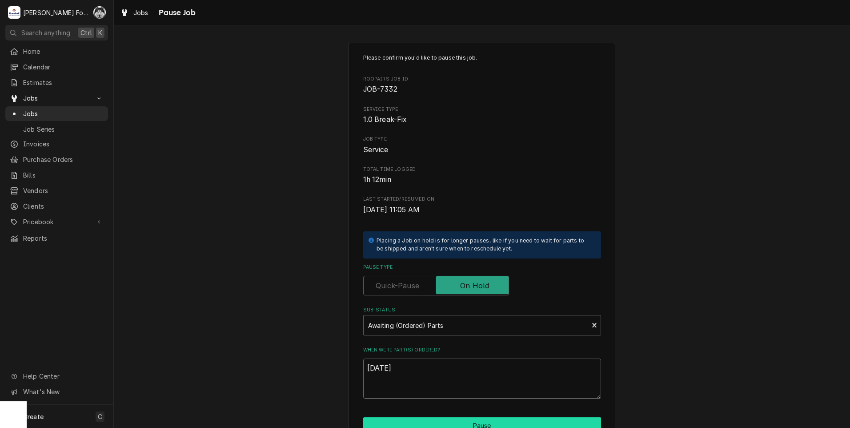
type textarea "[DATE]"
click at [467, 423] on button "Pause" at bounding box center [482, 425] width 238 height 16
type textarea "x"
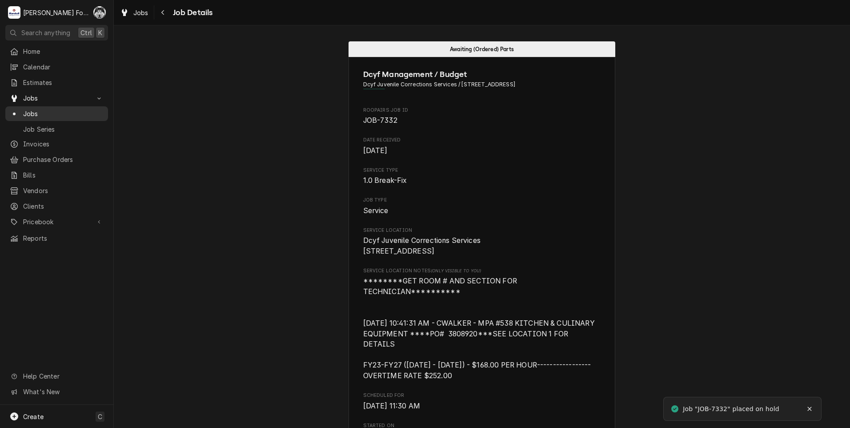
click at [35, 109] on span "Jobs" at bounding box center [63, 113] width 80 height 9
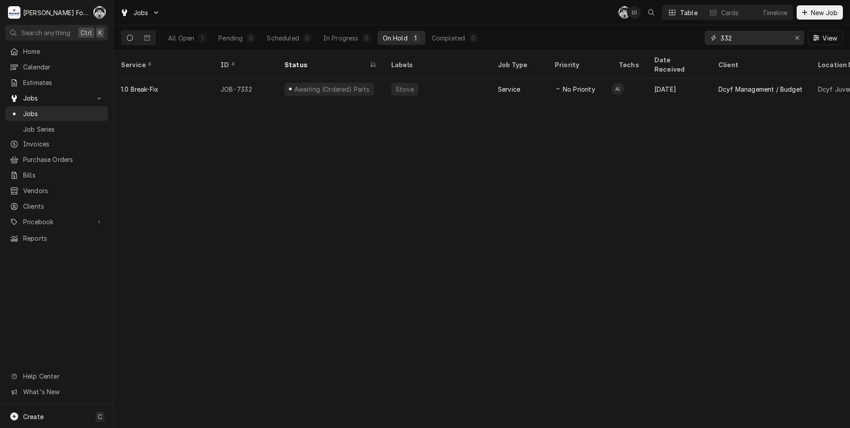
drag, startPoint x: 0, startPoint y: 0, endPoint x: 664, endPoint y: 50, distance: 666.2
click at [664, 50] on div "All Open 1 Pending 0 Scheduled 0 In Progress 0 On Hold 1 Completed 0 332 View" at bounding box center [482, 37] width 722 height 25
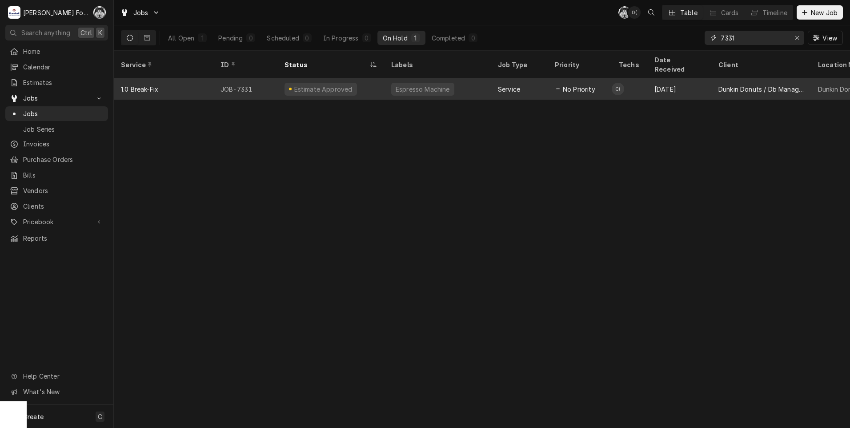
type input "7331"
click at [370, 82] on div "Estimate Approved" at bounding box center [330, 88] width 107 height 21
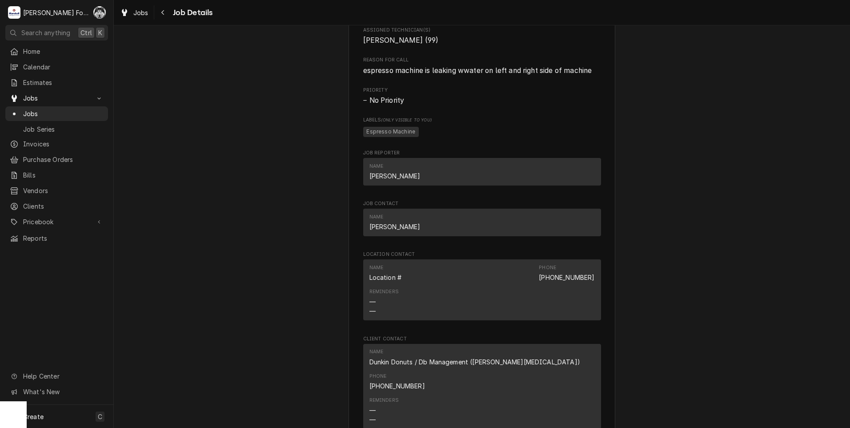
scroll to position [741, 0]
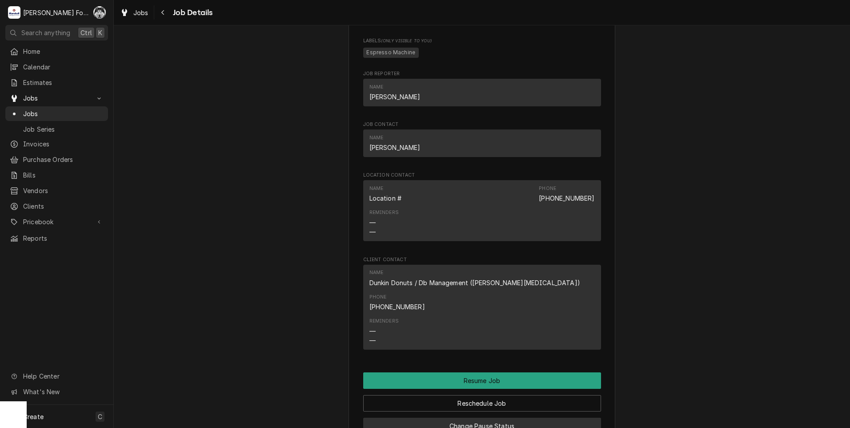
click at [476, 418] on button "Change Pause Status" at bounding box center [482, 426] width 238 height 16
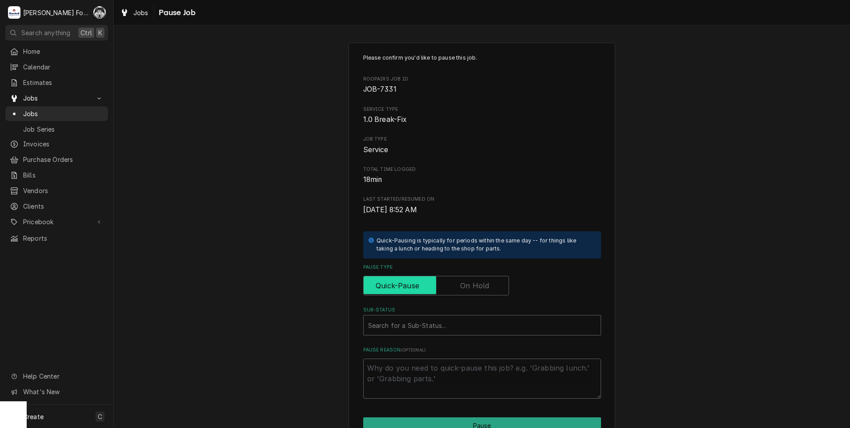
click at [457, 279] on input "Pause Type" at bounding box center [436, 286] width 138 height 20
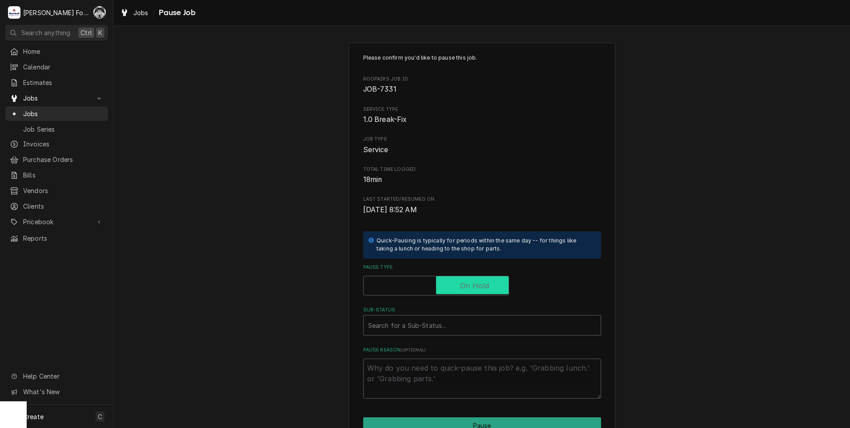
checkbox input "true"
click at [414, 322] on div "Sub-Status" at bounding box center [482, 325] width 228 height 16
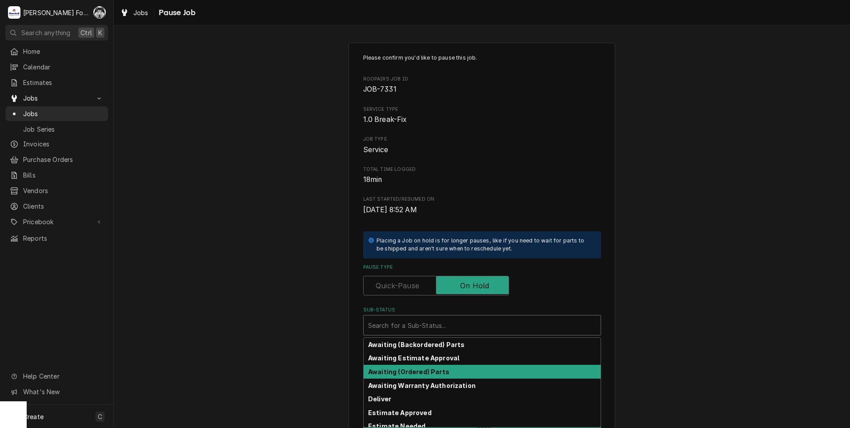
click at [437, 372] on strong "Awaiting (Ordered) Parts" at bounding box center [408, 372] width 81 height 8
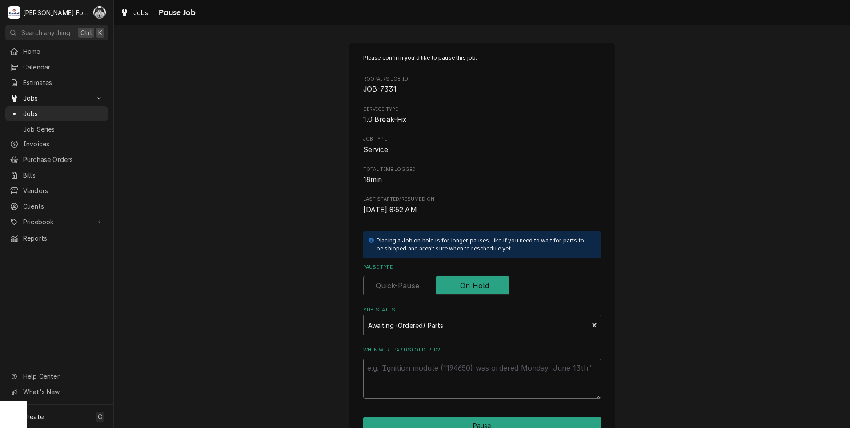
click at [432, 369] on textarea "When were part(s) ordered?" at bounding box center [482, 378] width 238 height 40
paste textarea "[DATE]"
type textarea "x"
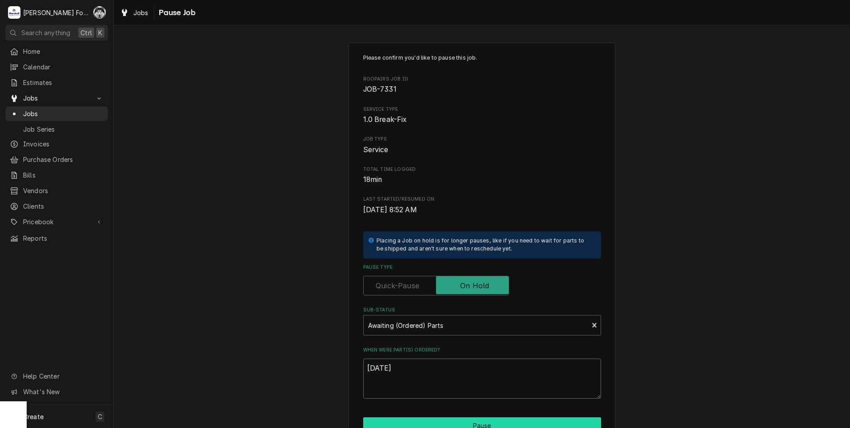
type textarea "[DATE]"
click at [448, 423] on button "Pause" at bounding box center [482, 425] width 238 height 16
type textarea "x"
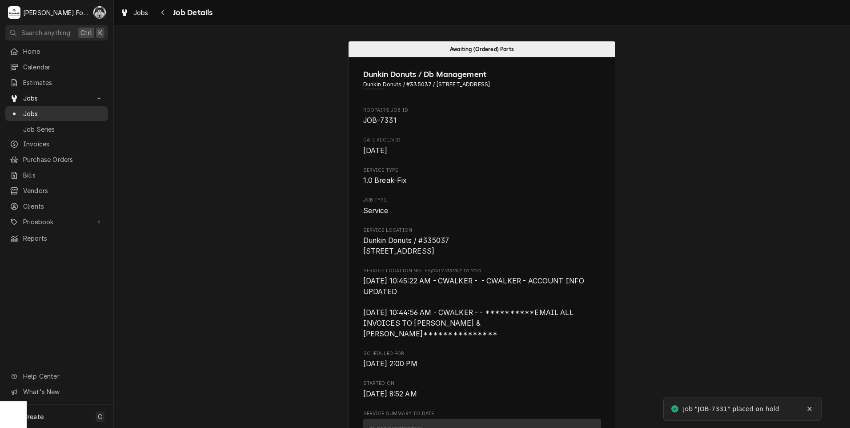
click at [22, 109] on div "Jobs" at bounding box center [57, 113] width 94 height 9
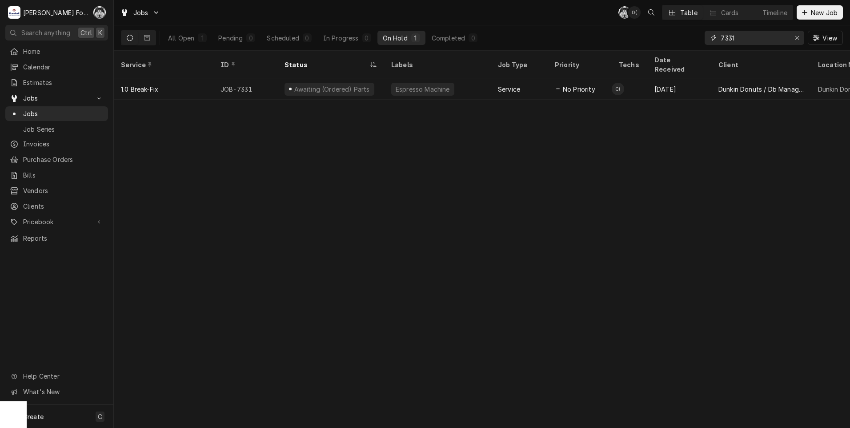
click at [744, 40] on input "7331" at bounding box center [754, 38] width 67 height 14
drag, startPoint x: 744, startPoint y: 40, endPoint x: 687, endPoint y: 43, distance: 57.0
click at [687, 43] on div "All Open 1 Pending 0 Scheduled 0 In Progress 0 On Hold 1 Completed 0 7331 View" at bounding box center [482, 37] width 722 height 25
type input "6882"
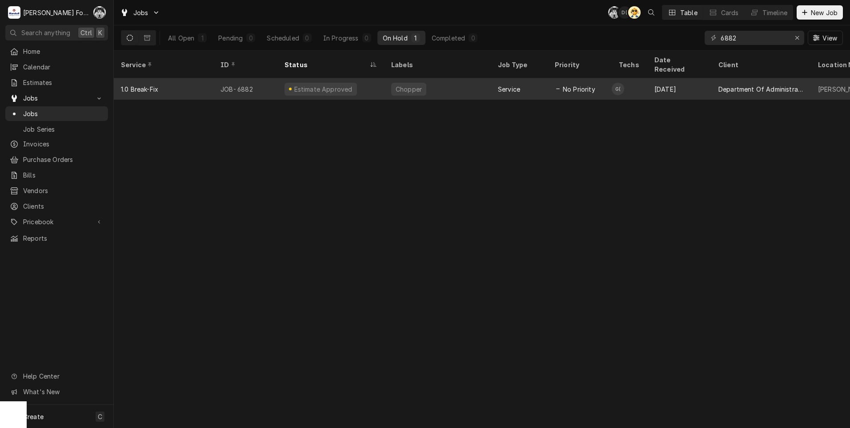
click at [399, 83] on div "Chopper" at bounding box center [408, 89] width 35 height 13
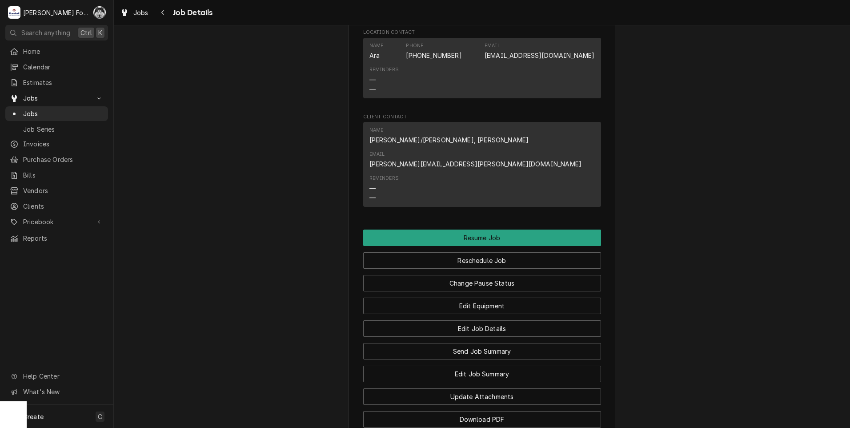
scroll to position [1186, 0]
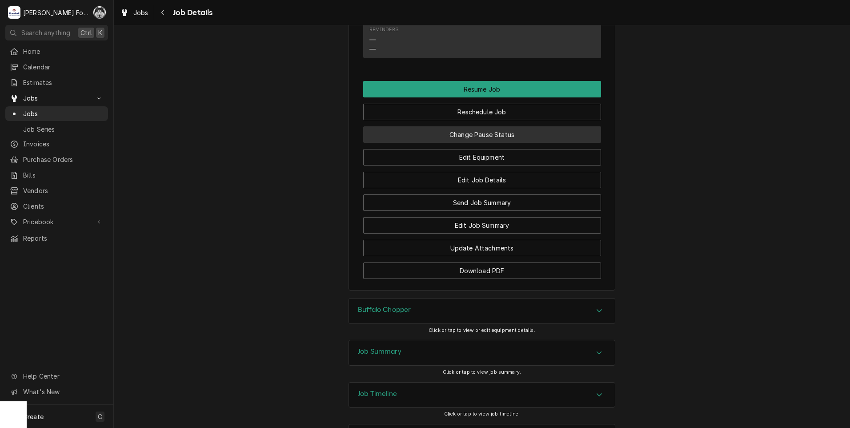
click at [473, 126] on button "Change Pause Status" at bounding box center [482, 134] width 238 height 16
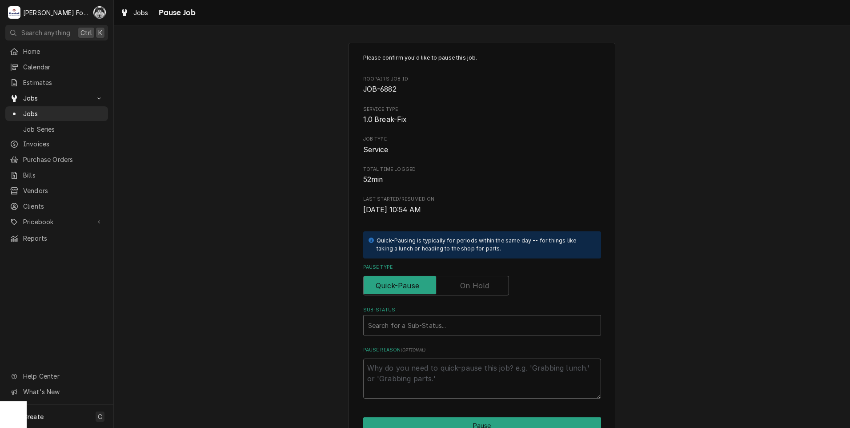
drag, startPoint x: 482, startPoint y: 284, endPoint x: 479, endPoint y: 288, distance: 4.8
click at [481, 284] on label "Pause Type" at bounding box center [436, 286] width 146 height 20
click at [481, 284] on input "Pause Type" at bounding box center [436, 286] width 138 height 20
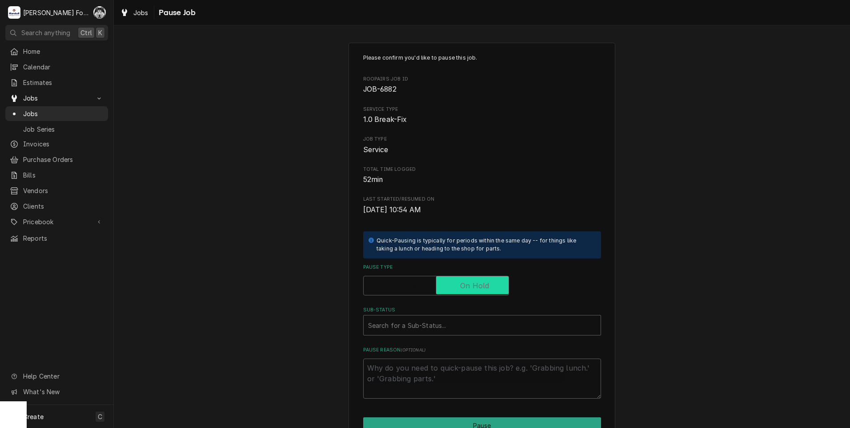
checkbox input "true"
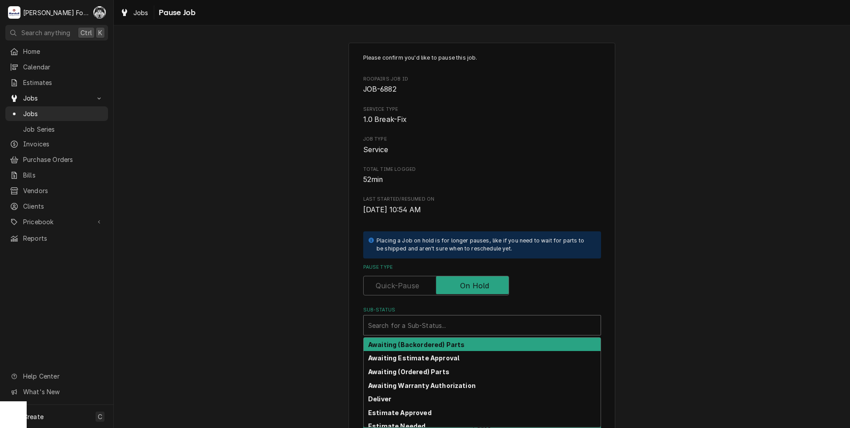
click at [465, 323] on div "Sub-Status" at bounding box center [482, 325] width 228 height 16
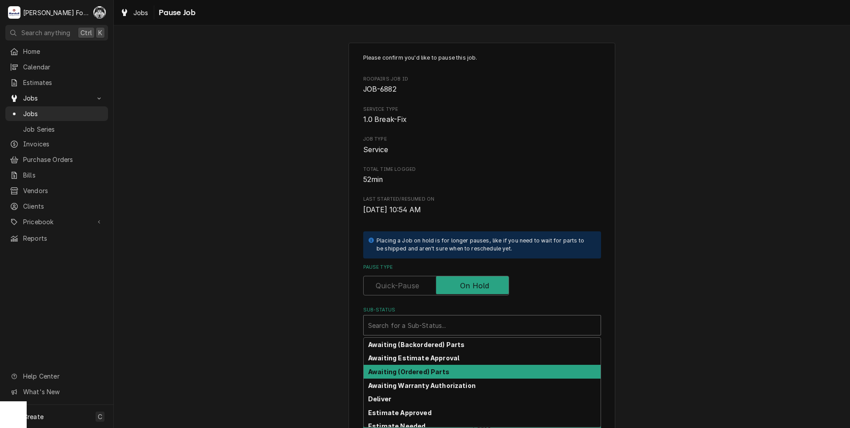
click at [452, 371] on div "Awaiting (Ordered) Parts" at bounding box center [482, 372] width 237 height 14
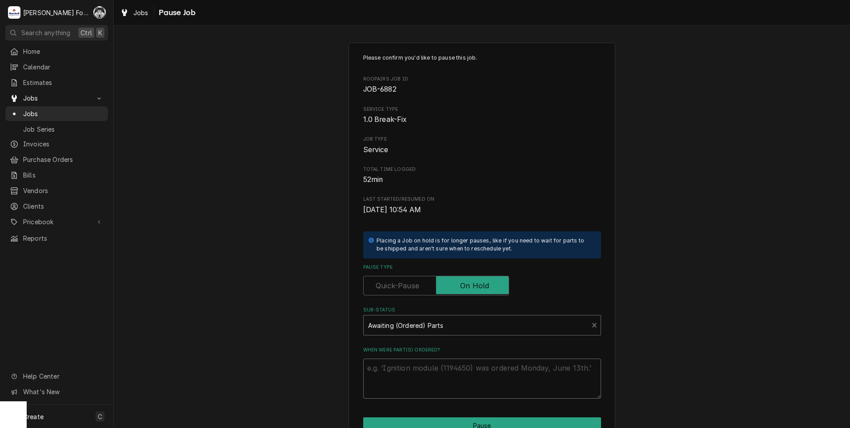
click at [445, 369] on textarea "When were part(s) ordered?" at bounding box center [482, 378] width 238 height 40
click at [444, 355] on div "When were part(s) ordered?" at bounding box center [482, 372] width 238 height 52
click at [448, 372] on textarea "When were part(s) ordered?" at bounding box center [482, 378] width 238 height 40
paste textarea "[DATE]"
type textarea "x"
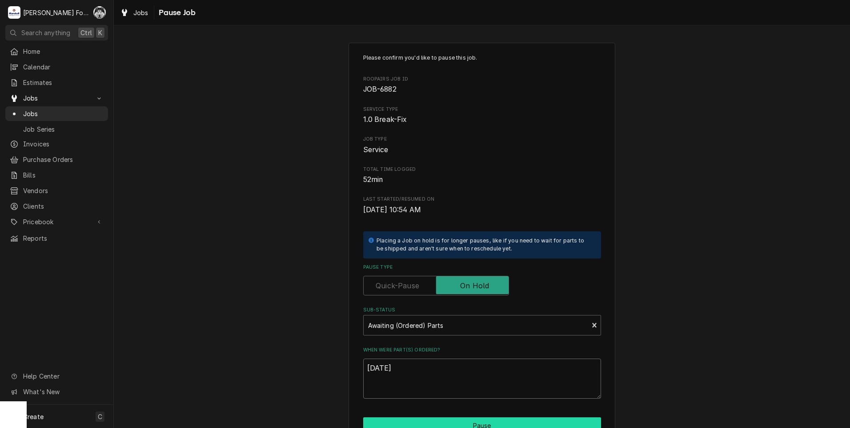
type textarea "[DATE]"
click at [436, 420] on button "Pause" at bounding box center [482, 425] width 238 height 16
type textarea "x"
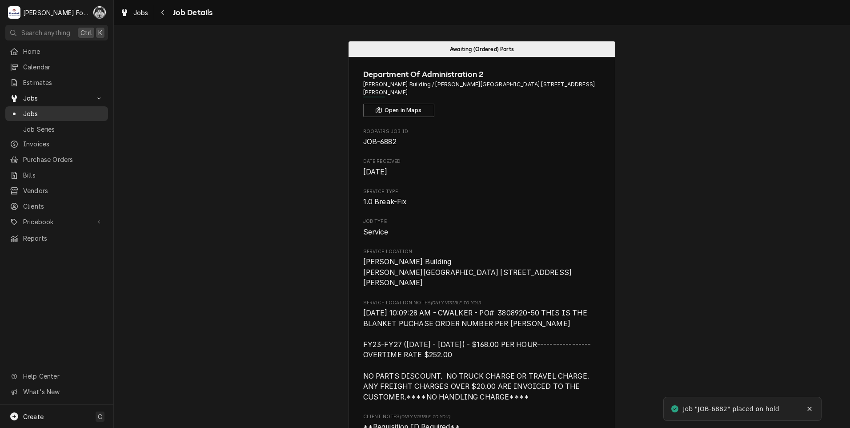
click at [32, 109] on span "Jobs" at bounding box center [63, 113] width 80 height 9
